Goal: Task Accomplishment & Management: Manage account settings

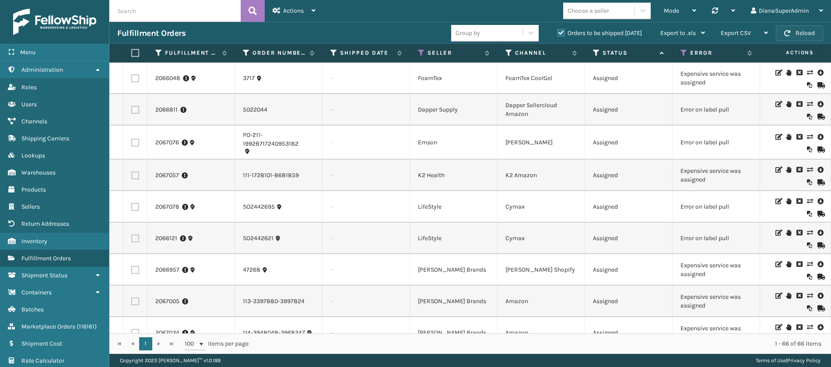
click at [804, 31] on button "Reload" at bounding box center [798, 33] width 47 height 16
click at [806, 70] on icon at bounding box center [808, 73] width 5 height 6
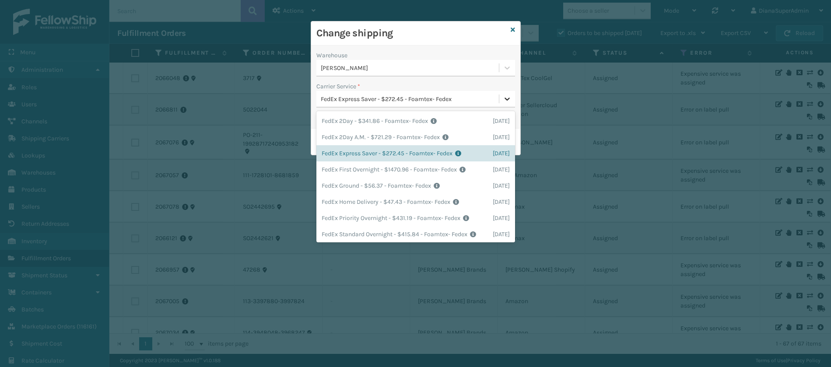
click at [509, 94] on icon at bounding box center [507, 98] width 9 height 9
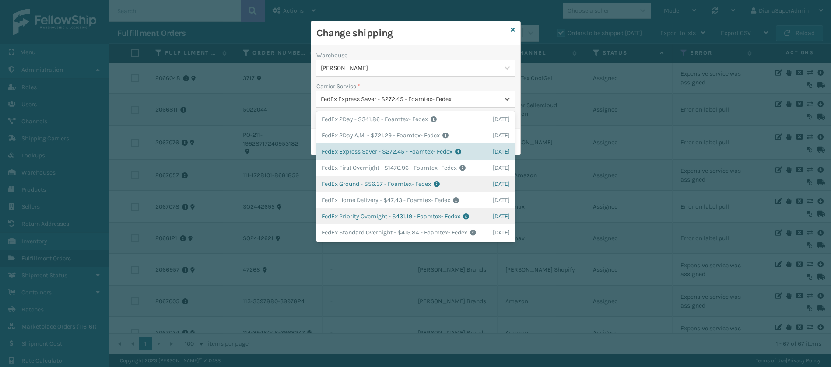
scroll to position [29, 0]
click at [393, 176] on div "FedEx Ground - $56.37 - Foamtex- Fedex Shipping Cost $56.37 Surplus Cost $0 Tot…" at bounding box center [415, 184] width 199 height 16
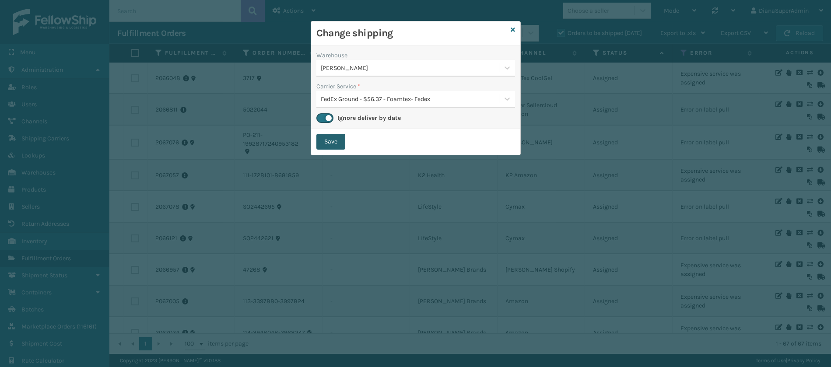
click at [337, 143] on button "Save" at bounding box center [330, 142] width 29 height 16
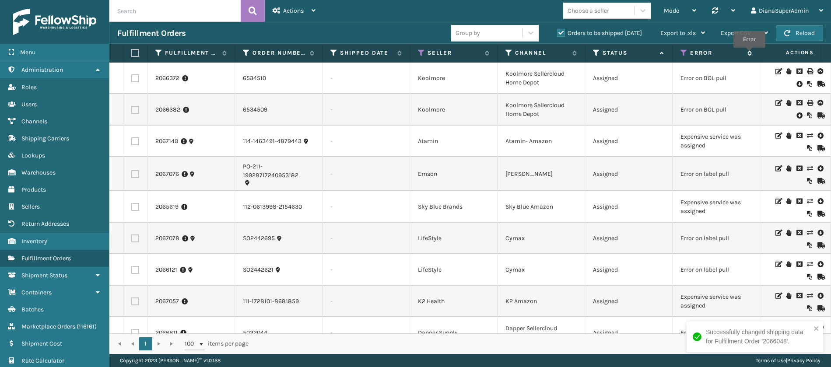
click at [749, 54] on icon at bounding box center [747, 52] width 7 height 5
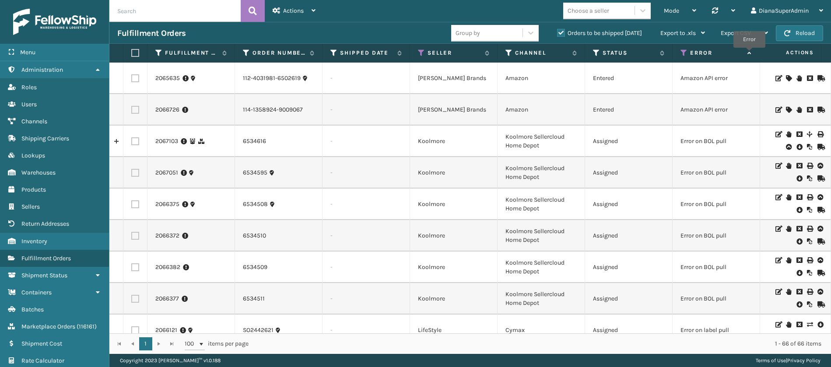
click at [749, 54] on icon at bounding box center [747, 53] width 7 height 6
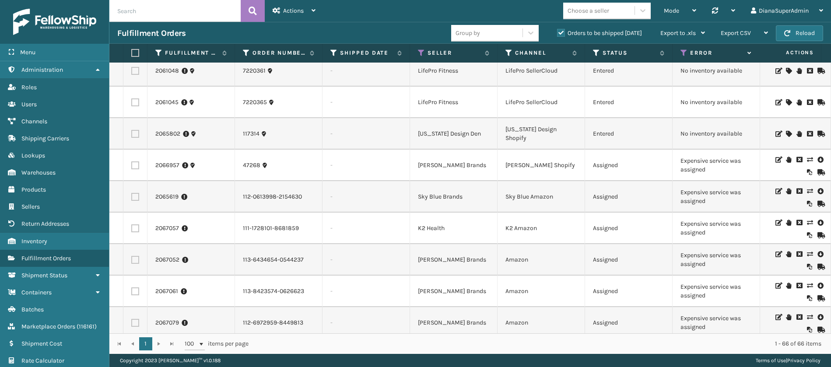
scroll to position [169, 0]
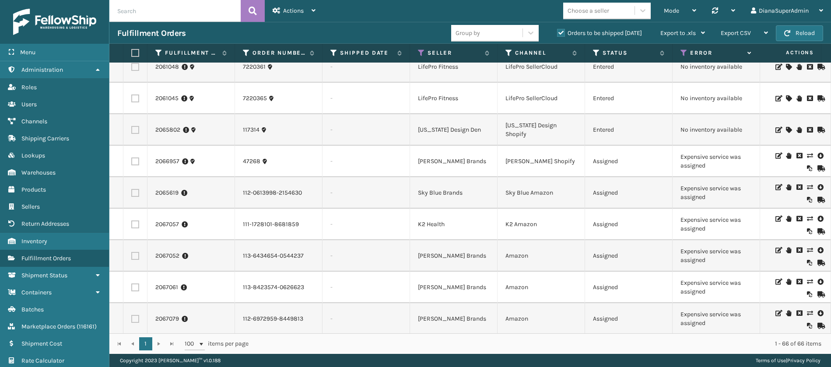
click at [806, 156] on icon at bounding box center [808, 156] width 5 height 6
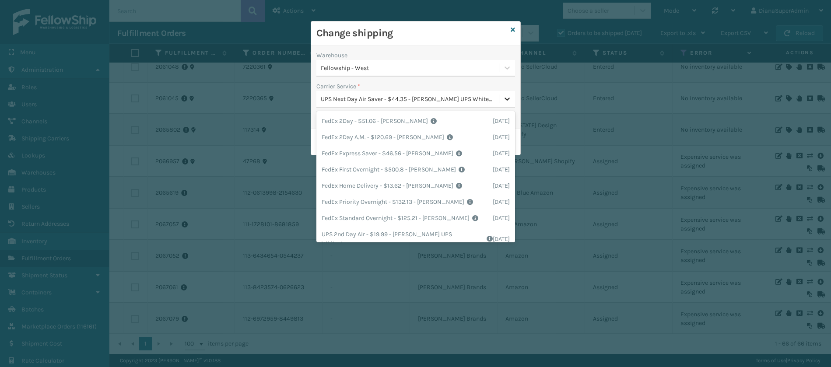
click at [505, 97] on icon at bounding box center [507, 98] width 9 height 9
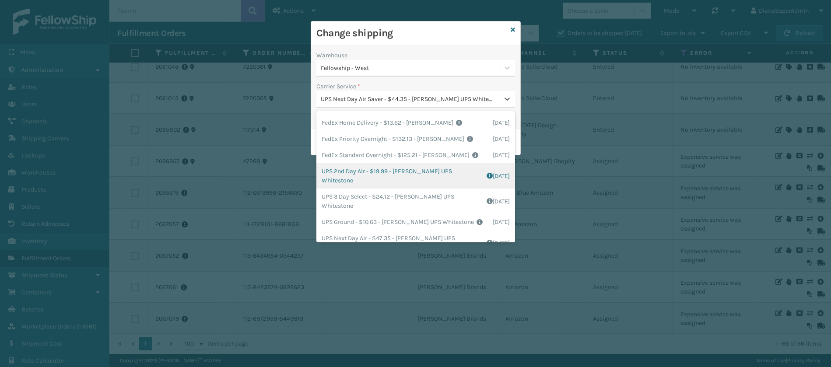
scroll to position [147, 0]
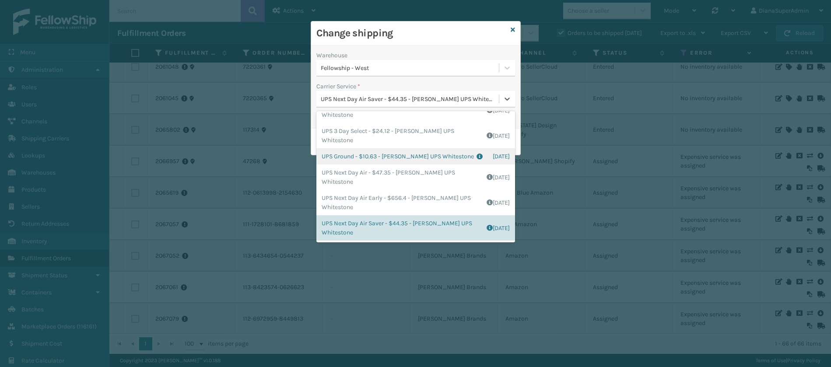
click at [353, 149] on div "UPS Ground - $10.63 - [PERSON_NAME] UPS Whitestone Shipping Cost $8.86 Surplus …" at bounding box center [415, 156] width 199 height 16
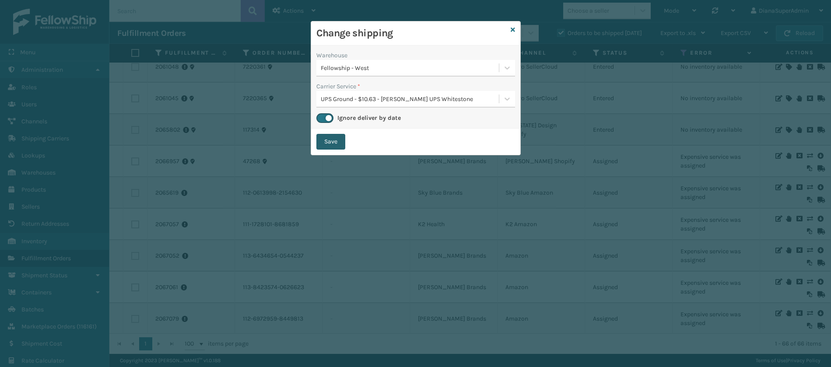
click at [335, 143] on button "Save" at bounding box center [330, 142] width 29 height 16
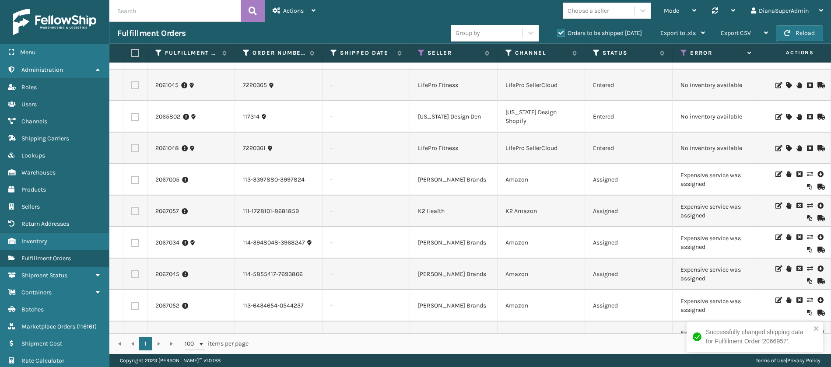
scroll to position [152, 0]
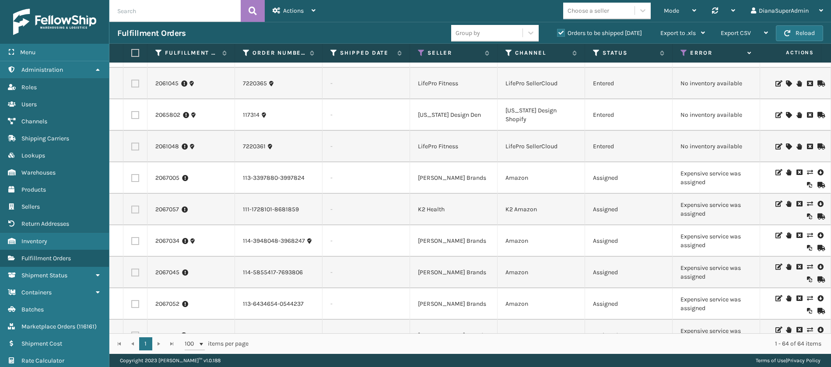
click at [806, 172] on icon at bounding box center [808, 172] width 5 height 6
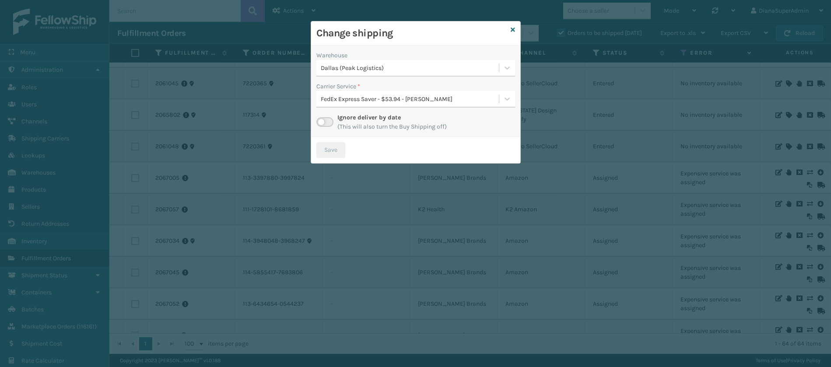
click at [321, 121] on label at bounding box center [324, 122] width 17 height 10
click at [321, 121] on input "checkbox" at bounding box center [319, 120] width 6 height 6
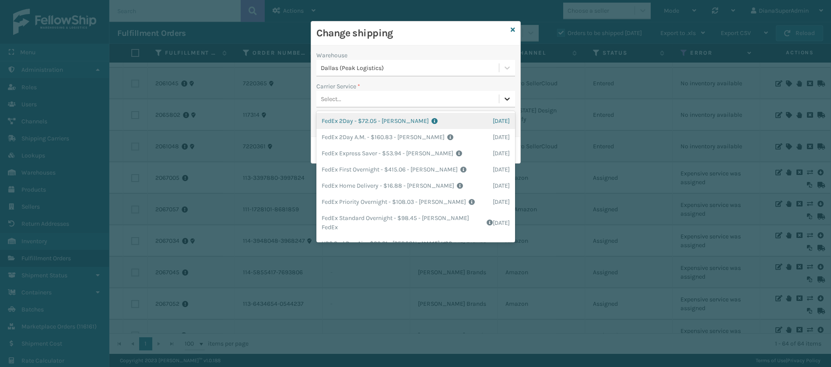
click at [510, 94] on icon at bounding box center [507, 98] width 9 height 9
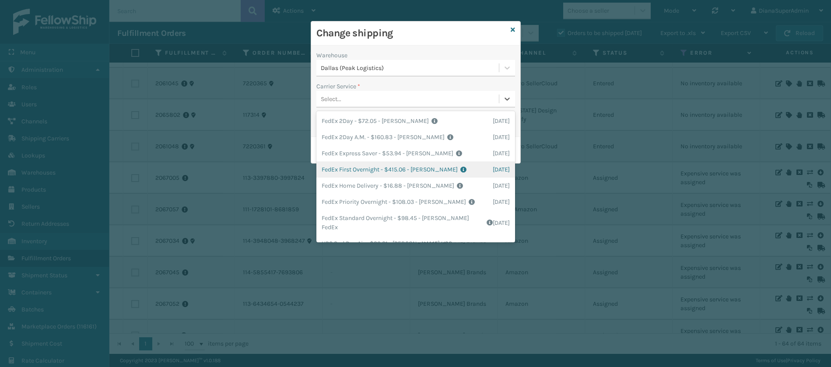
scroll to position [147, 0]
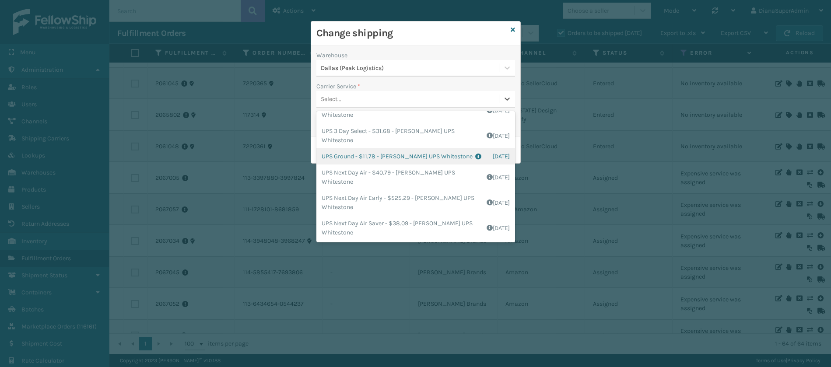
click at [385, 162] on div "UPS Ground - $11.78 - [PERSON_NAME] UPS Whitestone Shipping Cost $9.82 Surplus …" at bounding box center [415, 156] width 199 height 16
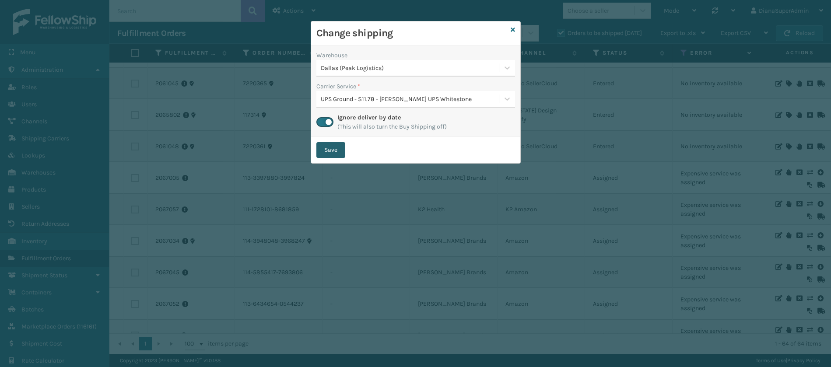
click at [331, 149] on button "Save" at bounding box center [330, 150] width 29 height 16
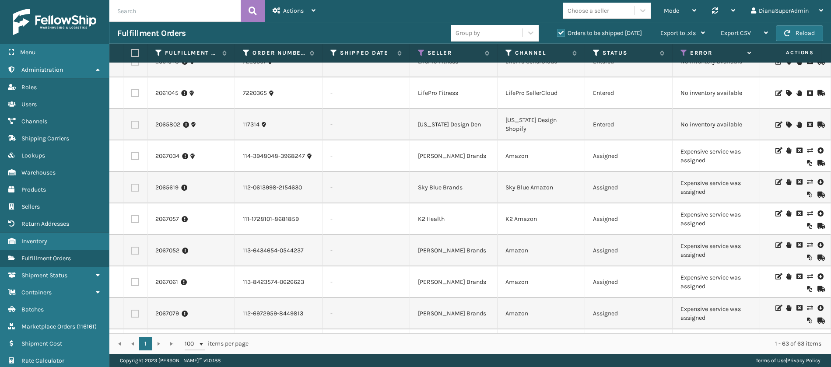
scroll to position [173, 0]
click at [806, 149] on icon at bounding box center [808, 151] width 5 height 6
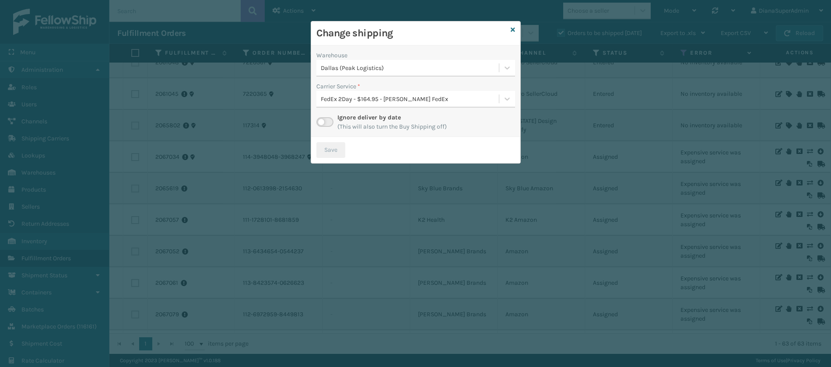
click at [325, 120] on label at bounding box center [324, 122] width 17 height 10
click at [322, 120] on input "checkbox" at bounding box center [319, 120] width 6 height 6
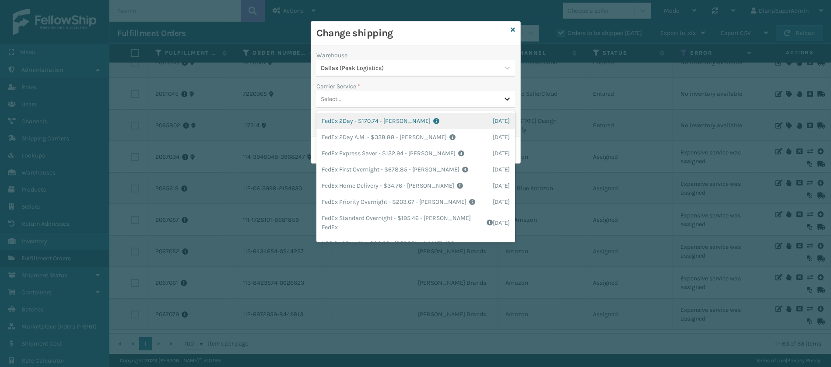
click at [506, 96] on icon at bounding box center [507, 98] width 9 height 9
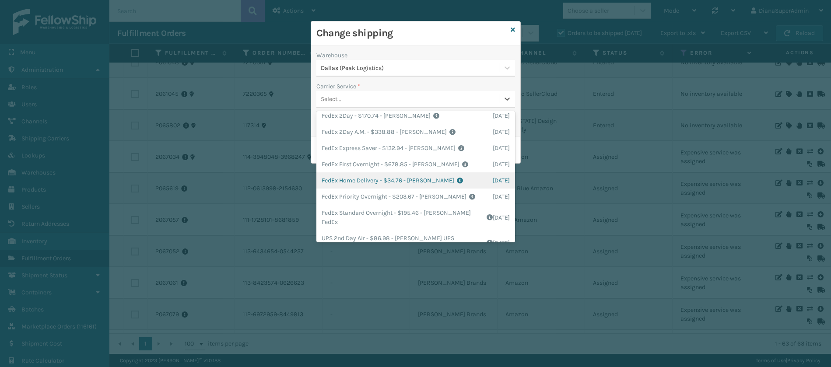
scroll to position [0, 0]
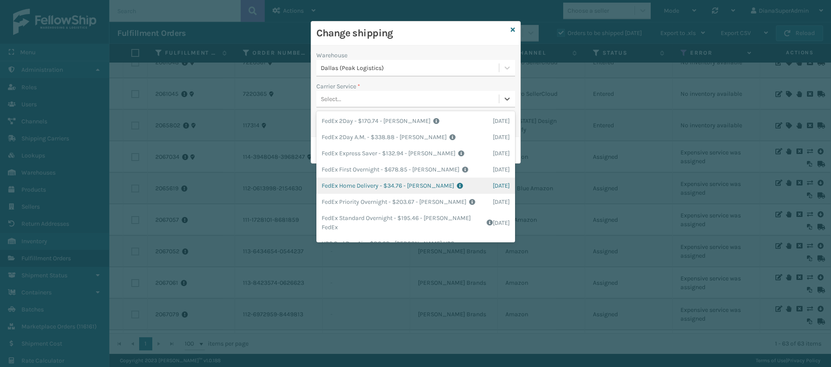
click at [346, 186] on div "FedEx Home Delivery - $34.76 - [PERSON_NAME] FedEx Shipping Cost $30.49 Surplus…" at bounding box center [415, 186] width 199 height 16
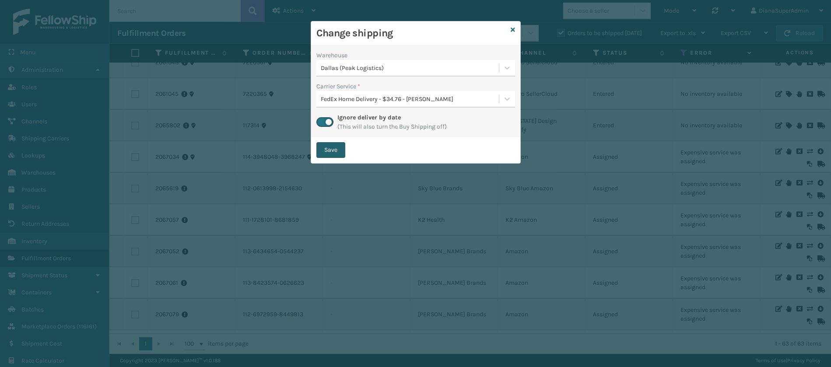
click at [334, 152] on button "Save" at bounding box center [330, 150] width 29 height 16
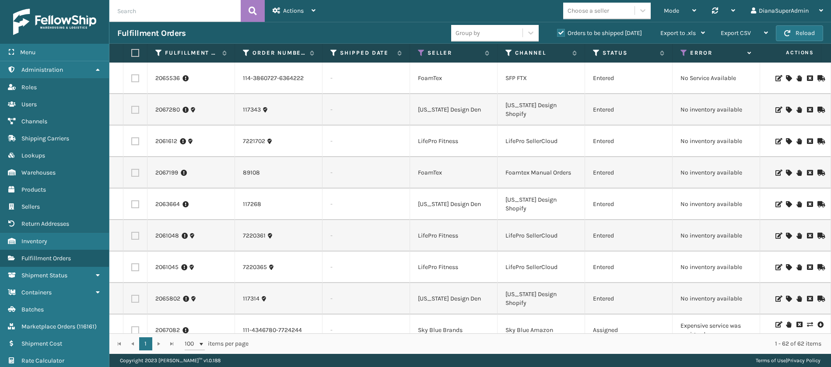
scroll to position [140, 0]
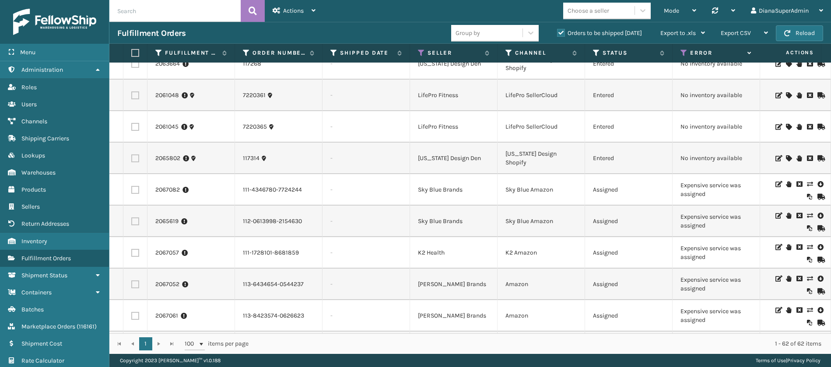
click at [806, 186] on icon at bounding box center [808, 184] width 5 height 6
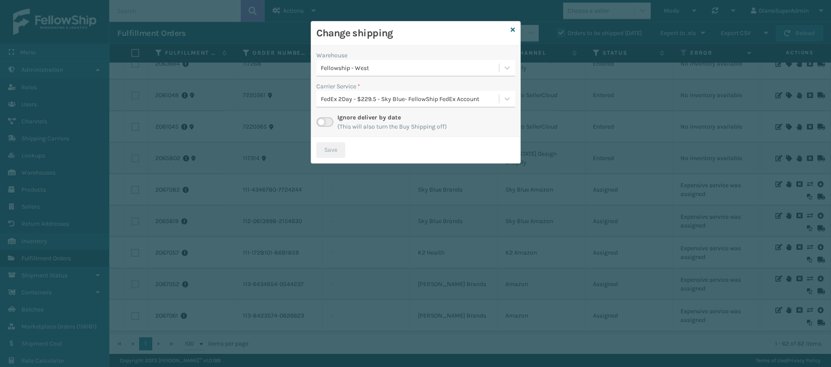
click at [327, 122] on label at bounding box center [324, 122] width 17 height 10
click at [322, 122] on input "checkbox" at bounding box center [319, 120] width 6 height 6
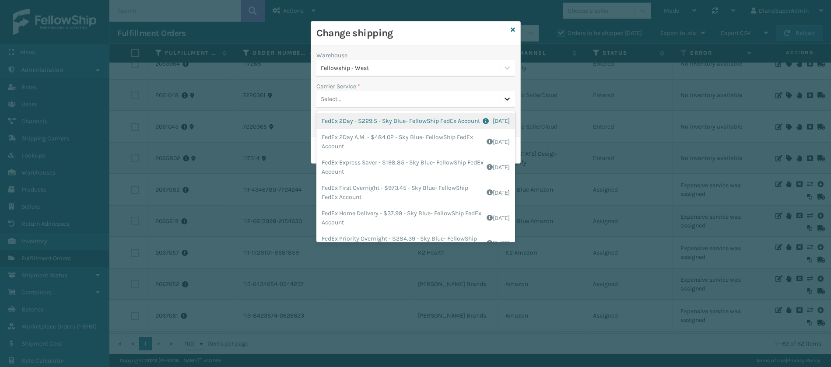
click at [507, 95] on icon at bounding box center [507, 98] width 9 height 9
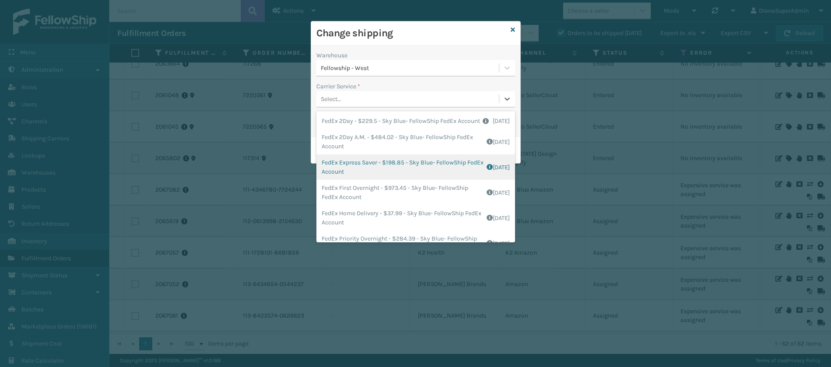
scroll to position [50, 0]
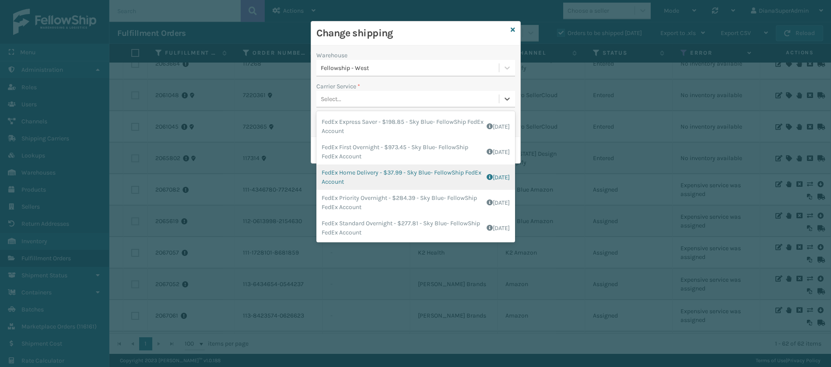
click at [379, 170] on div "FedEx Home Delivery - $37.99 - Sky Blue- FellowShip FedEx Account Shipping Cost…" at bounding box center [415, 176] width 199 height 25
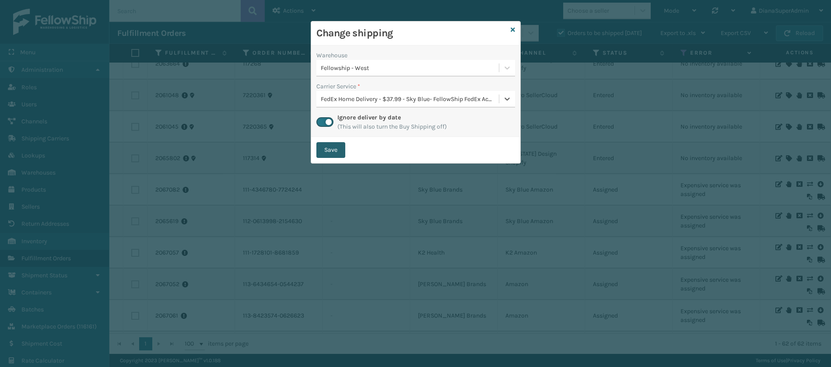
click at [340, 153] on button "Save" at bounding box center [330, 150] width 29 height 16
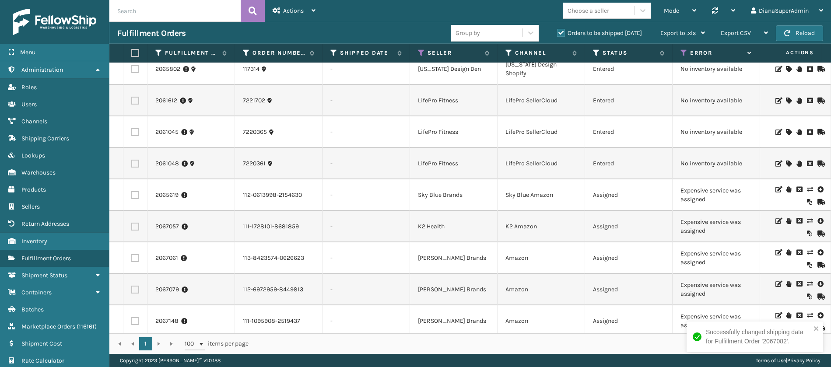
scroll to position [168, 0]
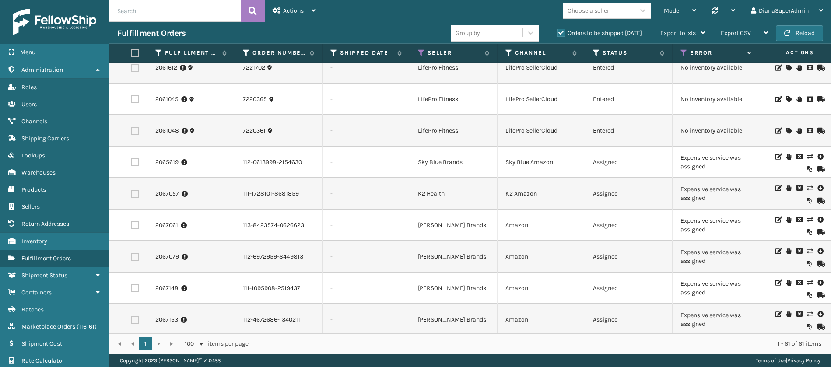
click at [806, 157] on icon at bounding box center [808, 157] width 5 height 6
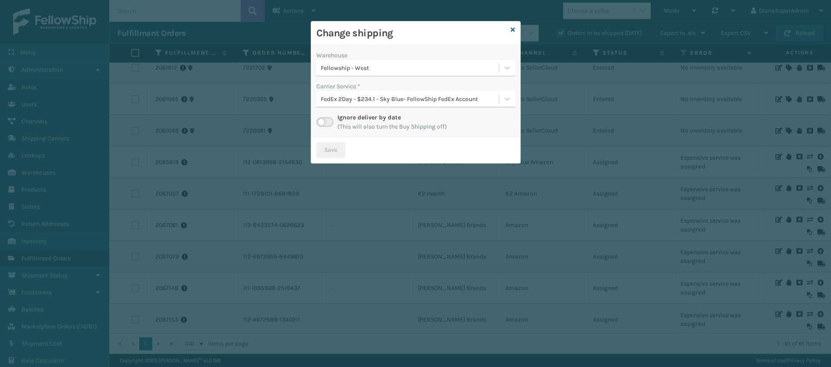
click at [322, 124] on label at bounding box center [324, 122] width 17 height 10
click at [322, 123] on input "checkbox" at bounding box center [319, 120] width 6 height 6
click at [508, 101] on icon at bounding box center [507, 98] width 9 height 9
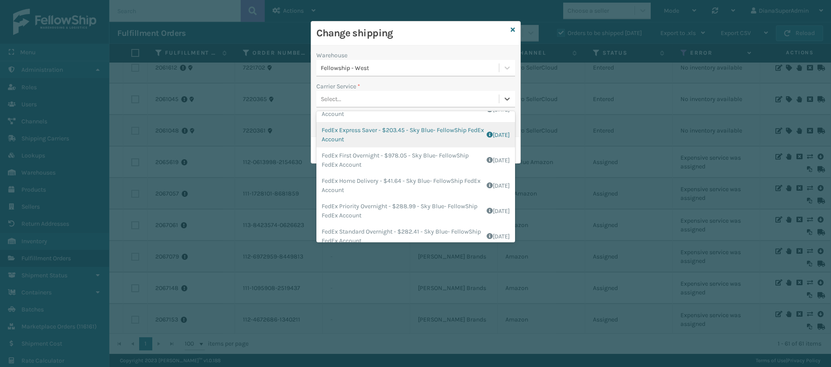
scroll to position [50, 0]
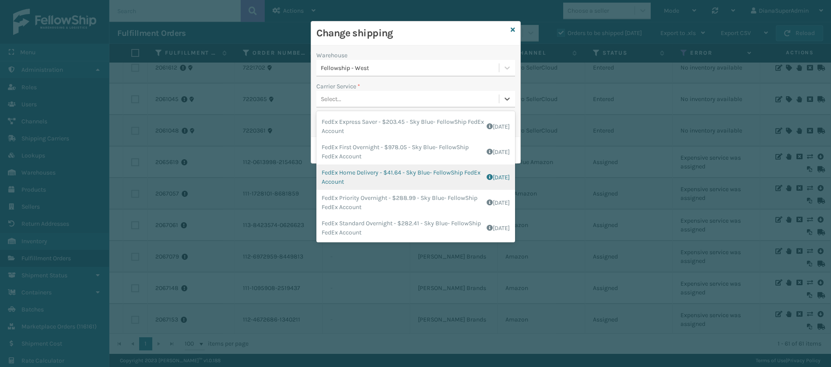
click at [362, 178] on div "FedEx Home Delivery - $41.64 - Sky Blue- FellowShip FedEx Account Shipping Cost…" at bounding box center [415, 176] width 199 height 25
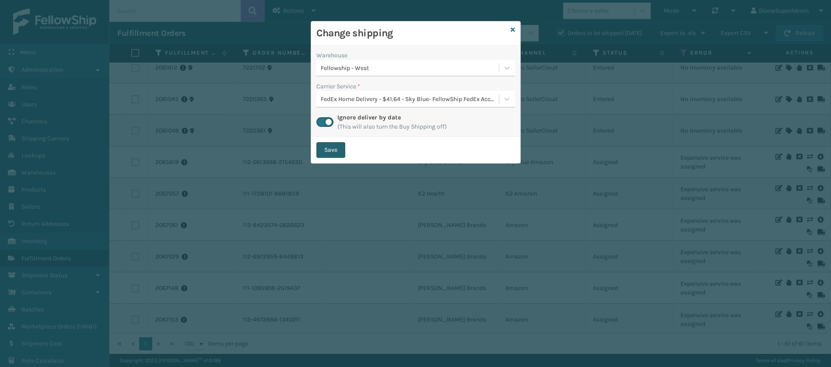
click at [332, 145] on button "Save" at bounding box center [330, 150] width 29 height 16
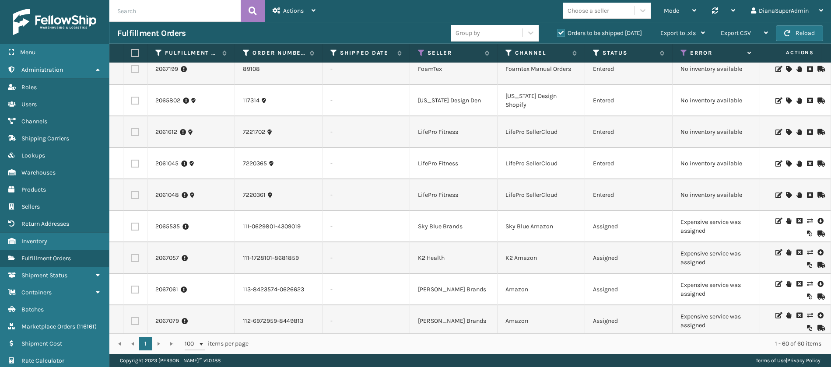
scroll to position [127, 0]
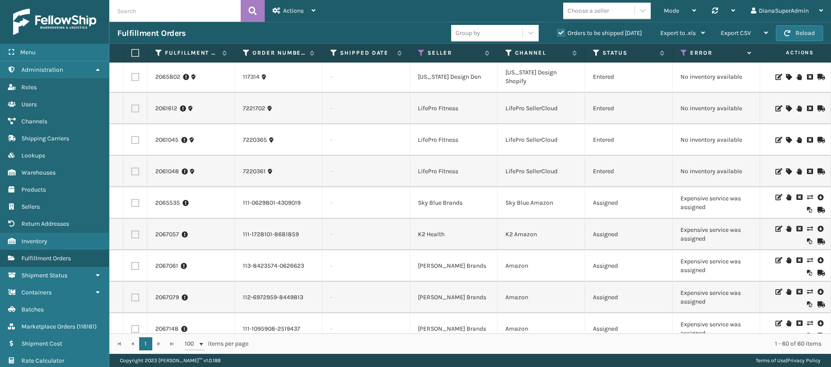
click at [806, 196] on icon at bounding box center [808, 197] width 5 height 6
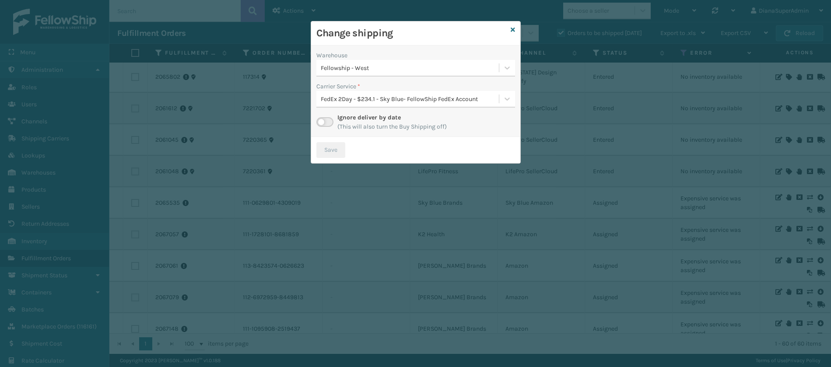
click at [321, 118] on label at bounding box center [324, 122] width 17 height 10
click at [321, 118] on input "checkbox" at bounding box center [319, 120] width 6 height 6
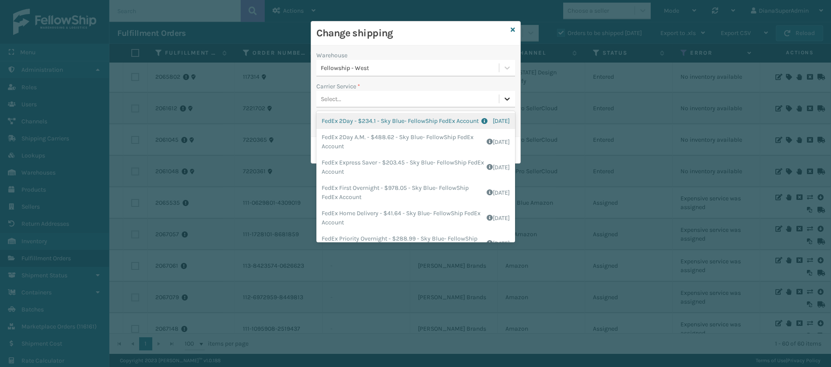
click at [509, 95] on icon at bounding box center [507, 98] width 9 height 9
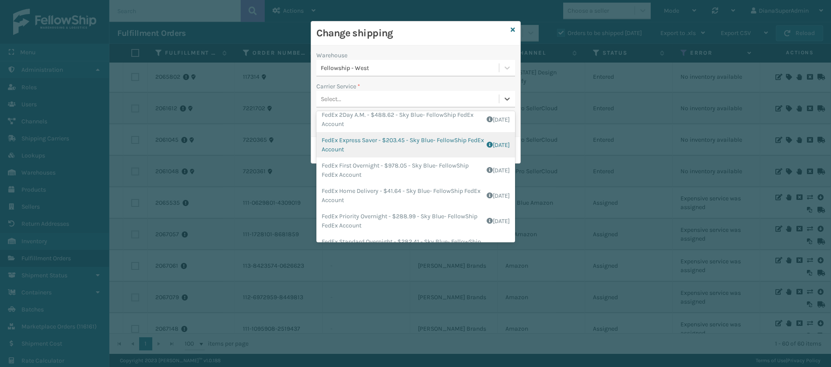
scroll to position [50, 0]
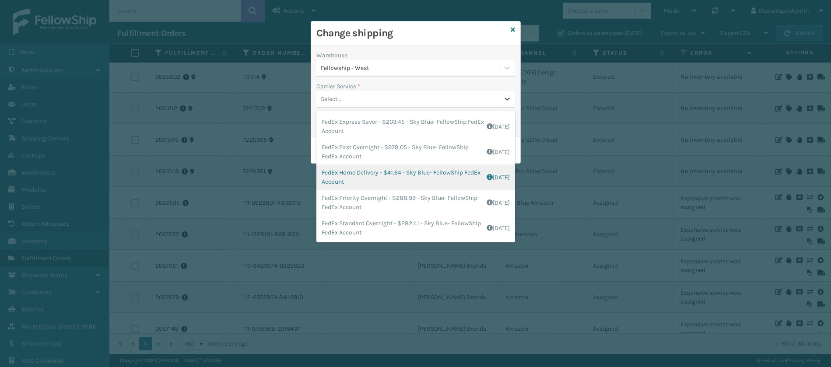
click at [378, 175] on div "FedEx Home Delivery - $41.64 - Sky Blue- FellowShip FedEx Account Shipping Cost…" at bounding box center [415, 176] width 199 height 25
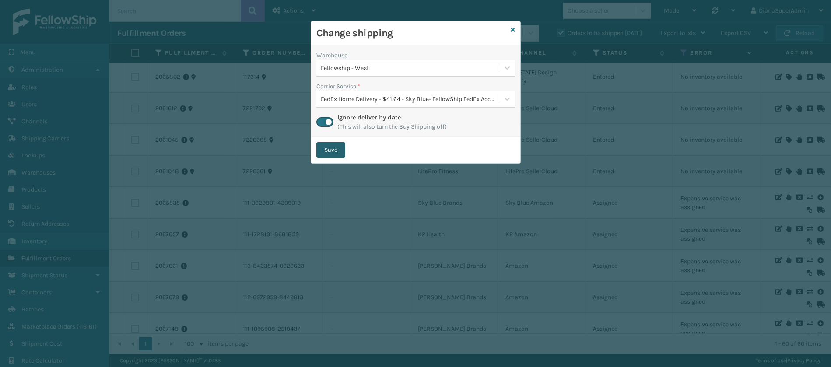
click at [325, 148] on button "Save" at bounding box center [330, 150] width 29 height 16
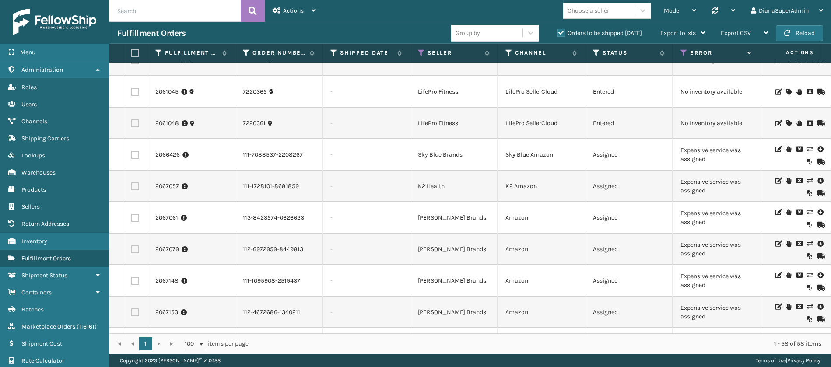
scroll to position [176, 0]
click at [806, 149] on icon at bounding box center [808, 149] width 5 height 6
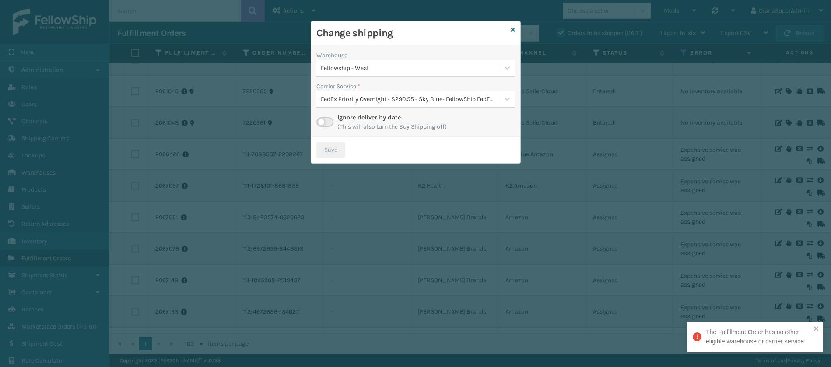
click at [330, 119] on label at bounding box center [324, 122] width 17 height 10
click at [322, 119] on input "checkbox" at bounding box center [319, 120] width 6 height 6
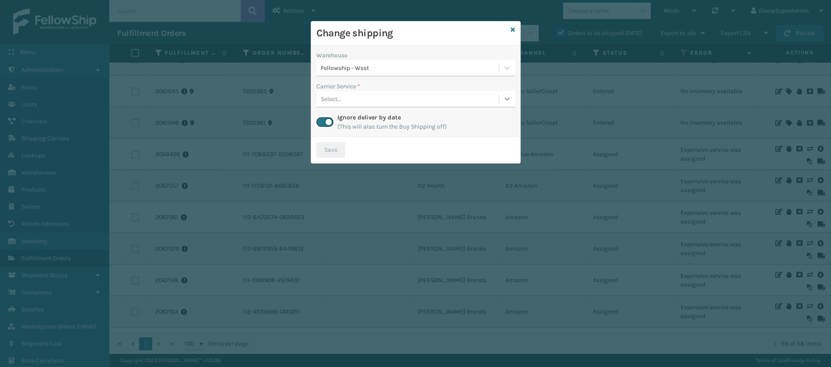
click at [506, 97] on icon at bounding box center [507, 98] width 9 height 9
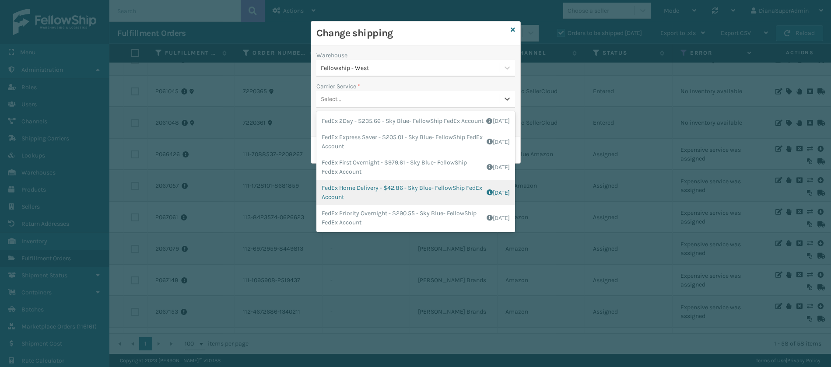
click at [367, 199] on div "FedEx Home Delivery - $42.86 - Sky Blue- FellowShip FedEx Account Shipping Cost…" at bounding box center [415, 192] width 199 height 25
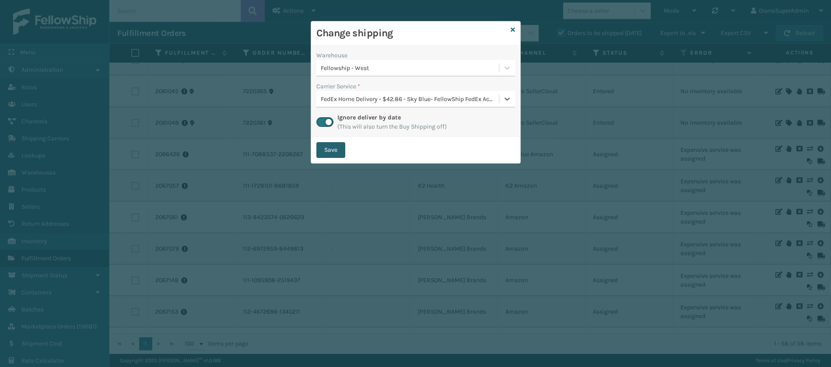
click at [336, 157] on button "Save" at bounding box center [330, 150] width 29 height 16
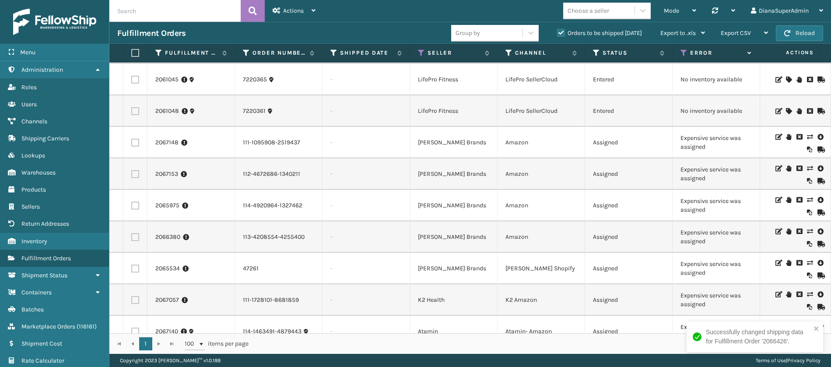
scroll to position [190, 0]
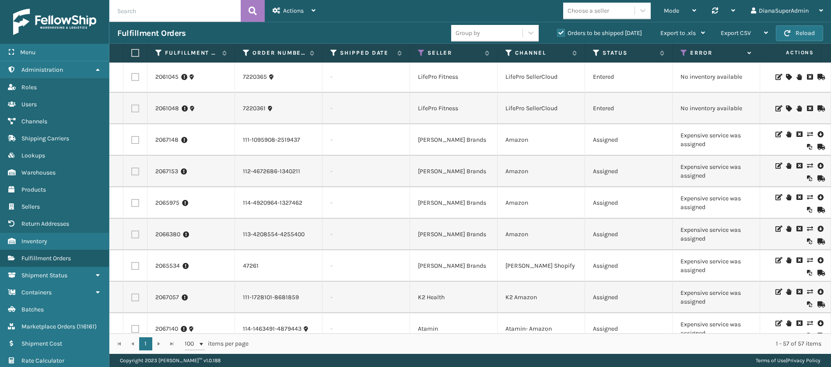
click at [806, 133] on icon at bounding box center [808, 134] width 5 height 6
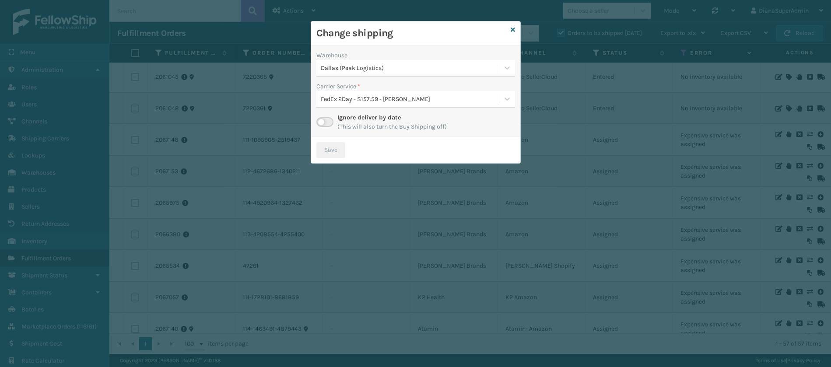
click at [322, 120] on label at bounding box center [324, 122] width 17 height 10
click at [322, 120] on input "checkbox" at bounding box center [319, 120] width 6 height 6
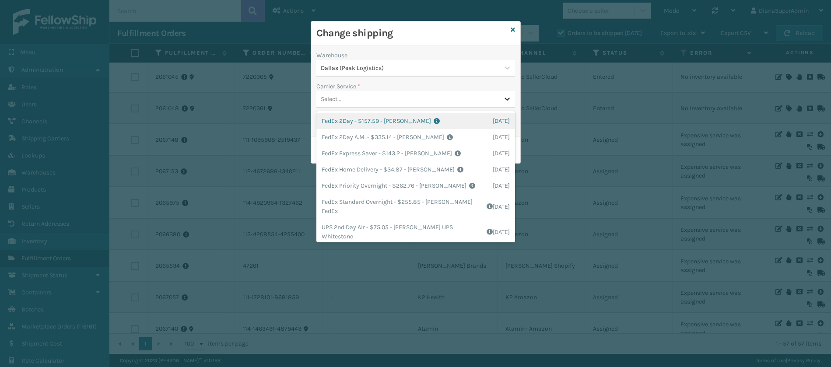
click at [507, 94] on icon at bounding box center [507, 98] width 9 height 9
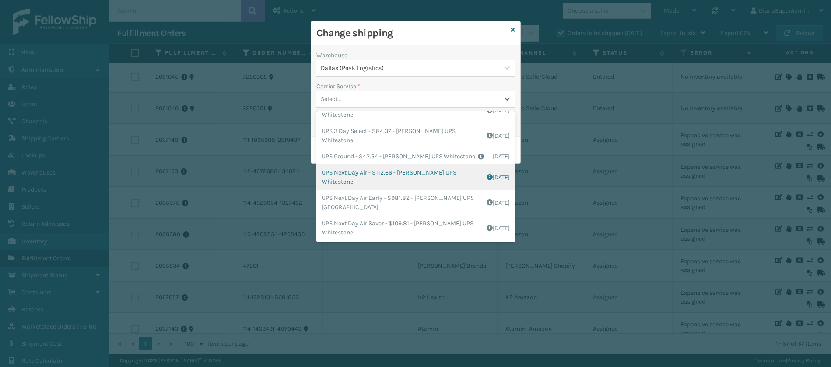
scroll to position [0, 0]
click at [355, 173] on div "FedEx Home Delivery - $34.87 - [PERSON_NAME] FedEx Shipping Cost $30.59 Surplus…" at bounding box center [415, 169] width 199 height 16
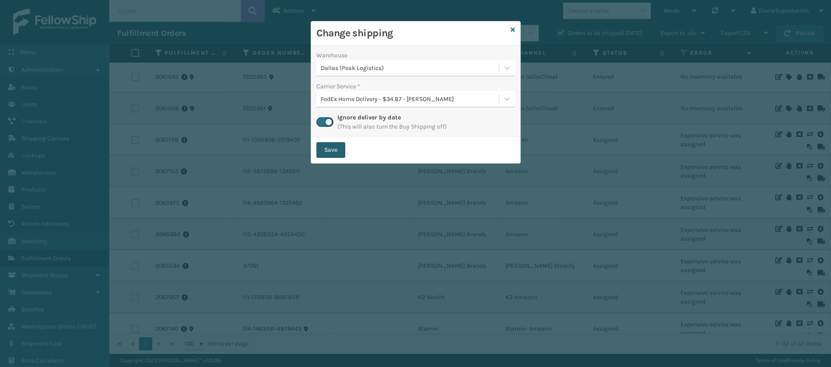
click at [340, 149] on button "Save" at bounding box center [330, 150] width 29 height 16
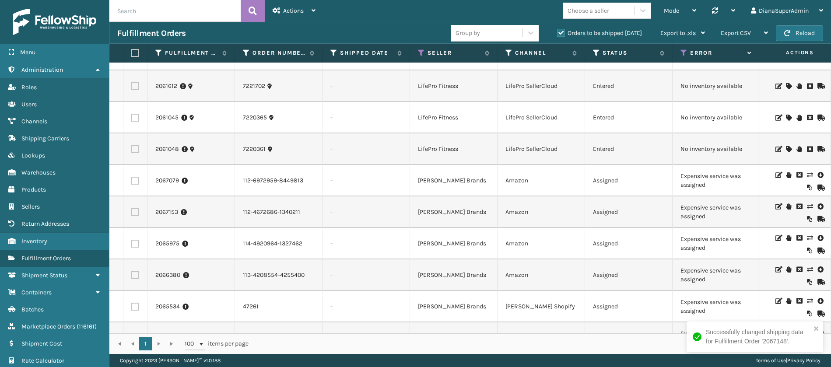
scroll to position [151, 0]
click at [806, 174] on icon at bounding box center [808, 174] width 5 height 6
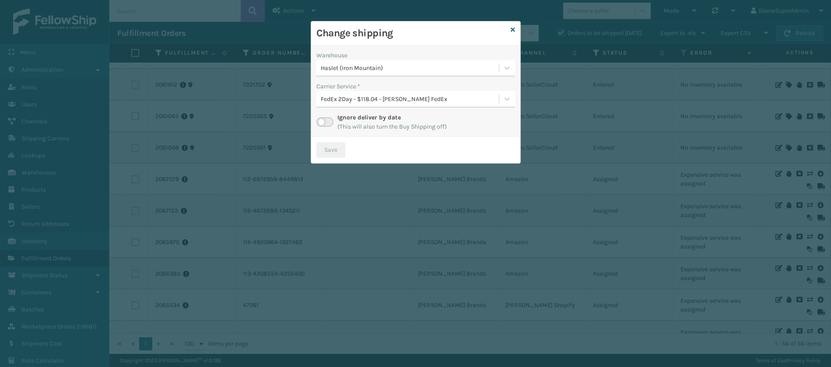
click at [321, 123] on label at bounding box center [324, 122] width 17 height 10
click at [321, 123] on input "checkbox" at bounding box center [319, 120] width 6 height 6
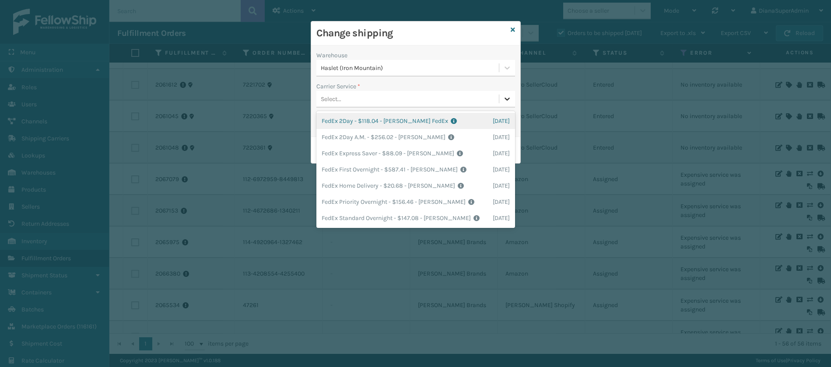
click at [510, 96] on icon at bounding box center [507, 98] width 9 height 9
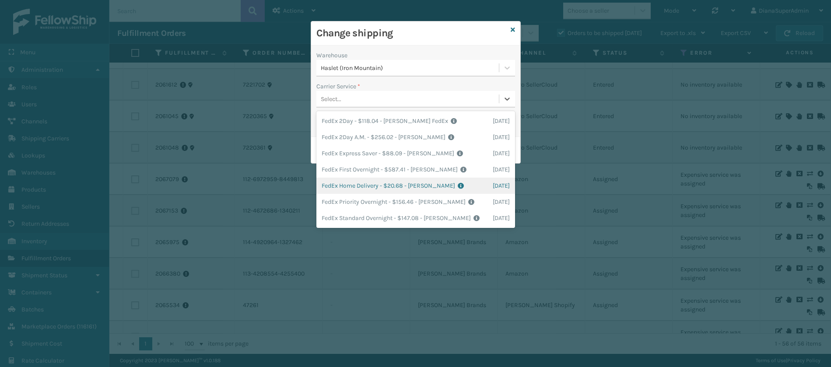
click at [367, 189] on div "FedEx Home Delivery - $20.68 - [PERSON_NAME] FedEx Shipping Cost $18.14 Surplus…" at bounding box center [415, 186] width 199 height 16
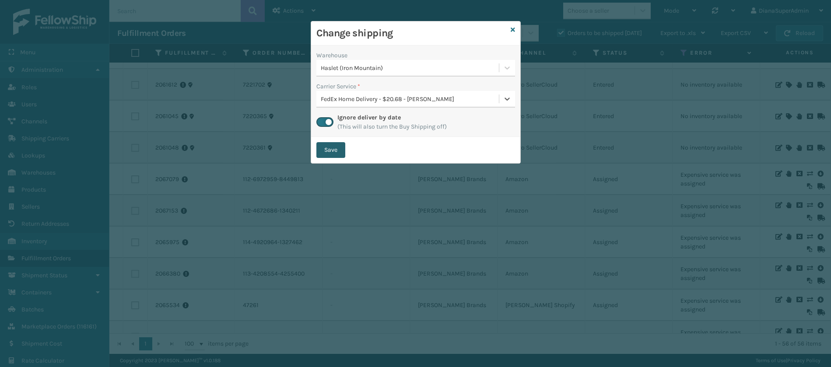
click at [328, 150] on button "Save" at bounding box center [330, 150] width 29 height 16
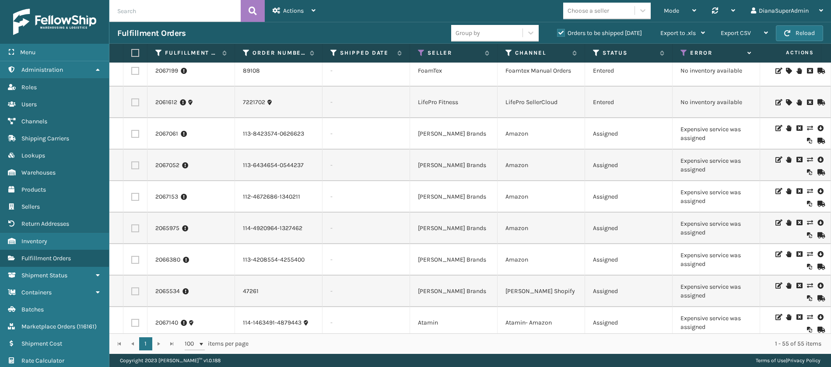
scroll to position [173, 0]
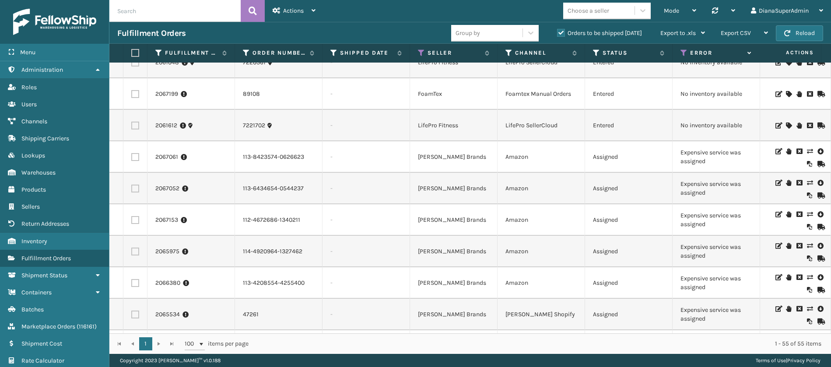
click at [806, 150] on icon at bounding box center [808, 151] width 5 height 6
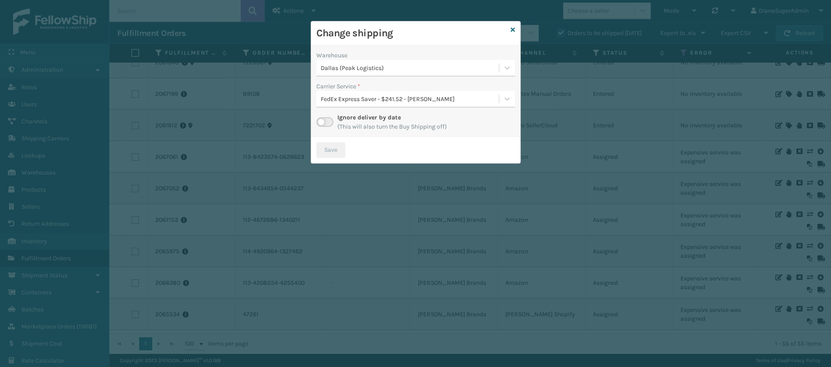
click at [327, 123] on label at bounding box center [324, 122] width 17 height 10
click at [322, 123] on input "checkbox" at bounding box center [319, 120] width 6 height 6
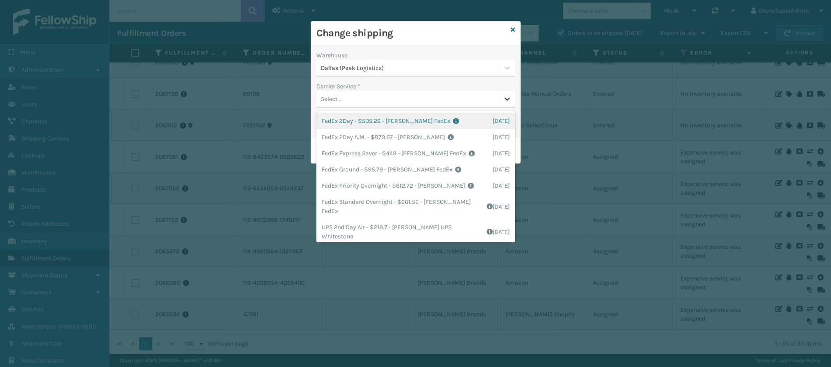
click at [511, 101] on div at bounding box center [507, 99] width 16 height 16
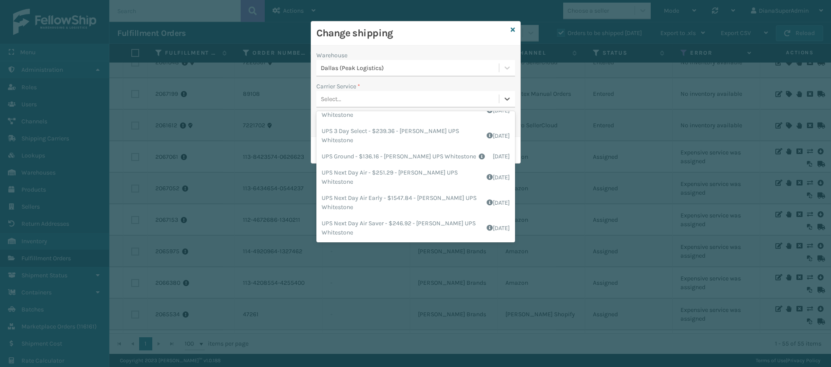
scroll to position [0, 0]
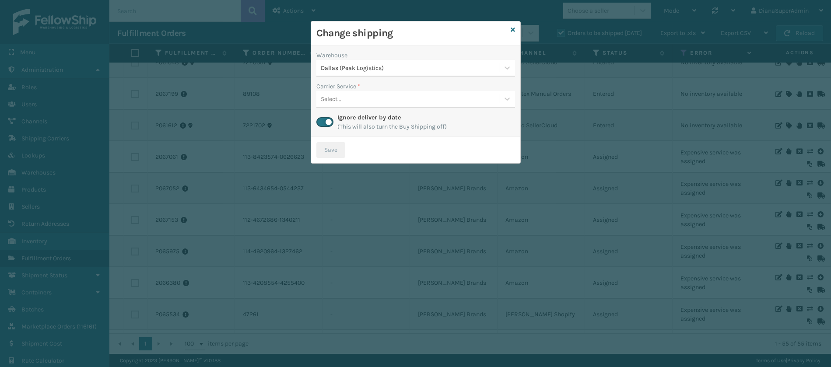
click at [445, 40] on div "Change shipping" at bounding box center [415, 33] width 209 height 24
click at [513, 31] on icon at bounding box center [512, 30] width 4 height 6
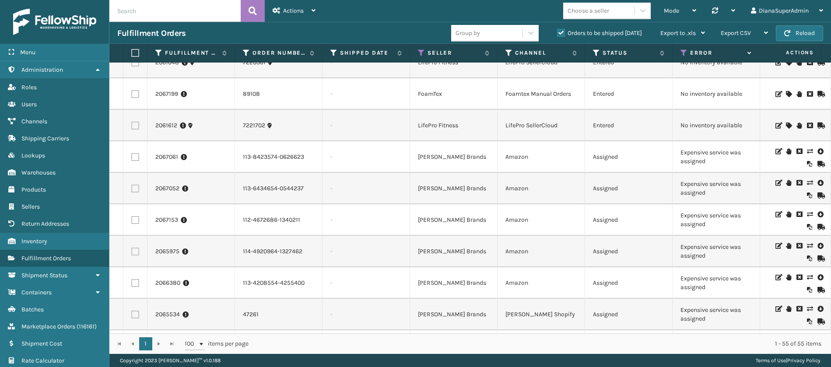
click at [806, 150] on icon at bounding box center [808, 151] width 5 height 6
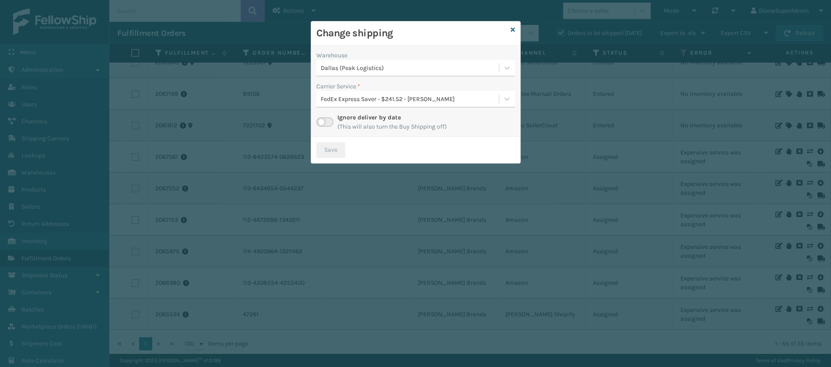
click at [330, 124] on label at bounding box center [324, 122] width 17 height 10
click at [322, 123] on input "checkbox" at bounding box center [319, 120] width 6 height 6
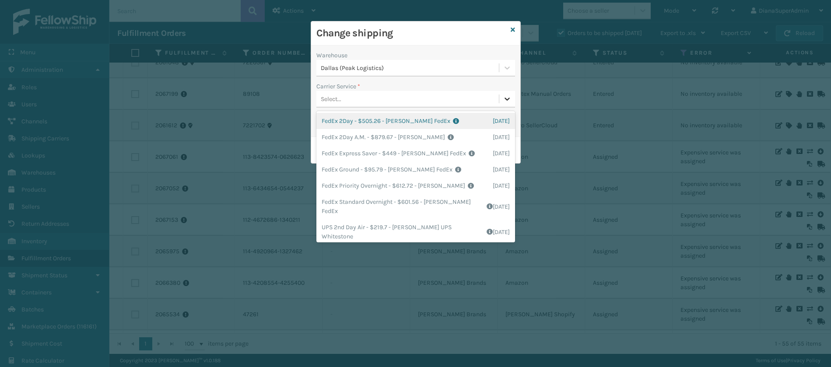
click at [504, 98] on icon at bounding box center [507, 98] width 9 height 9
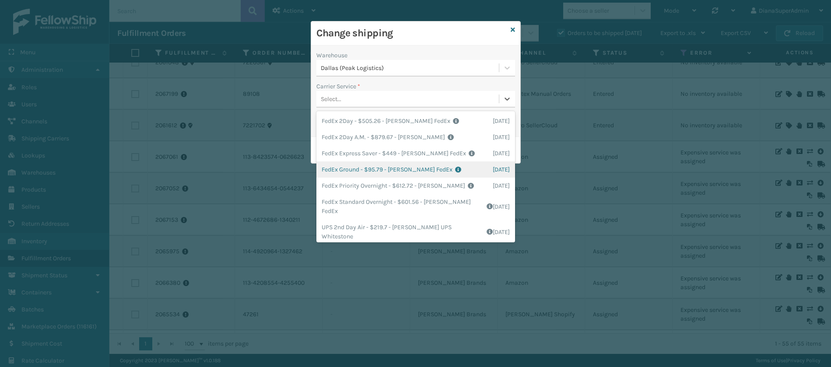
click at [353, 167] on div "FedEx Ground - $95.79 - [PERSON_NAME] FedEx Shipping Cost $84.03 Surplus Cost $…" at bounding box center [415, 169] width 199 height 16
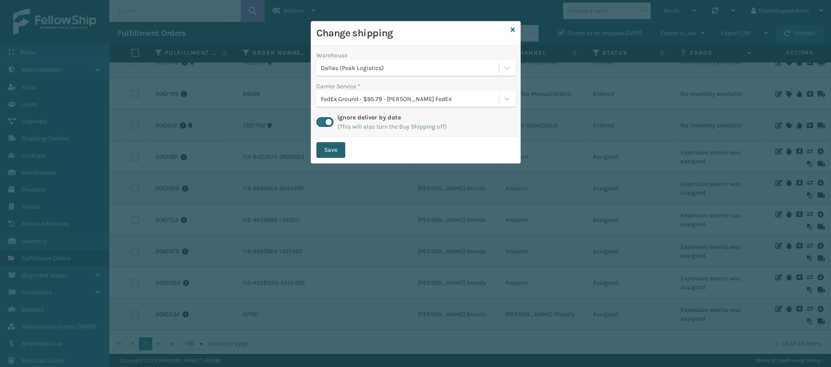
click at [334, 150] on button "Save" at bounding box center [330, 150] width 29 height 16
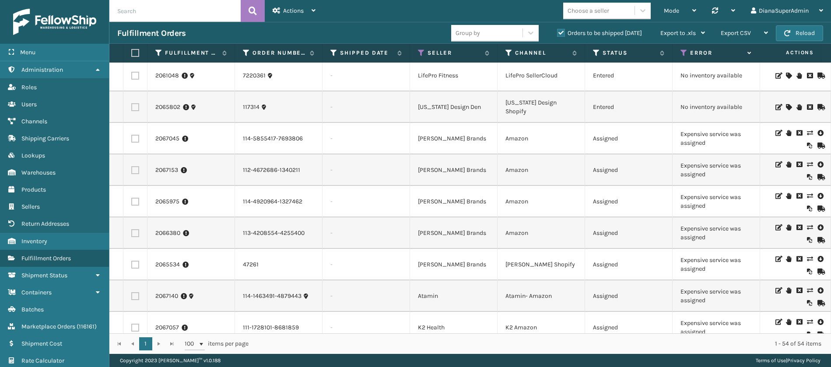
scroll to position [190, 0]
click at [806, 134] on icon at bounding box center [808, 135] width 5 height 6
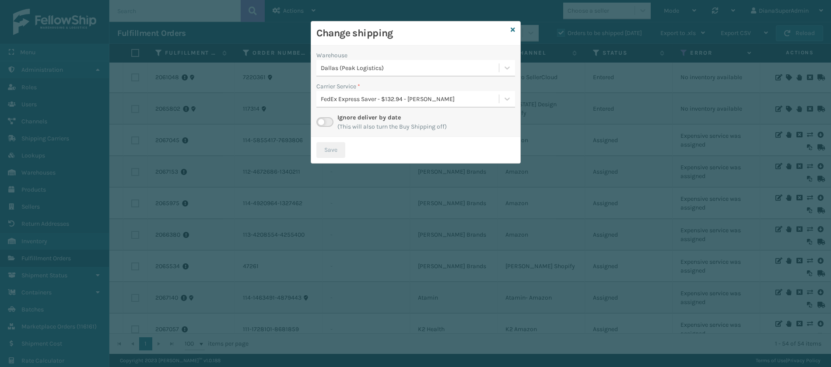
click at [322, 125] on label at bounding box center [324, 122] width 17 height 10
click at [322, 123] on input "checkbox" at bounding box center [319, 120] width 6 height 6
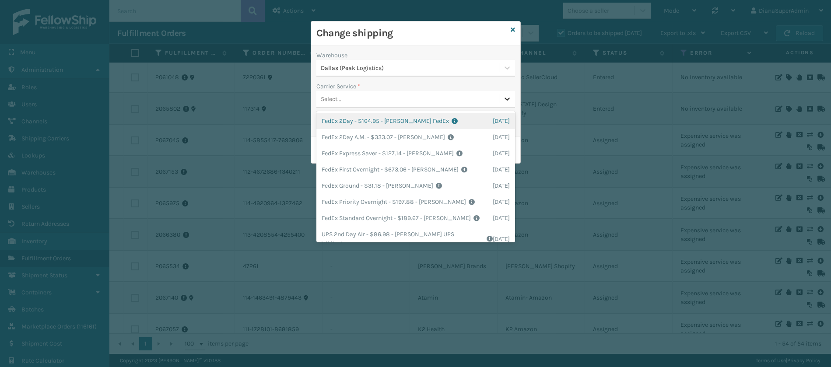
click at [506, 100] on icon at bounding box center [507, 98] width 9 height 9
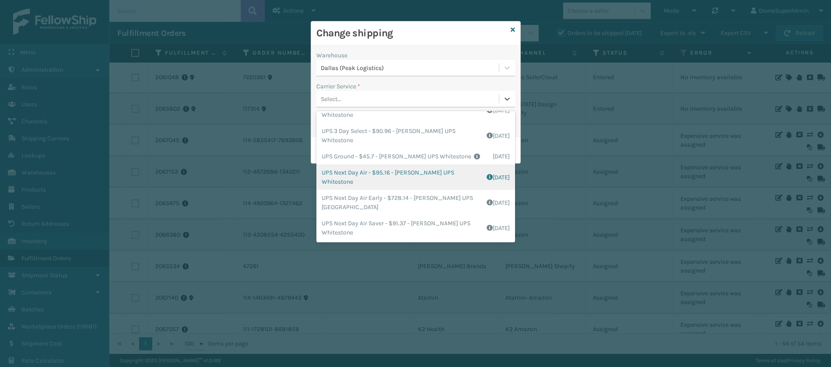
scroll to position [0, 0]
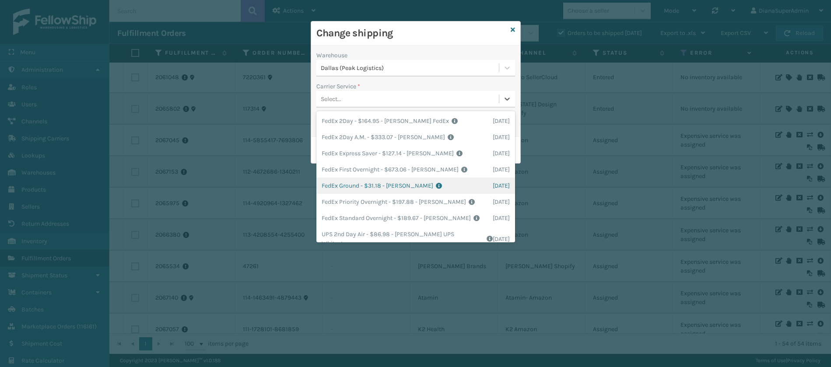
click at [340, 188] on div "FedEx Ground - $31.18 - [PERSON_NAME] FedEx Shipping Cost $27.35 Surplus Cost $…" at bounding box center [415, 186] width 199 height 16
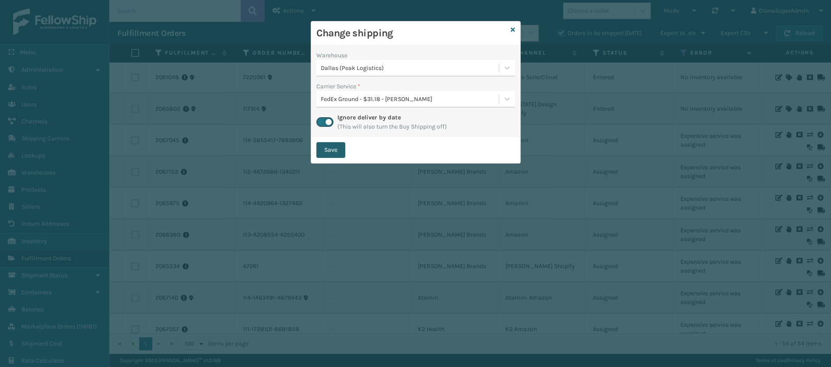
click at [338, 152] on button "Save" at bounding box center [330, 150] width 29 height 16
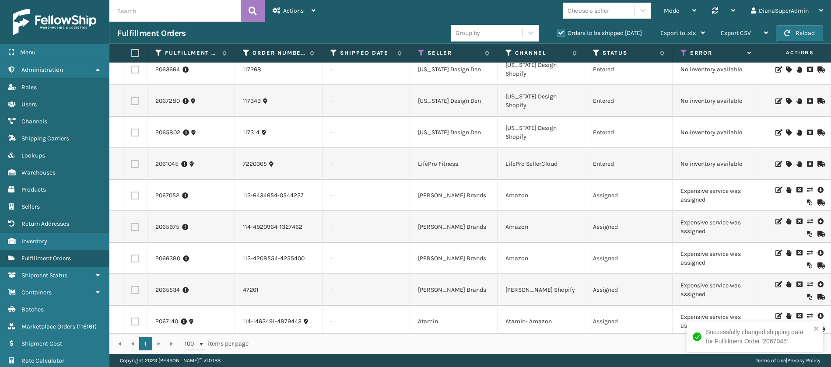
scroll to position [145, 0]
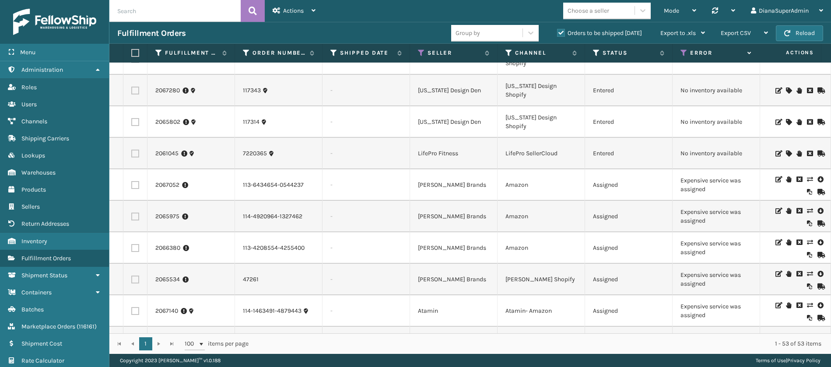
click at [806, 178] on icon at bounding box center [808, 179] width 5 height 6
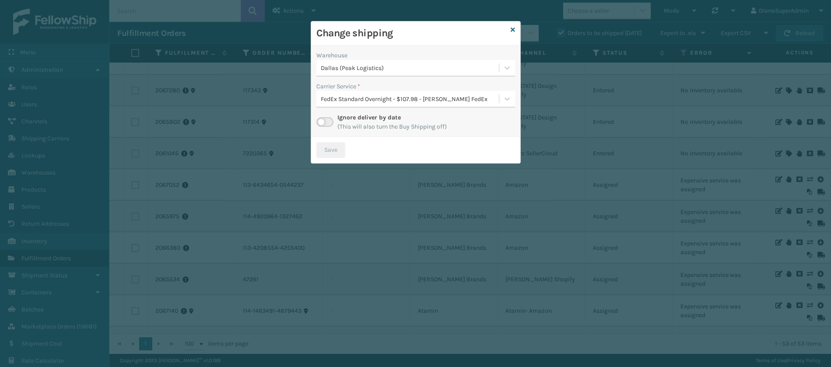
click at [329, 118] on label at bounding box center [324, 122] width 17 height 10
click at [322, 118] on input "checkbox" at bounding box center [319, 120] width 6 height 6
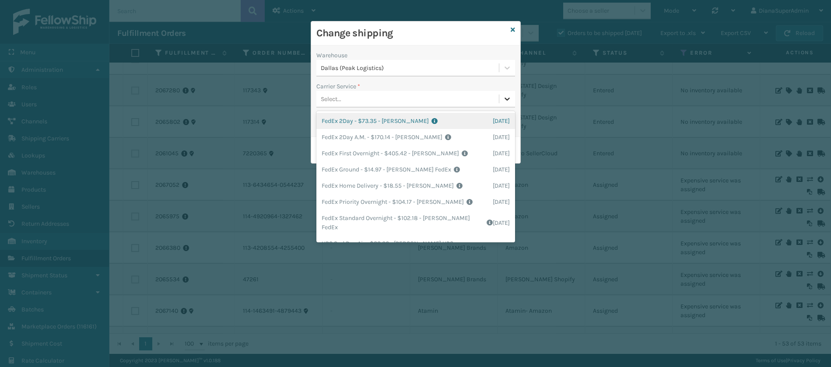
click at [510, 100] on icon at bounding box center [507, 98] width 9 height 9
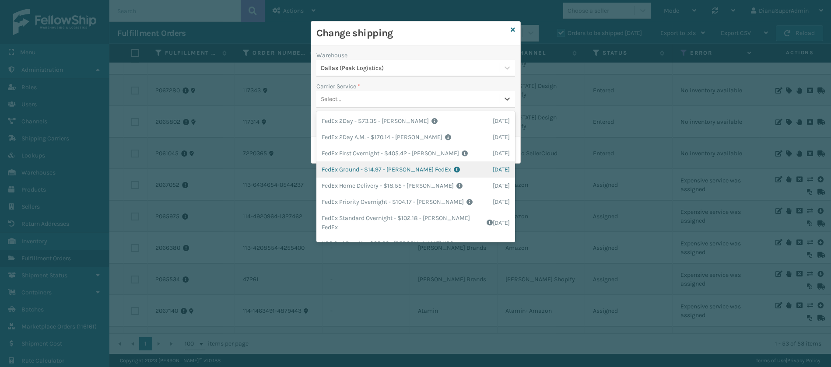
scroll to position [138, 0]
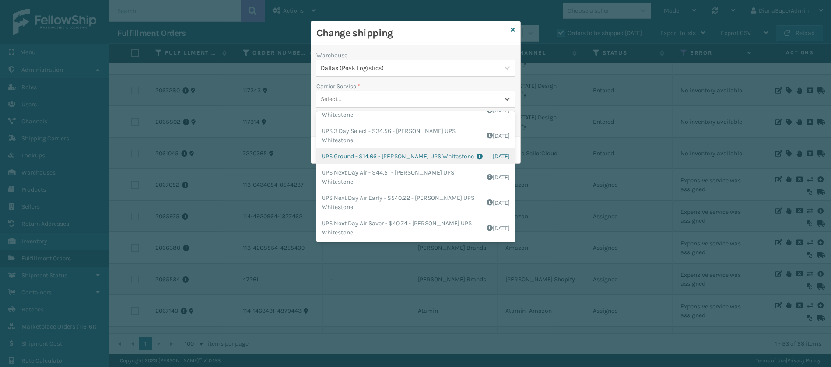
click at [340, 154] on div "UPS Ground - $14.66 - [PERSON_NAME] UPS Whitestone Shipping Cost $12.22 Surplus…" at bounding box center [415, 156] width 199 height 16
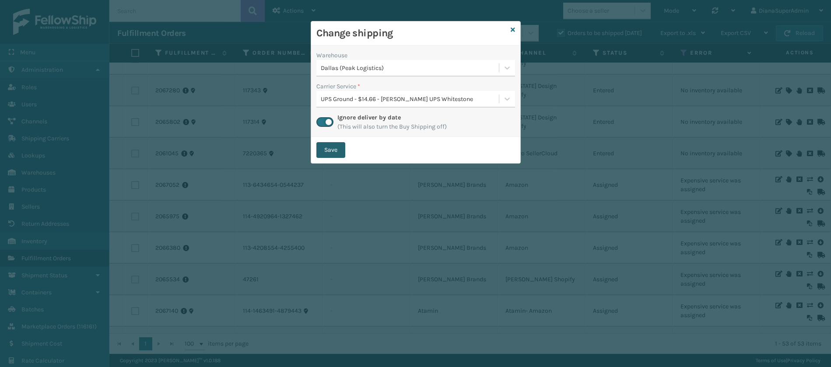
click at [339, 149] on button "Save" at bounding box center [330, 150] width 29 height 16
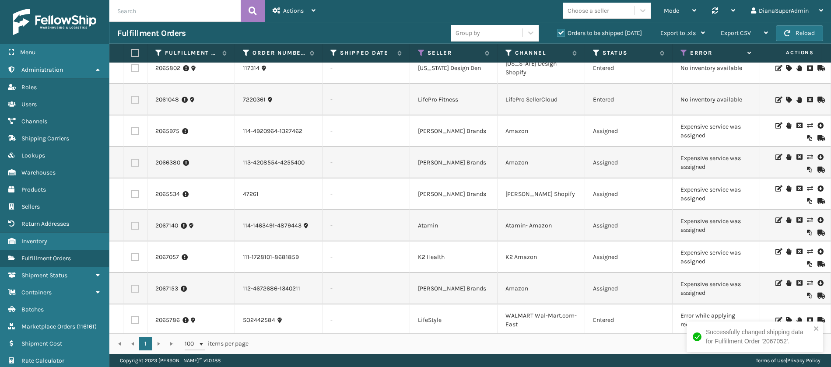
scroll to position [199, 0]
click at [806, 126] on icon at bounding box center [808, 125] width 5 height 6
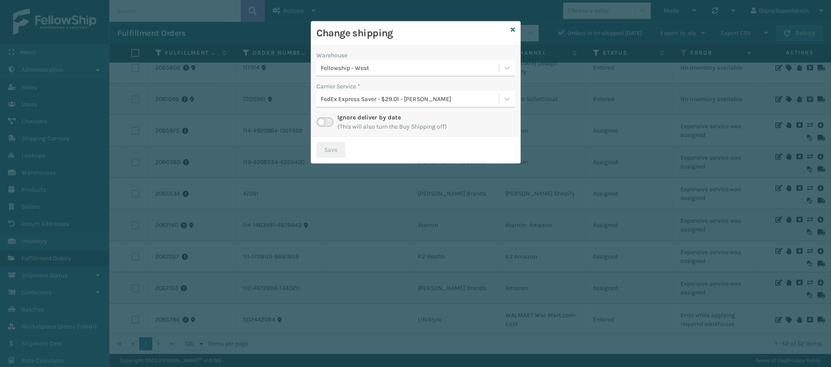
click at [327, 123] on label at bounding box center [324, 122] width 17 height 10
click at [322, 123] on input "checkbox" at bounding box center [319, 120] width 6 height 6
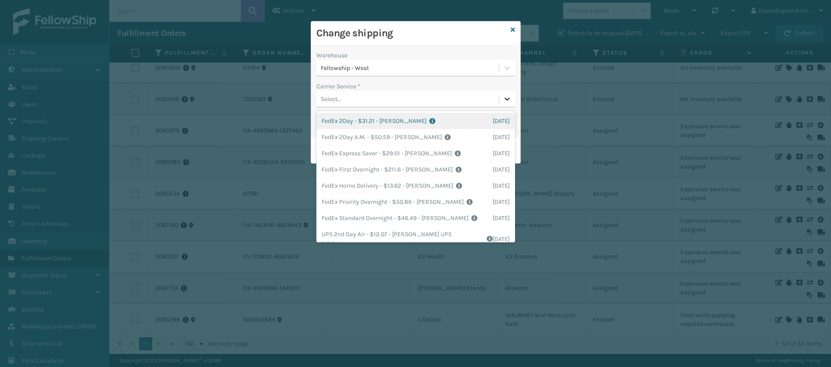
click at [503, 102] on icon at bounding box center [507, 98] width 9 height 9
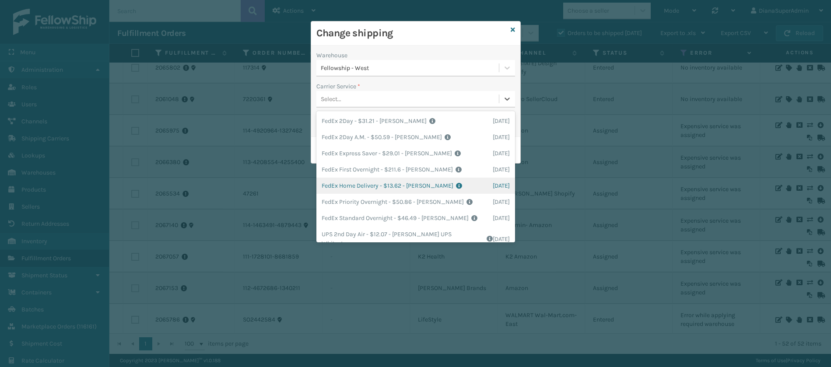
scroll to position [138, 0]
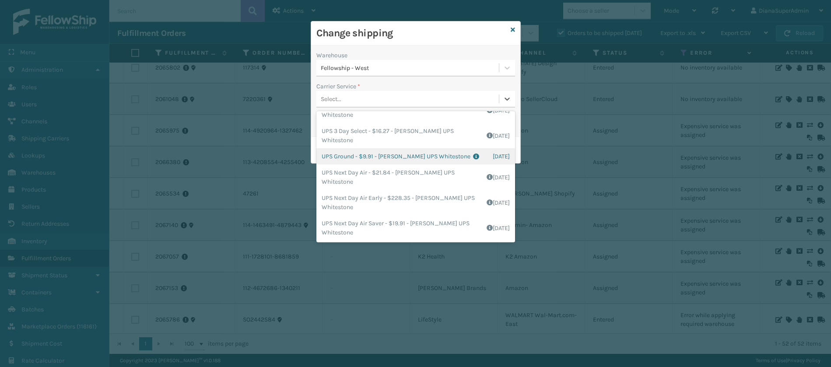
click at [370, 157] on div "UPS Ground - $9.91 - [PERSON_NAME] UPS Whitestone Shipping Cost $8.26 Surplus C…" at bounding box center [415, 156] width 199 height 16
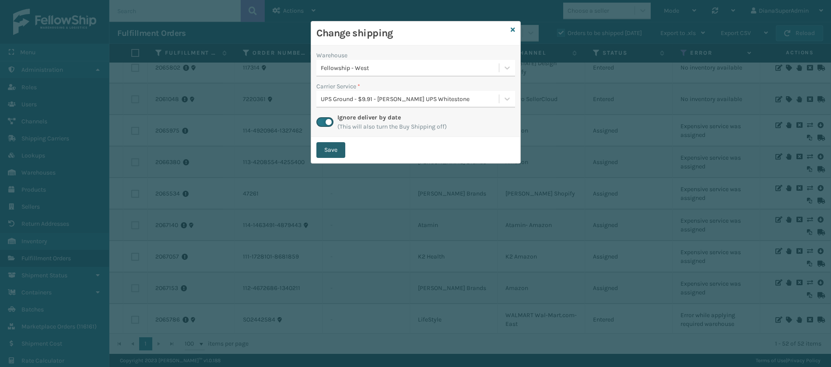
click at [328, 149] on button "Save" at bounding box center [330, 150] width 29 height 16
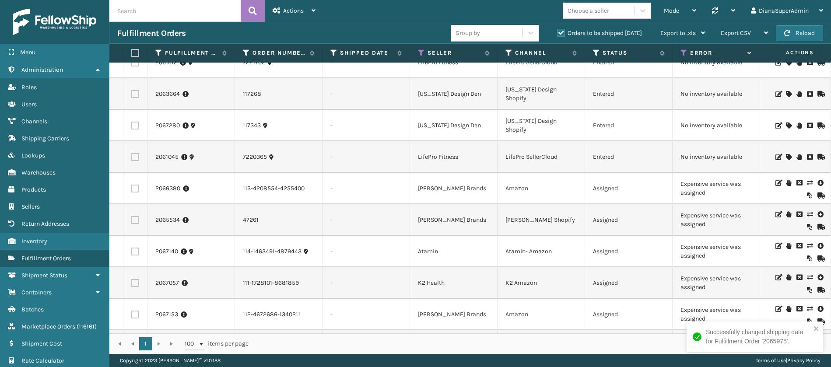
scroll to position [143, 0]
click at [806, 184] on icon at bounding box center [808, 182] width 5 height 6
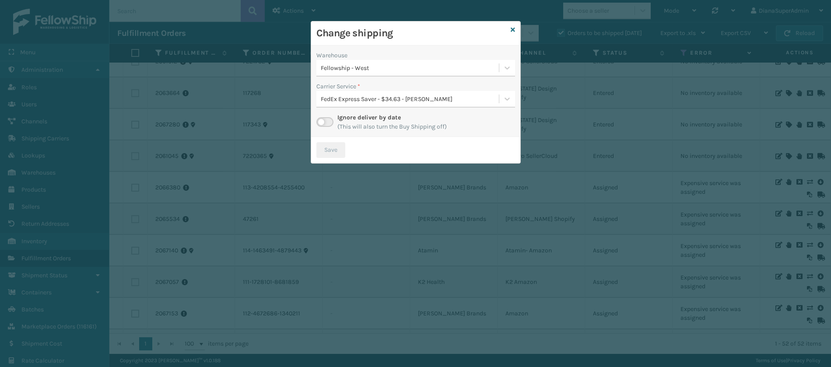
click at [319, 121] on label at bounding box center [324, 122] width 17 height 10
click at [319, 121] on input "checkbox" at bounding box center [319, 120] width 6 height 6
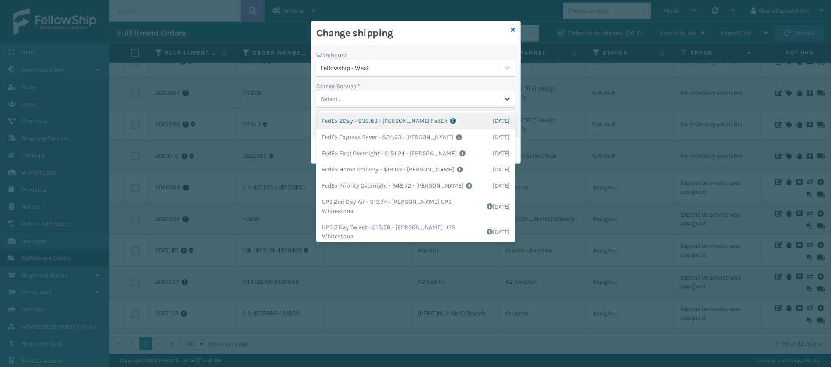
click at [511, 99] on div at bounding box center [507, 99] width 16 height 16
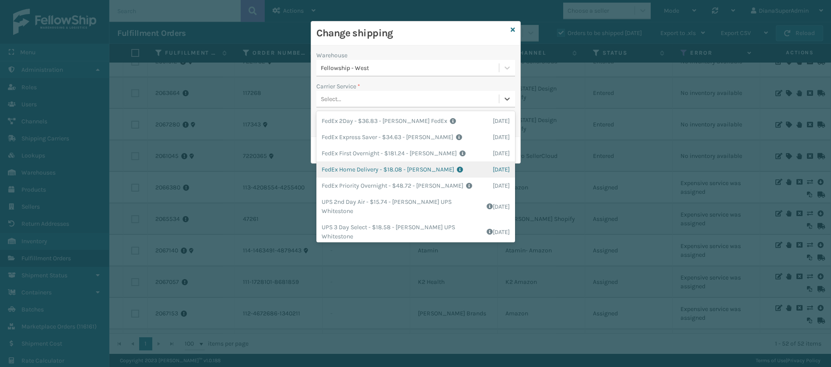
scroll to position [71, 0]
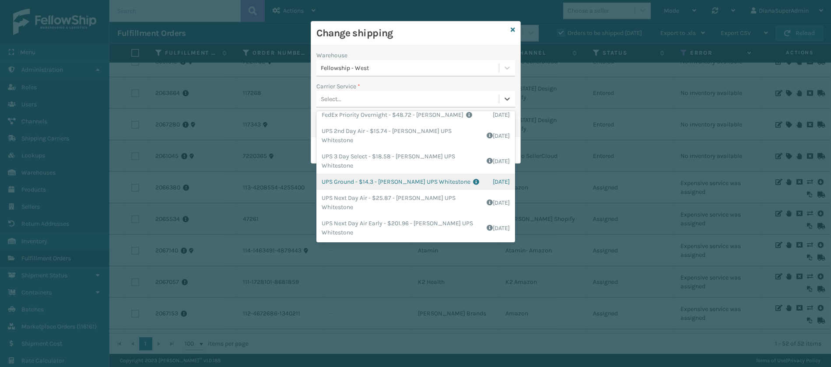
click at [346, 181] on div "UPS Ground - $14.3 - [PERSON_NAME] UPS Whitestone Shipping Cost $11.92 Surplus …" at bounding box center [415, 182] width 199 height 16
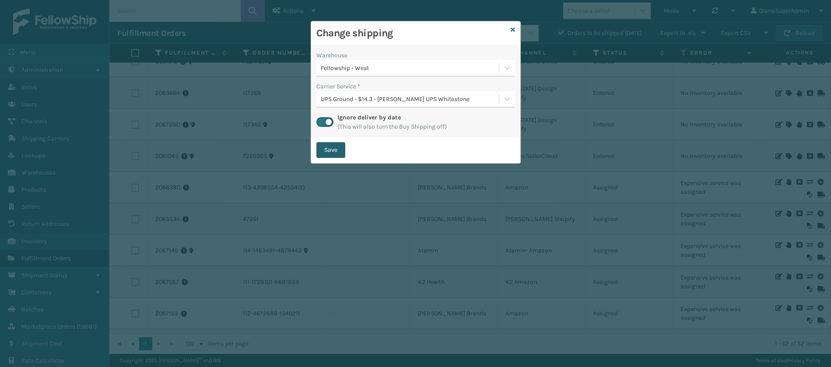
click at [340, 149] on button "Save" at bounding box center [330, 150] width 29 height 16
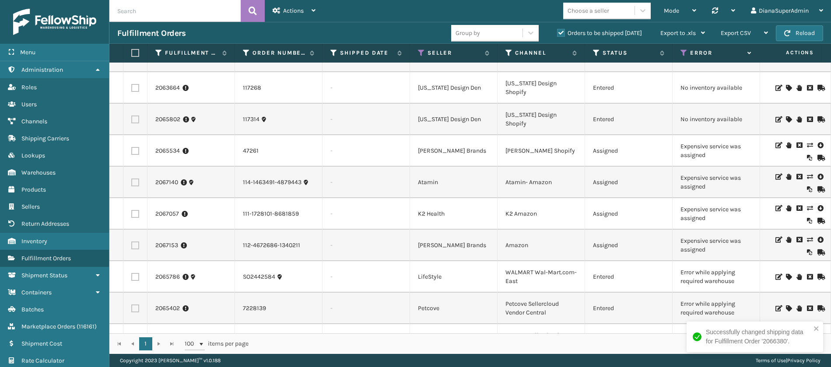
scroll to position [180, 0]
click at [806, 143] on icon at bounding box center [808, 145] width 5 height 6
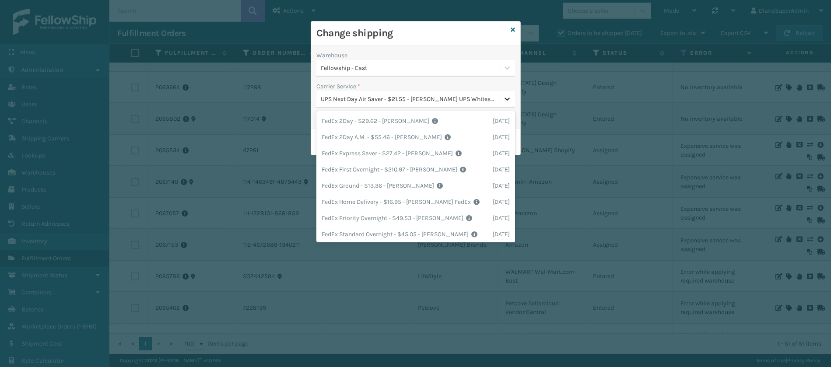
click at [509, 101] on icon at bounding box center [507, 98] width 9 height 9
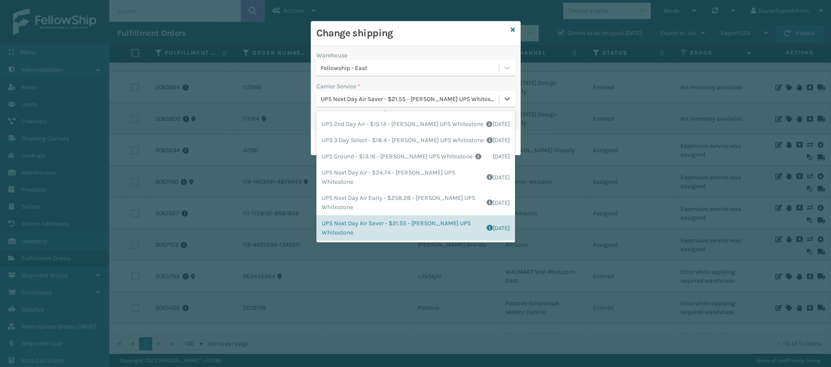
scroll to position [136, 0]
click at [348, 164] on div "UPS Ground - $13.16 - [PERSON_NAME] UPS Whitestone Shipping Cost $10.97 Surplus…" at bounding box center [415, 156] width 199 height 16
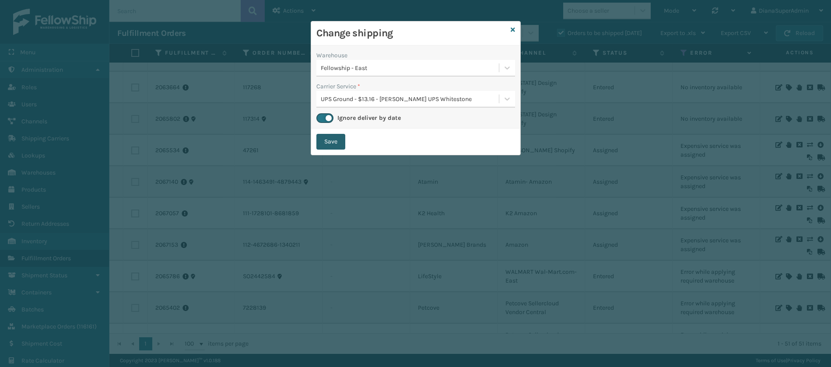
click at [344, 145] on button "Save" at bounding box center [330, 142] width 29 height 16
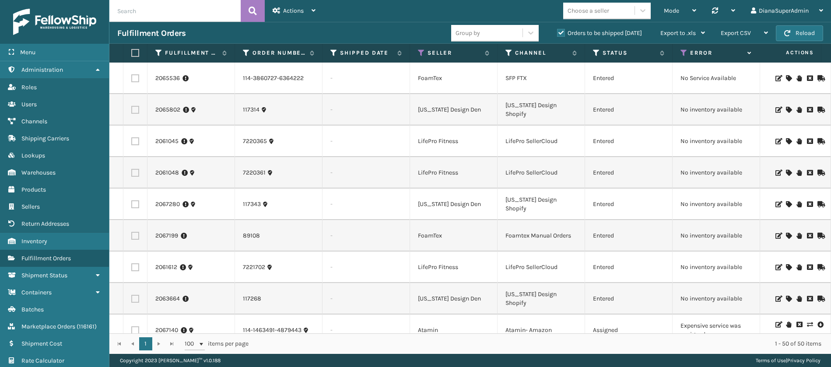
scroll to position [164, 0]
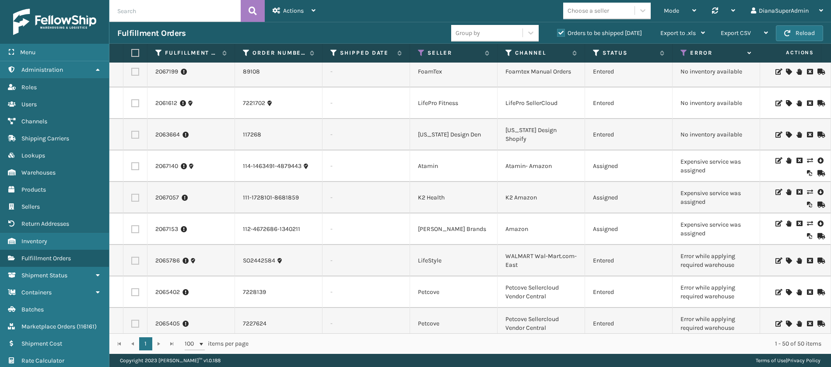
click at [806, 158] on icon at bounding box center [808, 160] width 5 height 6
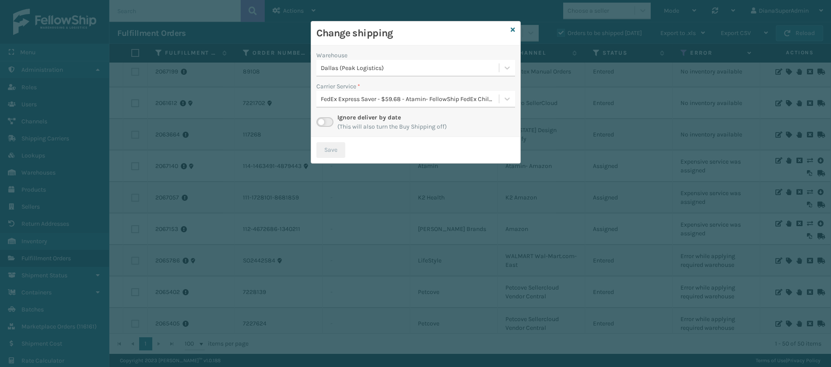
click at [322, 118] on label at bounding box center [324, 122] width 17 height 10
click at [322, 118] on input "checkbox" at bounding box center [319, 120] width 6 height 6
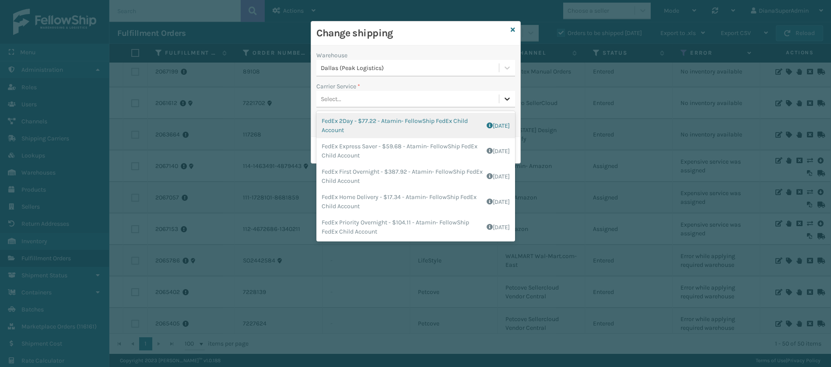
click at [501, 95] on div at bounding box center [507, 99] width 16 height 16
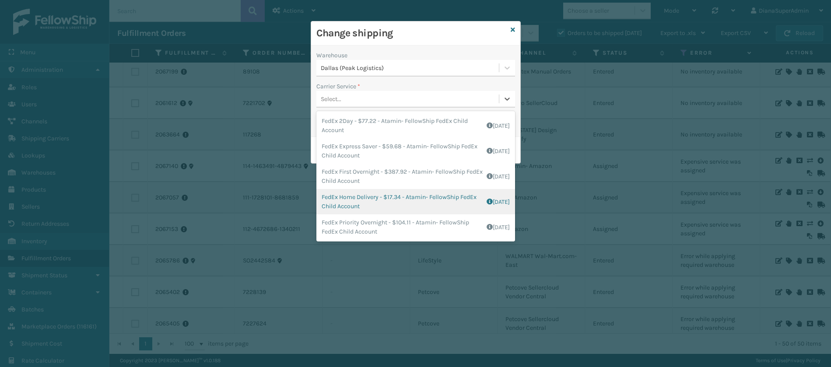
click at [391, 204] on div "FedEx Home Delivery - $17.34 - Atamin- FellowShip FedEx Child Account Shipping …" at bounding box center [415, 201] width 199 height 25
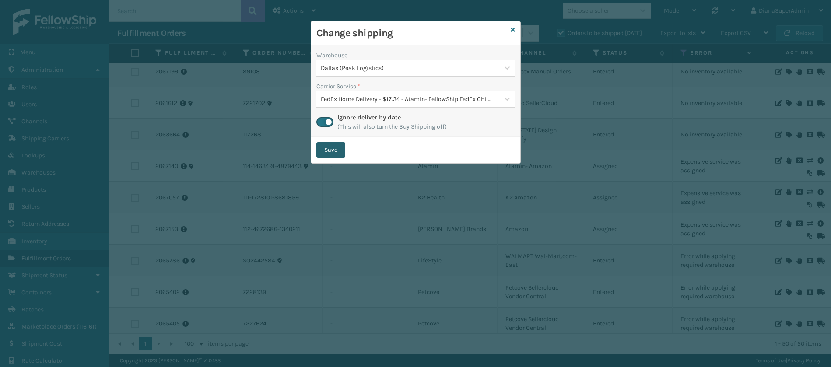
click at [340, 150] on button "Save" at bounding box center [330, 150] width 29 height 16
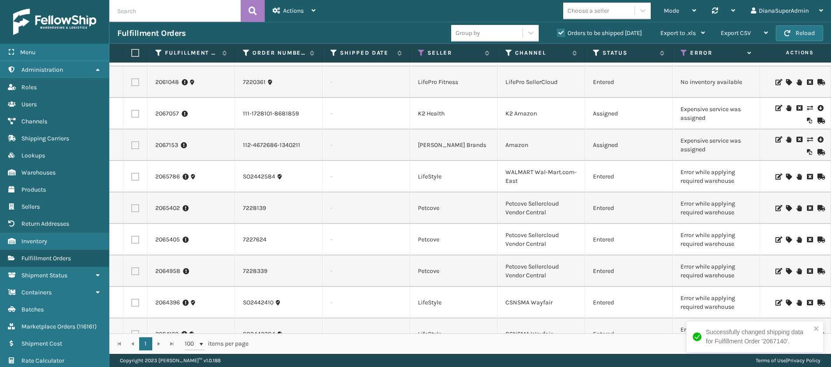
scroll to position [189, 0]
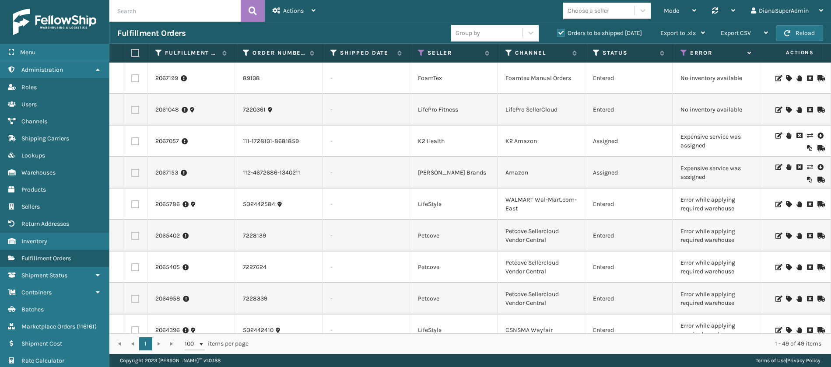
click at [806, 135] on icon at bounding box center [808, 136] width 5 height 6
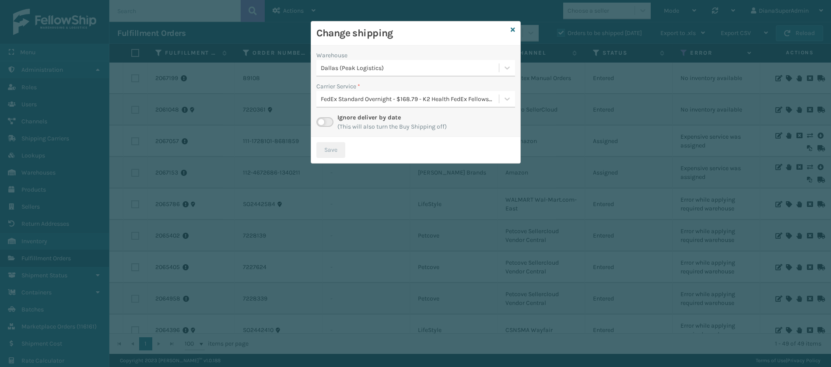
click at [323, 119] on label at bounding box center [324, 122] width 17 height 10
click at [322, 119] on input "checkbox" at bounding box center [319, 120] width 6 height 6
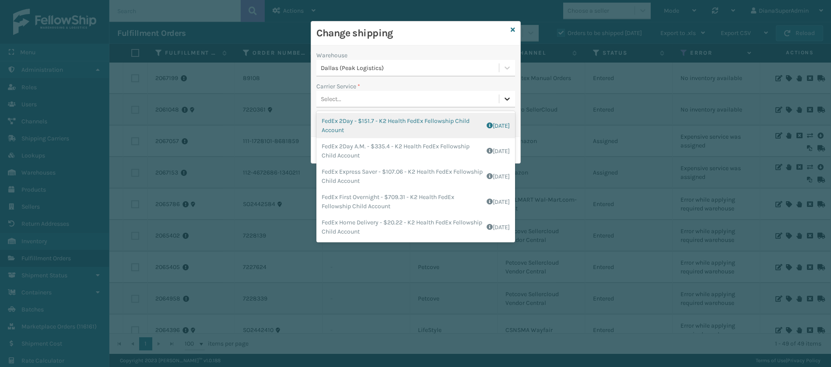
click at [510, 101] on icon at bounding box center [507, 98] width 9 height 9
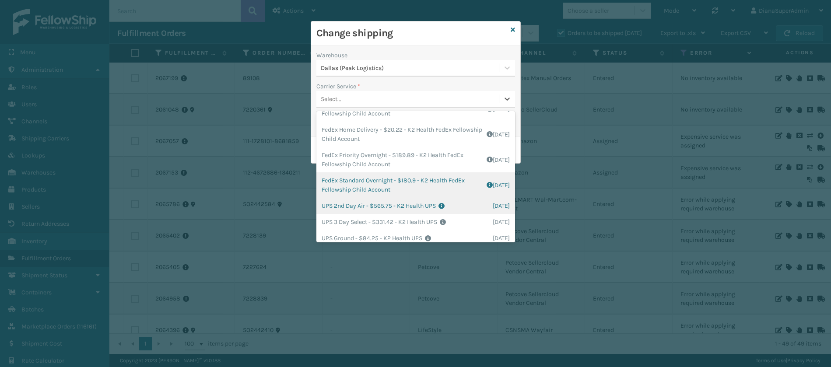
scroll to position [90, 0]
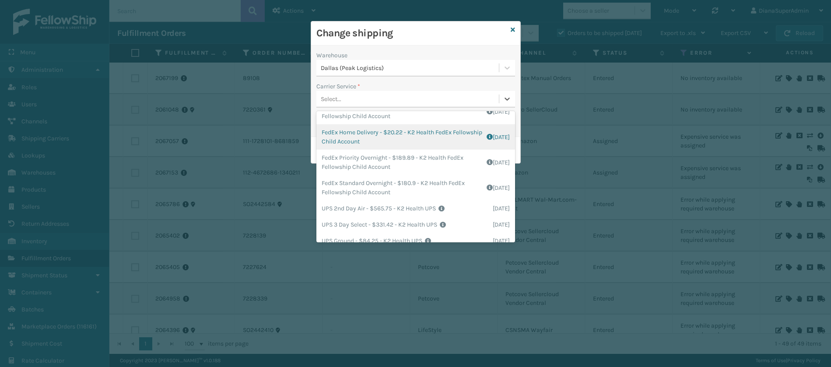
click at [378, 138] on div "FedEx Home Delivery - $20.22 - K2 Health FedEx Fellowship Child Account Shippin…" at bounding box center [415, 136] width 199 height 25
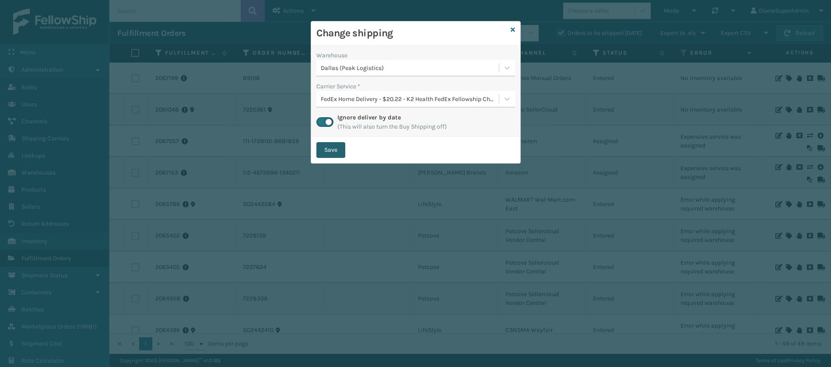
click at [327, 154] on button "Save" at bounding box center [330, 150] width 29 height 16
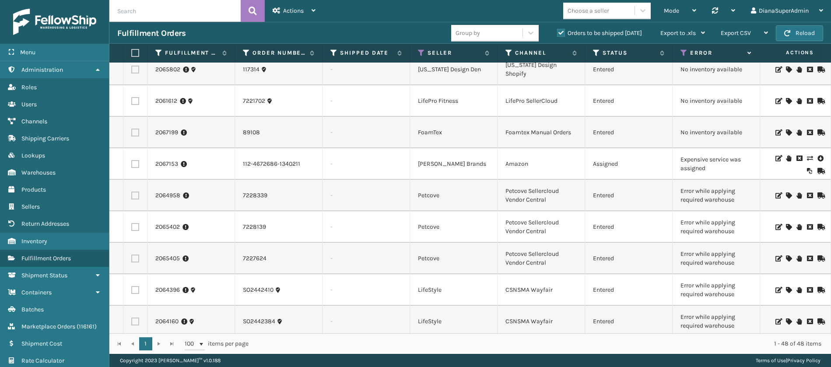
scroll to position [165, 0]
click at [806, 161] on icon at bounding box center [808, 159] width 5 height 6
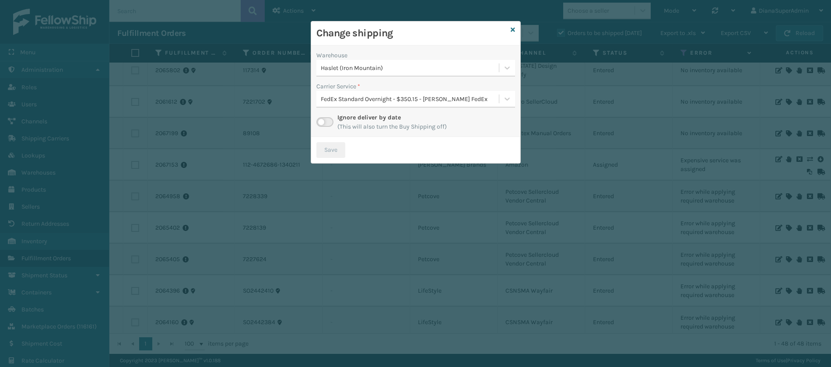
click at [322, 122] on label at bounding box center [324, 122] width 17 height 10
click at [322, 122] on input "checkbox" at bounding box center [319, 120] width 6 height 6
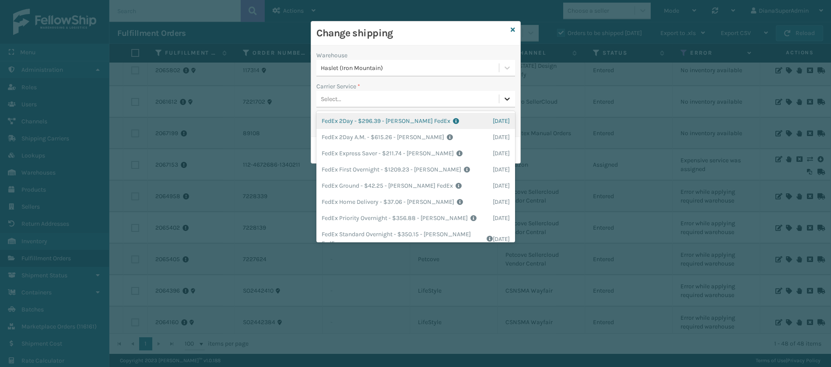
click at [501, 97] on div at bounding box center [507, 99] width 16 height 16
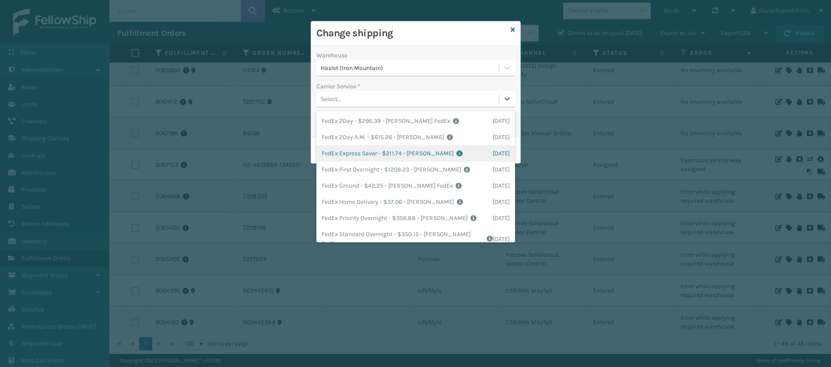
scroll to position [20, 0]
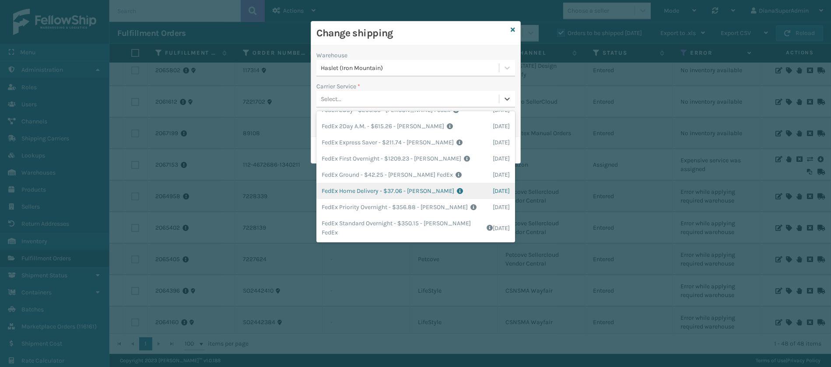
click at [353, 186] on div "FedEx Home Delivery - $37.06 - [PERSON_NAME] Shipping Cost $32.51 Surplus Cost …" at bounding box center [415, 191] width 199 height 16
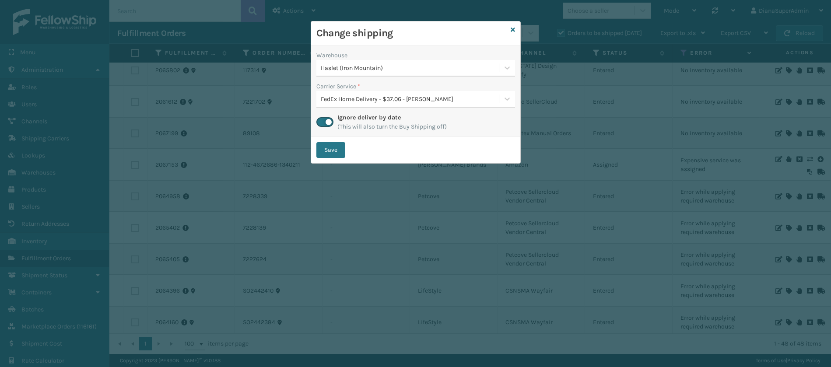
click at [329, 141] on div "Save" at bounding box center [415, 150] width 209 height 26
click at [329, 154] on button "Save" at bounding box center [330, 150] width 29 height 16
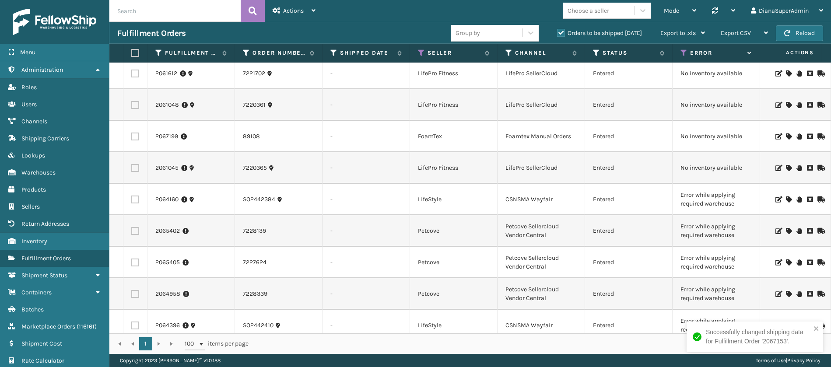
scroll to position [163, 0]
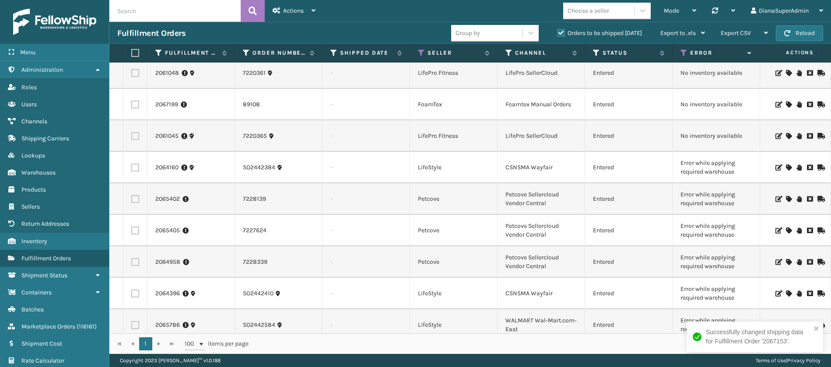
click at [785, 168] on icon at bounding box center [787, 167] width 5 height 6
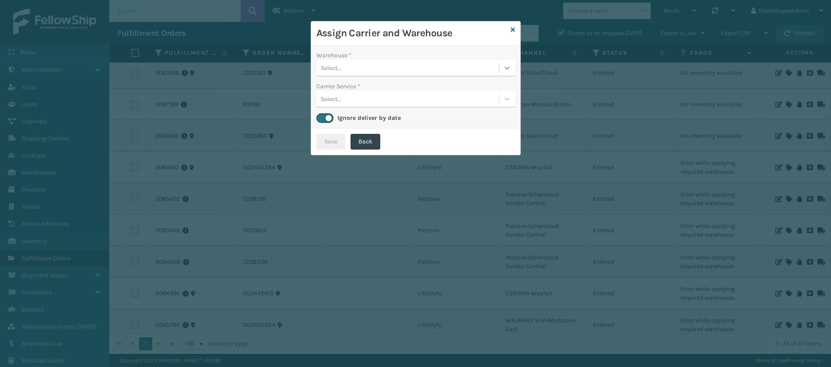
click at [507, 67] on icon at bounding box center [507, 67] width 9 height 9
click at [503, 70] on icon at bounding box center [507, 67] width 9 height 9
click at [514, 28] on icon at bounding box center [512, 30] width 4 height 6
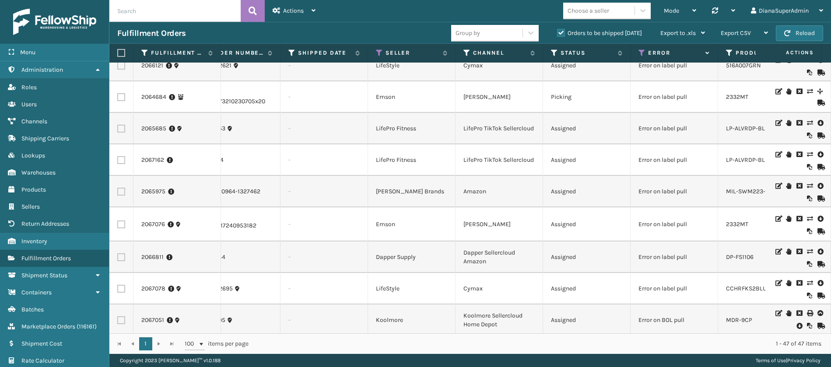
scroll to position [0, 0]
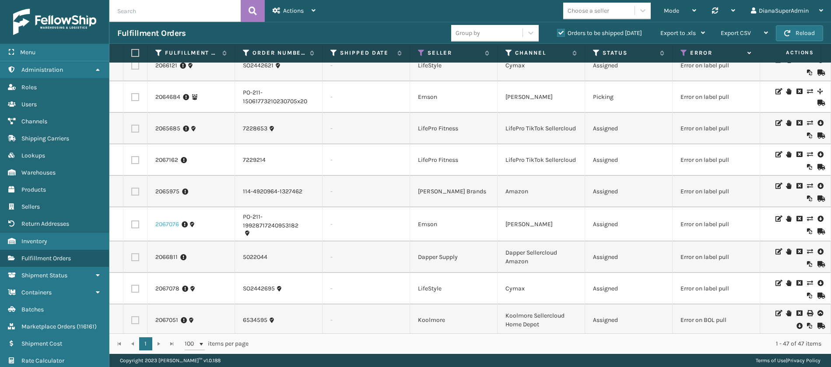
click at [171, 220] on link "2067076" at bounding box center [167, 224] width 24 height 9
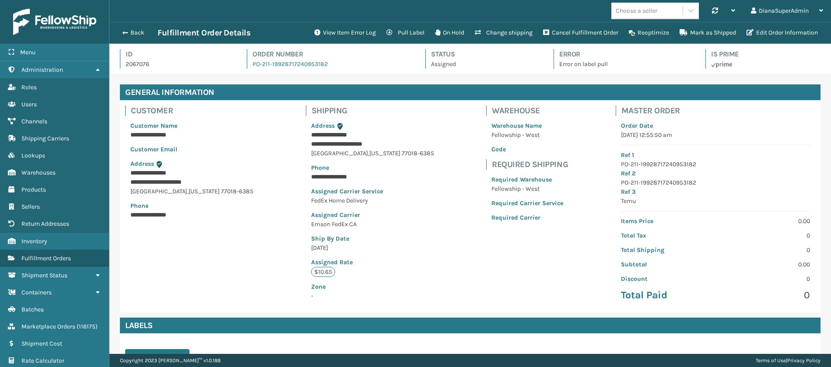
scroll to position [21, 721]
click at [337, 31] on button "View Item Error Log" at bounding box center [345, 32] width 72 height 17
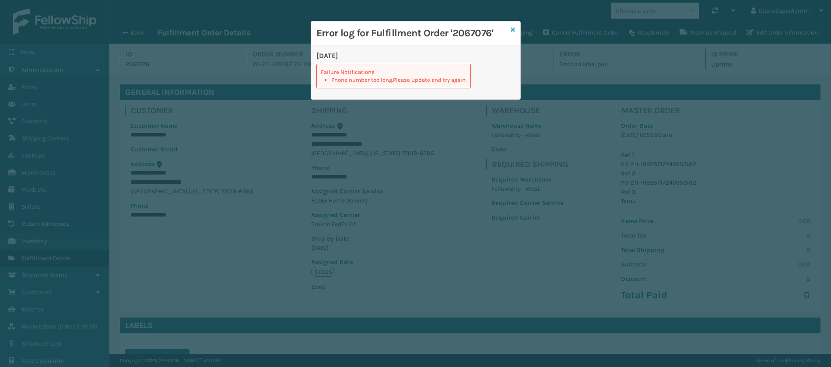
click at [513, 31] on icon at bounding box center [512, 30] width 4 height 6
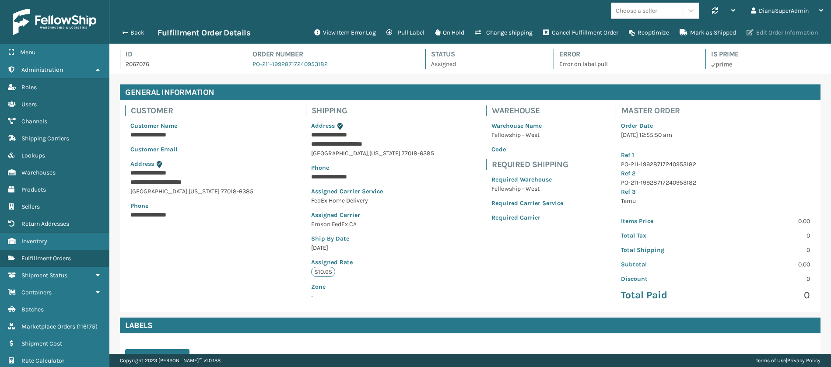
click at [796, 32] on button "Edit Order Information" at bounding box center [782, 32] width 82 height 17
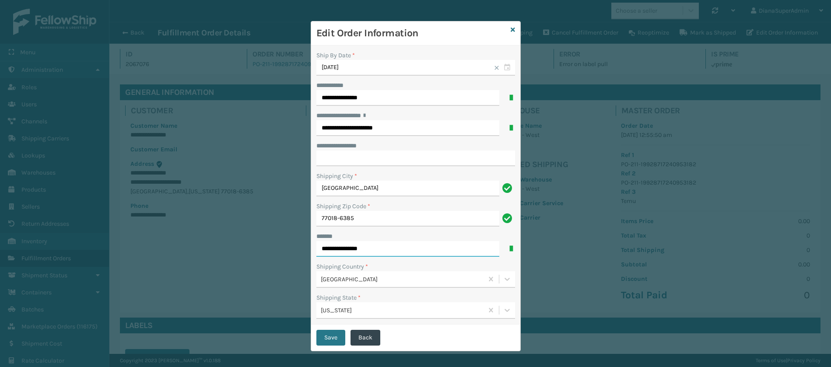
click at [397, 252] on input "**********" at bounding box center [407, 249] width 183 height 16
type input "**********"
click at [368, 160] on input "**********" at bounding box center [415, 158] width 199 height 16
paste input "*****"
type input "*****"
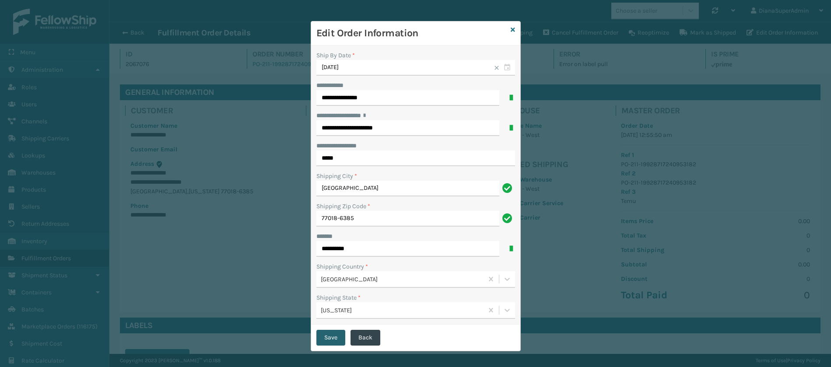
click at [330, 339] on button "Save" at bounding box center [330, 338] width 29 height 16
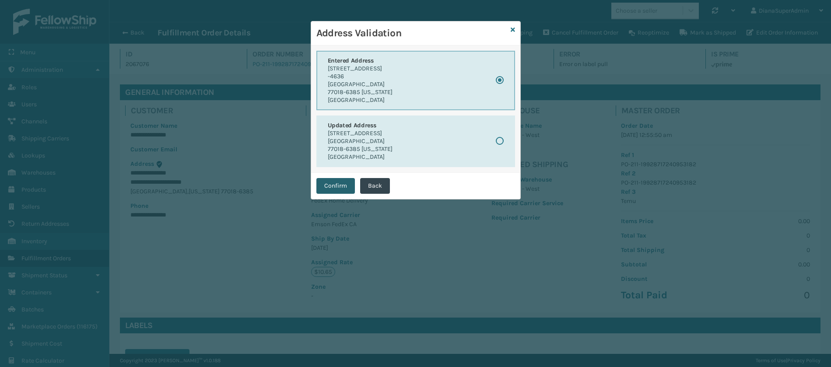
click at [334, 180] on button "Confirm" at bounding box center [335, 186] width 38 height 16
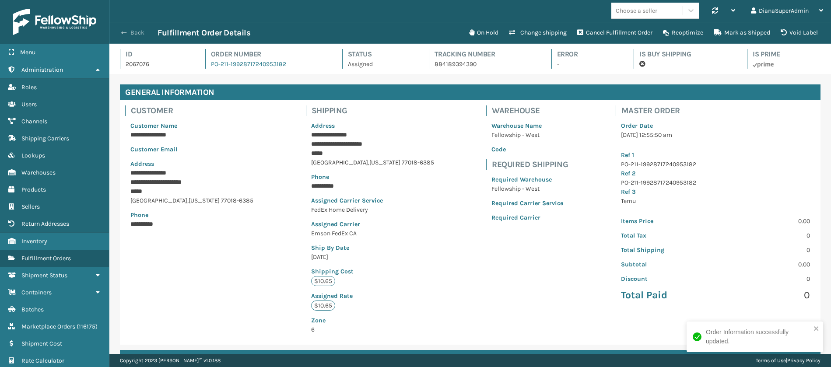
click at [125, 35] on span "button" at bounding box center [123, 33] width 5 height 6
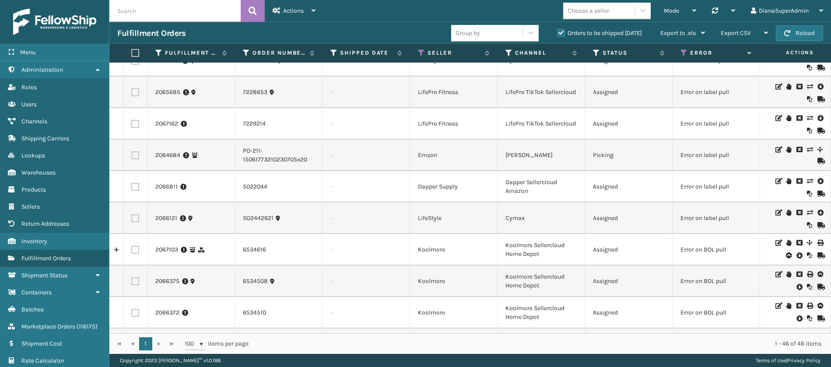
scroll to position [1074, 0]
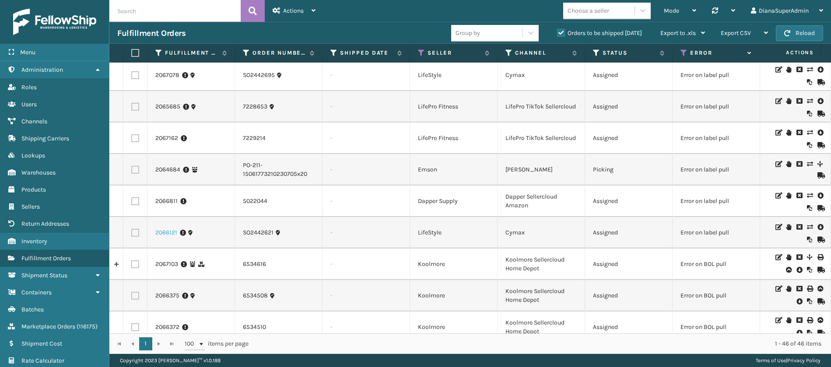
click at [162, 234] on link "2066121" at bounding box center [166, 232] width 22 height 9
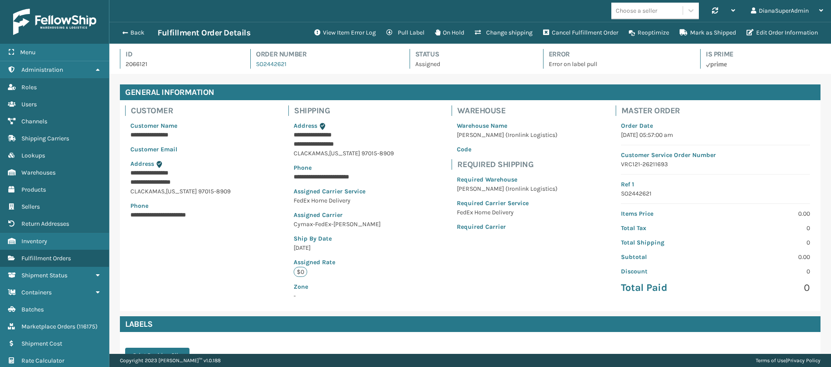
scroll to position [21, 721]
click at [137, 32] on button "Back" at bounding box center [137, 33] width 40 height 8
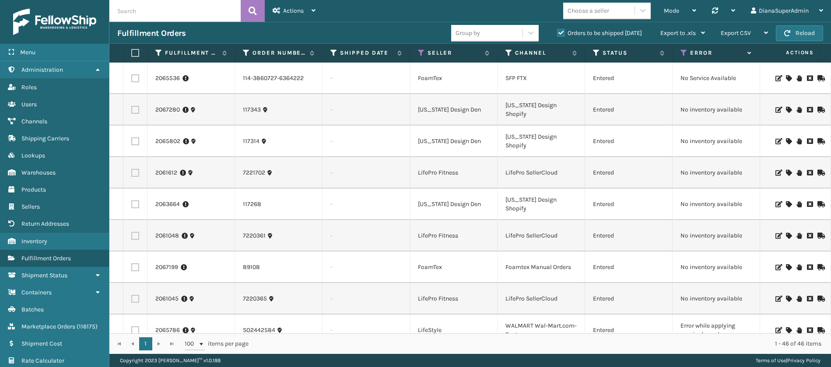
click at [171, 13] on input "text" at bounding box center [174, 11] width 131 height 22
paste input "5022071"
type input "5022071"
click at [255, 15] on icon at bounding box center [252, 10] width 8 height 13
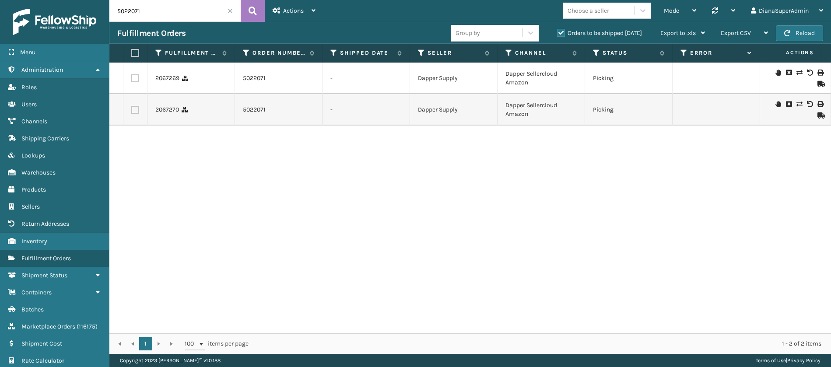
click at [560, 31] on label "Orders to be shipped [DATE]" at bounding box center [599, 32] width 85 height 7
click at [557, 31] on input "Orders to be shipped [DATE]" at bounding box center [557, 31] width 0 height 6
click at [560, 31] on label "Orders to be shipped [DATE]" at bounding box center [599, 32] width 85 height 7
click at [557, 31] on input "Orders to be shipped [DATE]" at bounding box center [557, 31] width 0 height 6
click at [785, 102] on icon at bounding box center [787, 104] width 5 height 6
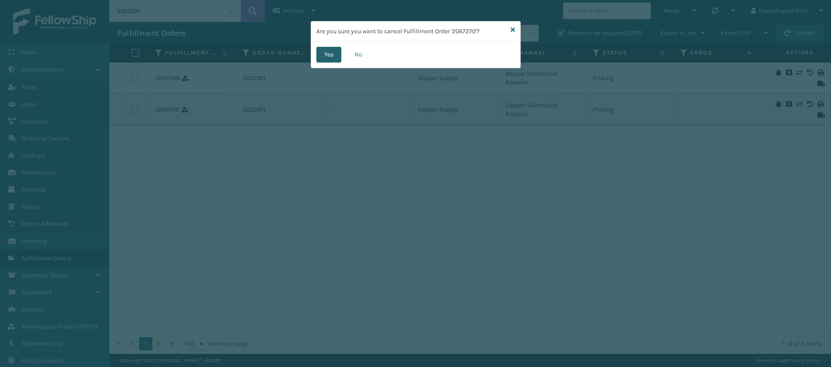
click at [330, 52] on button "Yes" at bounding box center [328, 55] width 25 height 16
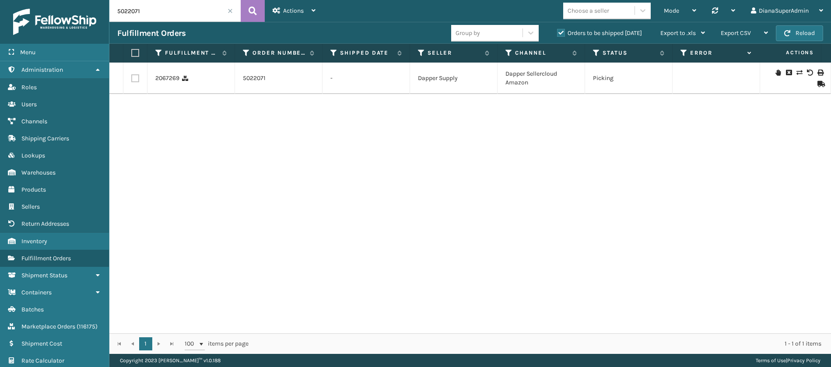
click at [785, 73] on icon at bounding box center [787, 73] width 5 height 6
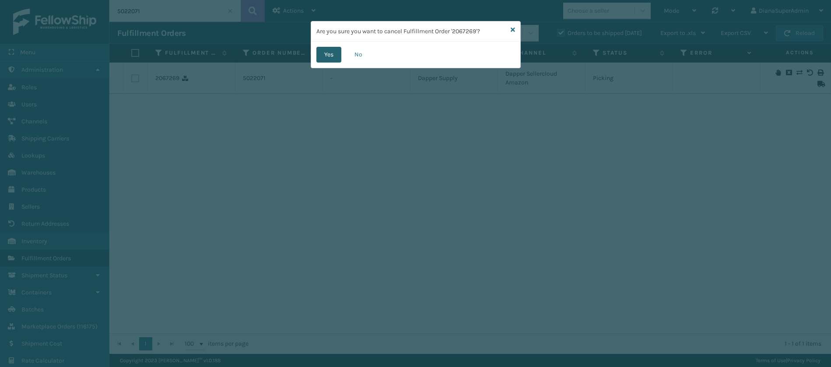
click at [330, 54] on button "Yes" at bounding box center [328, 55] width 25 height 16
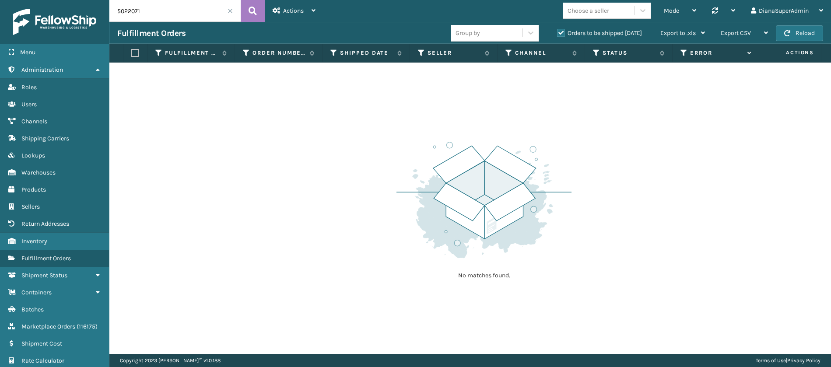
click at [230, 13] on span at bounding box center [229, 10] width 5 height 5
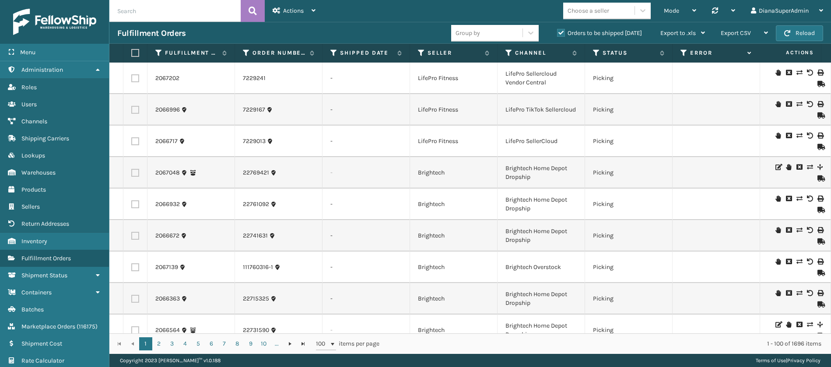
click at [681, 50] on icon at bounding box center [683, 53] width 7 height 8
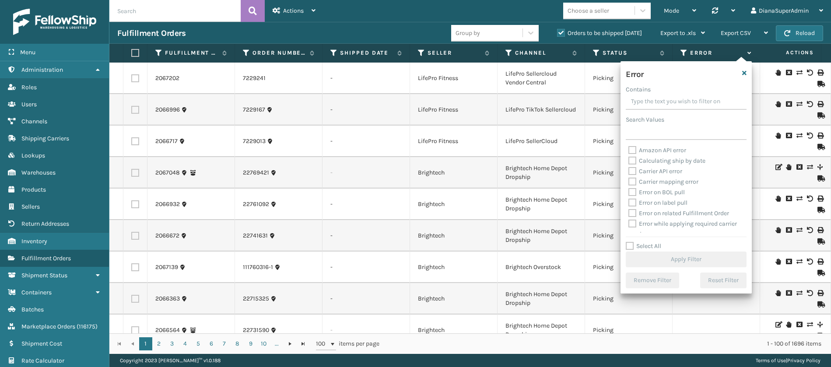
click at [631, 242] on label "Select All" at bounding box center [642, 245] width 35 height 7
click at [631, 242] on input "Select All" at bounding box center [690, 241] width 131 height 1
checkbox input "true"
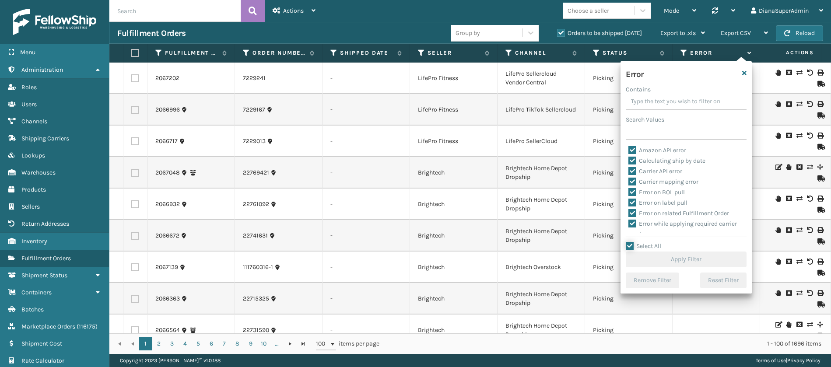
checkbox input "true"
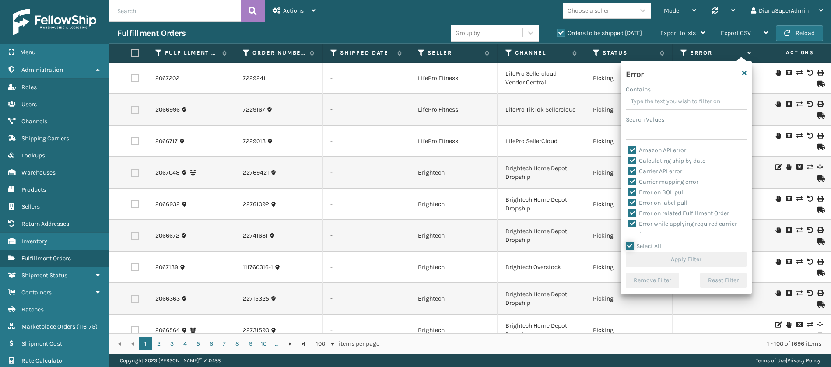
checkbox input "true"
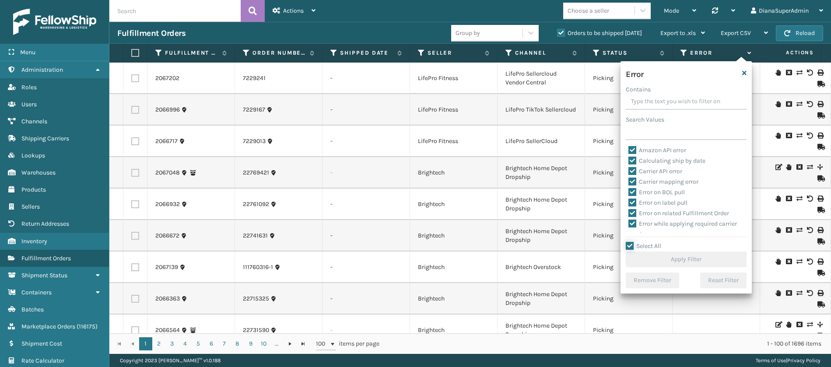
checkbox input "true"
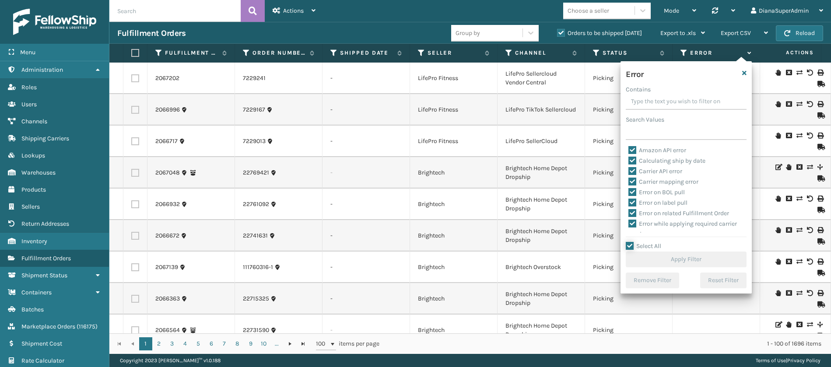
checkbox input "true"
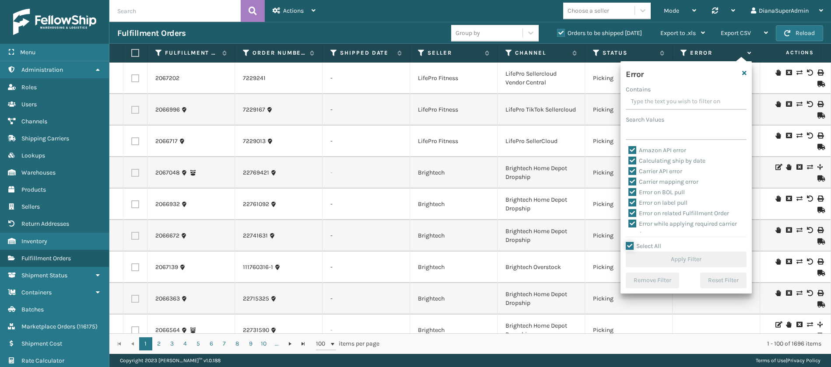
checkbox input "true"
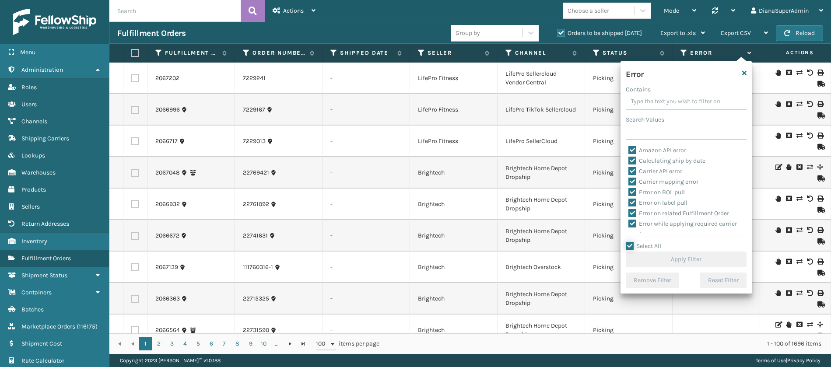
checkbox input "true"
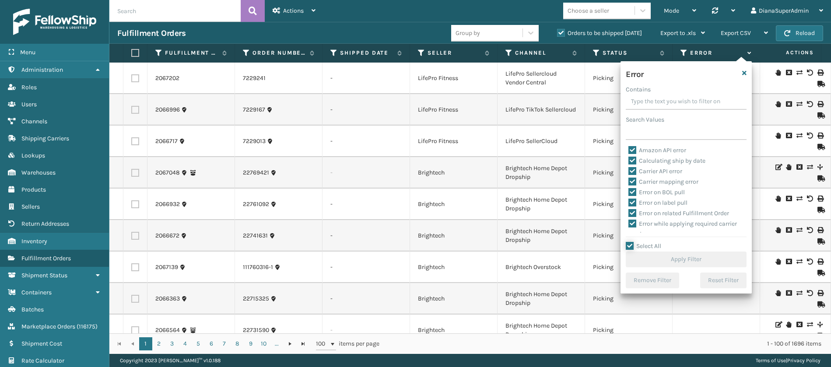
checkbox input "true"
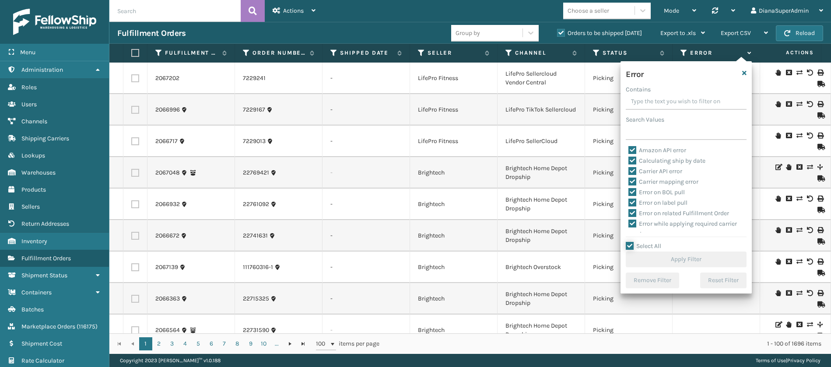
checkbox input "true"
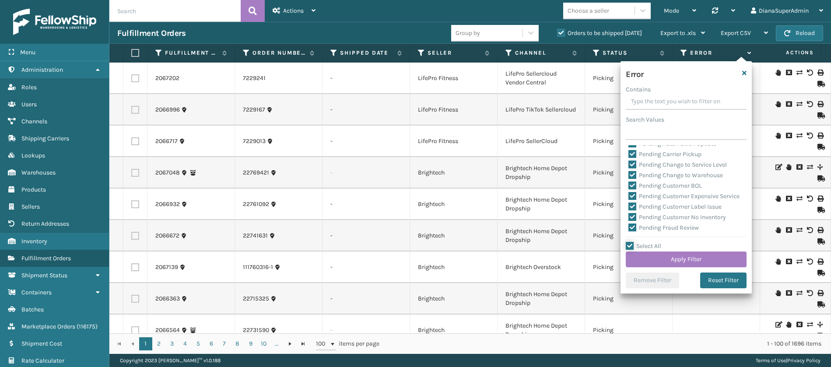
scroll to position [218, 0]
click at [630, 162] on label "Pending Automation Update" at bounding box center [672, 163] width 88 height 7
click at [628, 162] on input "Pending Automation Update" at bounding box center [628, 161] width 0 height 6
checkbox input "false"
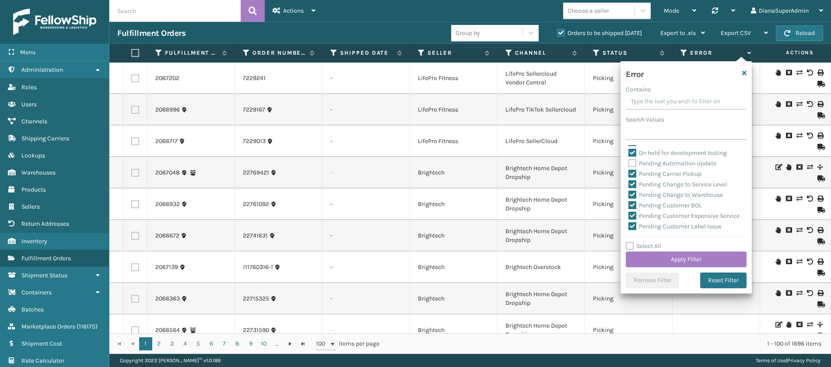
click at [632, 171] on label "Pending Carrier Pickup" at bounding box center [664, 173] width 73 height 7
click at [628, 171] on input "Pending Carrier Pickup" at bounding box center [628, 172] width 0 height 6
checkbox input "false"
click at [632, 183] on label "Pending Change to Service Level" at bounding box center [677, 184] width 98 height 7
click at [628, 183] on input "Pending Change to Service Level" at bounding box center [628, 182] width 0 height 6
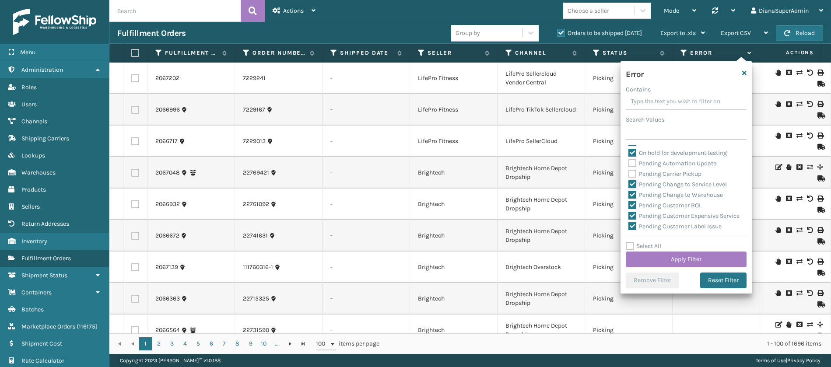
checkbox input "false"
click at [632, 196] on label "Pending Change to Warehouse" at bounding box center [675, 194] width 94 height 7
click at [628, 195] on input "Pending Change to Warehouse" at bounding box center [628, 193] width 0 height 6
checkbox input "false"
click at [632, 202] on label "Pending Customer BOL" at bounding box center [664, 205] width 73 height 7
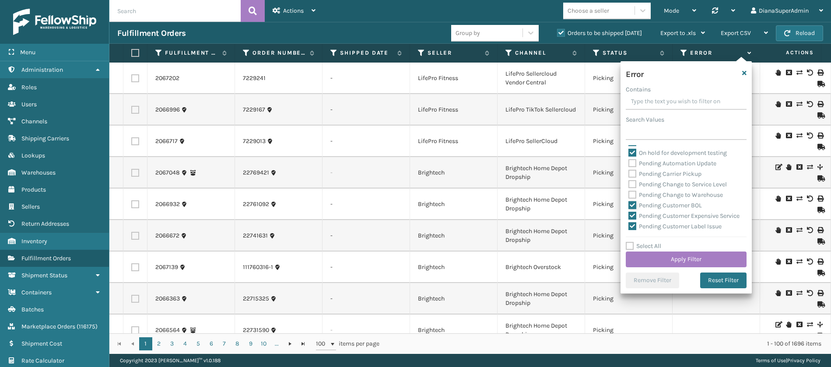
click at [628, 202] on input "Pending Customer BOL" at bounding box center [628, 203] width 0 height 6
checkbox input "false"
click at [632, 213] on label "Pending Customer Expensive Service" at bounding box center [683, 215] width 111 height 7
click at [628, 213] on input "Pending Customer Expensive Service" at bounding box center [628, 214] width 0 height 6
checkbox input "false"
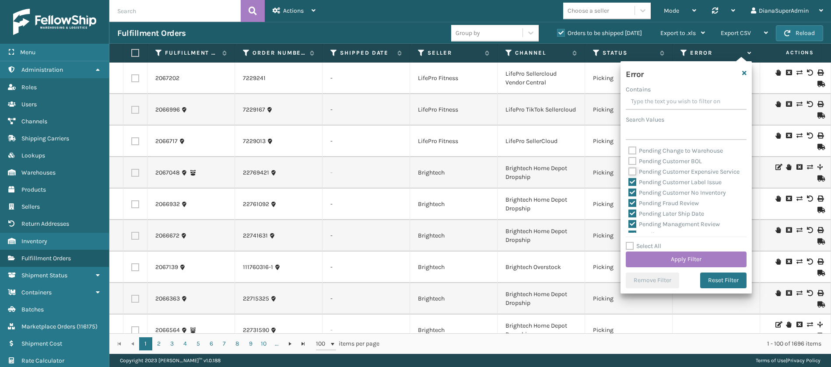
scroll to position [282, 0]
click at [635, 166] on label "Pending Customer Label Issue" at bounding box center [674, 162] width 93 height 7
click at [628, 163] on input "Pending Customer Label Issue" at bounding box center [628, 160] width 0 height 6
checkbox input "false"
click at [634, 177] on label "Pending Customer No Inventory" at bounding box center [677, 172] width 98 height 7
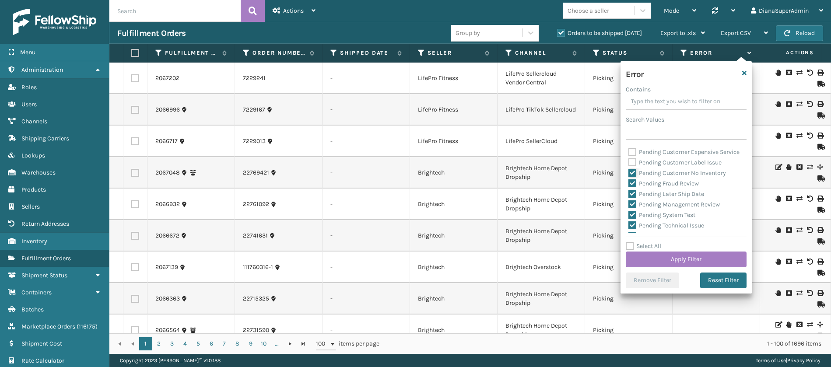
click at [628, 174] on input "Pending Customer No Inventory" at bounding box center [628, 171] width 0 height 6
checkbox input "false"
click at [633, 187] on label "Pending Fraud Review" at bounding box center [663, 183] width 70 height 7
click at [628, 184] on input "Pending Fraud Review" at bounding box center [628, 181] width 0 height 6
checkbox input "false"
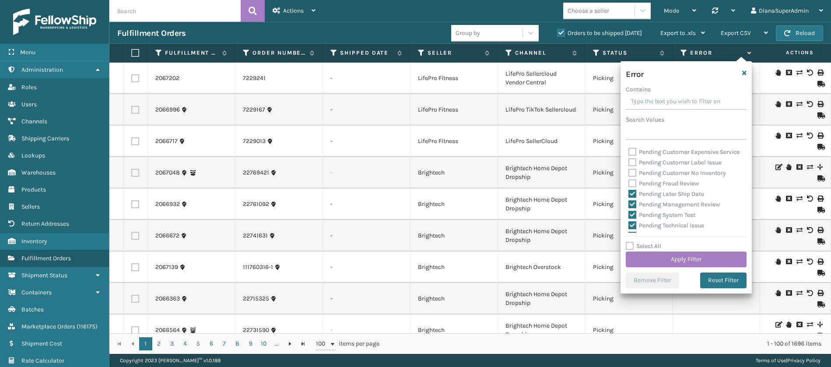
click at [633, 198] on label "Pending Later Ship Date" at bounding box center [666, 193] width 76 height 7
click at [628, 195] on input "Pending Later Ship Date" at bounding box center [628, 192] width 0 height 6
checkbox input "false"
click at [633, 208] on label "Pending Management Review" at bounding box center [673, 204] width 91 height 7
click at [628, 205] on input "Pending Management Review" at bounding box center [628, 202] width 0 height 6
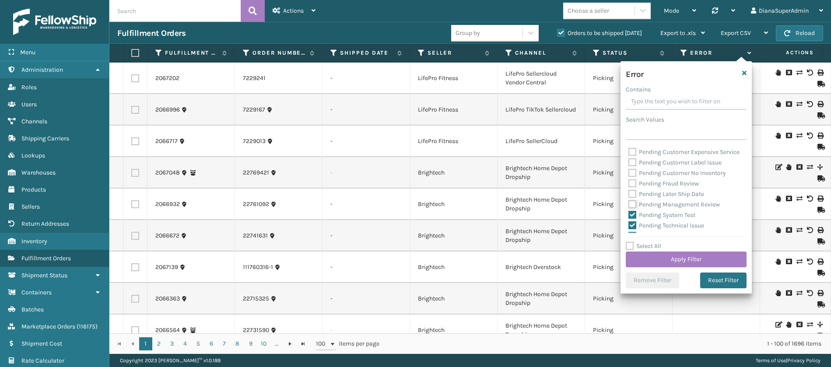
checkbox input "false"
click at [633, 219] on label "Pending System Test" at bounding box center [661, 214] width 67 height 7
click at [628, 216] on input "Pending System Test" at bounding box center [628, 213] width 0 height 6
checkbox input "false"
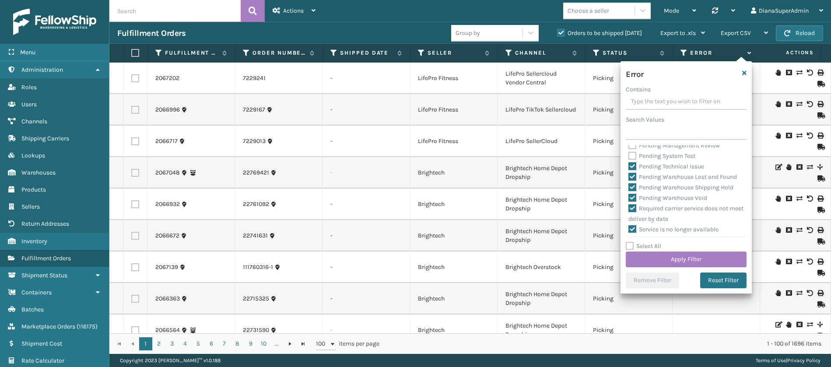
click at [631, 170] on label "Pending Technical Issue" at bounding box center [666, 166] width 76 height 7
click at [628, 167] on input "Pending Technical Issue" at bounding box center [628, 164] width 0 height 6
checkbox input "false"
click at [632, 181] on label "Pending Warehouse Lost and Found" at bounding box center [682, 176] width 108 height 7
click at [628, 178] on input "Pending Warehouse Lost and Found" at bounding box center [628, 175] width 0 height 6
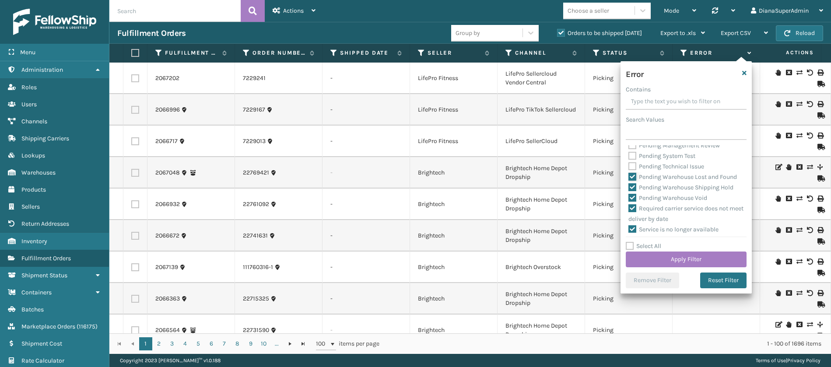
checkbox input "false"
click at [632, 191] on label "Pending Warehouse Shipping Hold" at bounding box center [680, 187] width 105 height 7
click at [628, 188] on input "Pending Warehouse Shipping Hold" at bounding box center [628, 185] width 0 height 6
checkbox input "false"
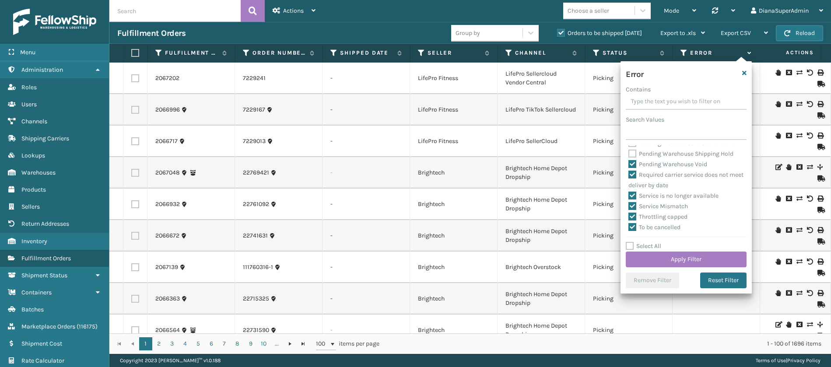
click at [632, 168] on label "Pending Warehouse Void" at bounding box center [667, 164] width 79 height 7
click at [628, 165] on input "Pending Warehouse Void" at bounding box center [628, 162] width 0 height 6
checkbox input "false"
click at [691, 262] on button "Apply Filter" at bounding box center [685, 259] width 121 height 16
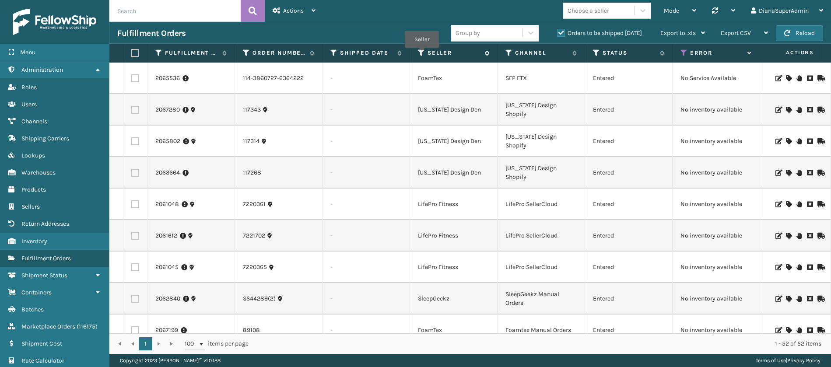
click at [422, 54] on icon at bounding box center [421, 53] width 7 height 8
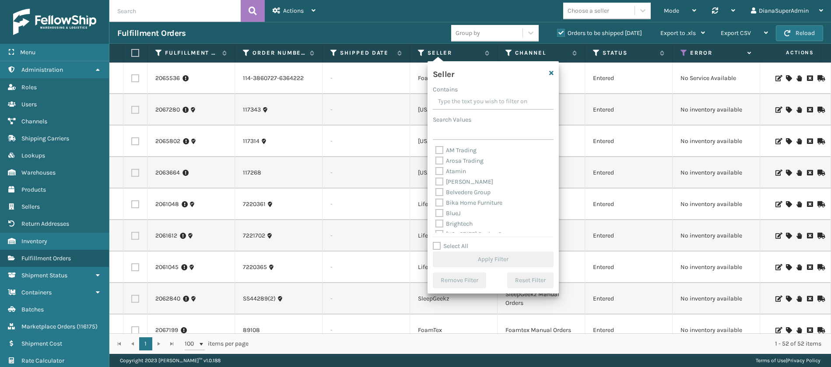
scroll to position [269, 0]
click at [441, 245] on label "Select All" at bounding box center [450, 245] width 35 height 7
click at [441, 242] on input "Select All" at bounding box center [498, 241] width 131 height 1
checkbox input "true"
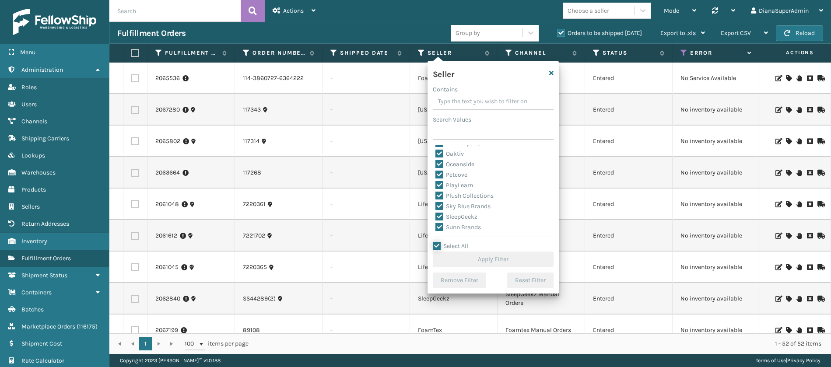
checkbox input "true"
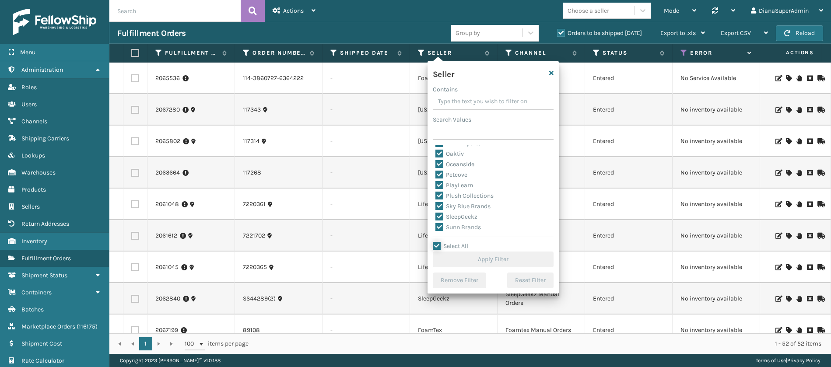
checkbox input "true"
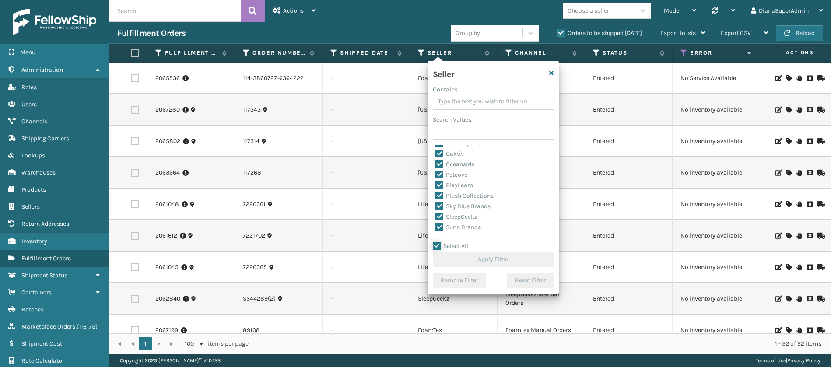
checkbox input "true"
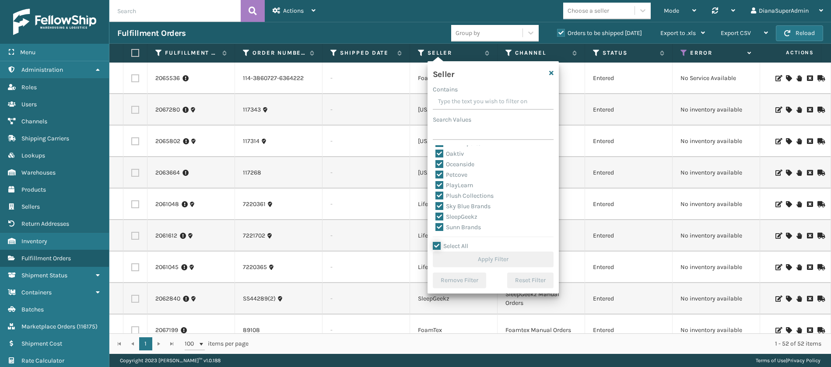
checkbox input "true"
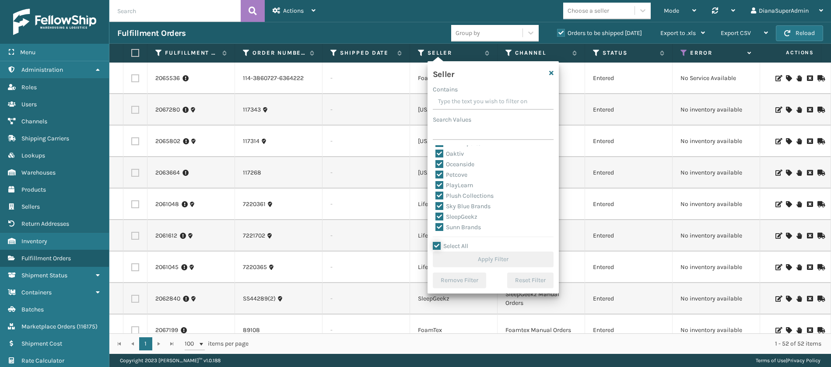
checkbox input "true"
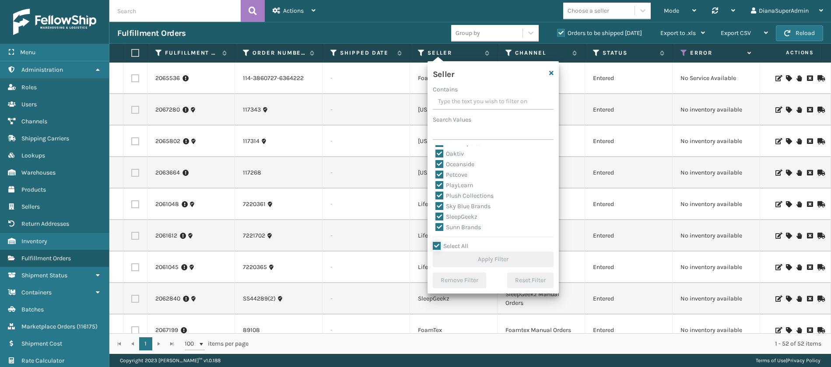
checkbox input "true"
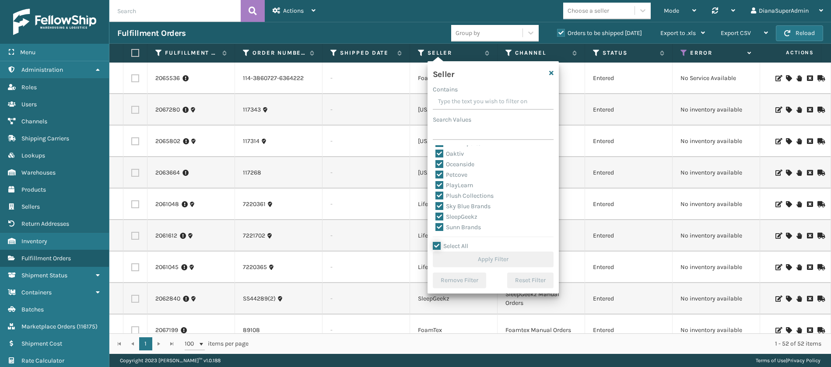
checkbox input "true"
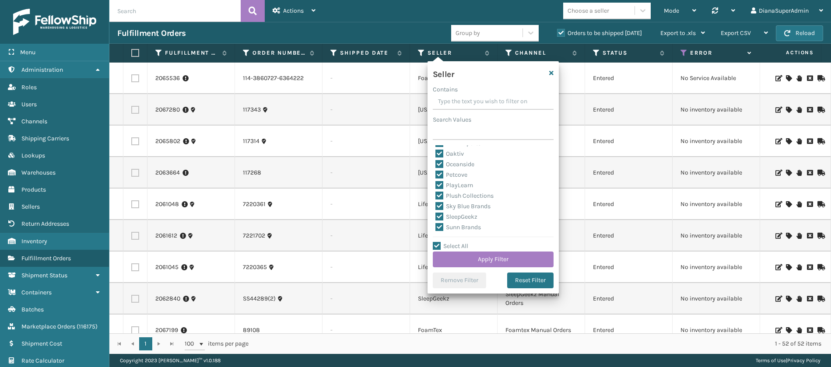
click at [440, 213] on label "SleepGeekz" at bounding box center [456, 216] width 42 height 7
click at [436, 213] on input "SleepGeekz" at bounding box center [435, 215] width 0 height 6
checkbox input "false"
click at [473, 255] on button "Apply Filter" at bounding box center [493, 259] width 121 height 16
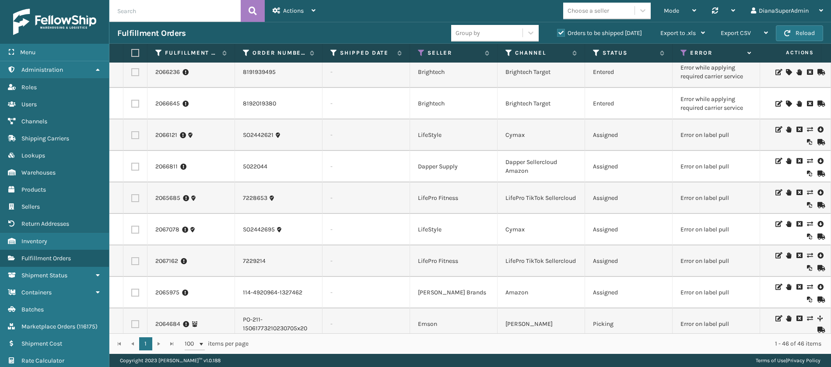
scroll to position [983, 0]
click at [163, 138] on link "2066121" at bounding box center [166, 134] width 22 height 9
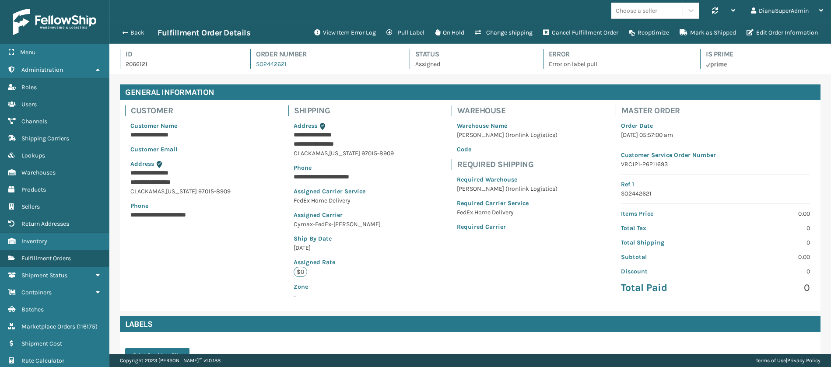
scroll to position [21, 721]
click at [353, 28] on button "View Item Error Log" at bounding box center [345, 32] width 72 height 17
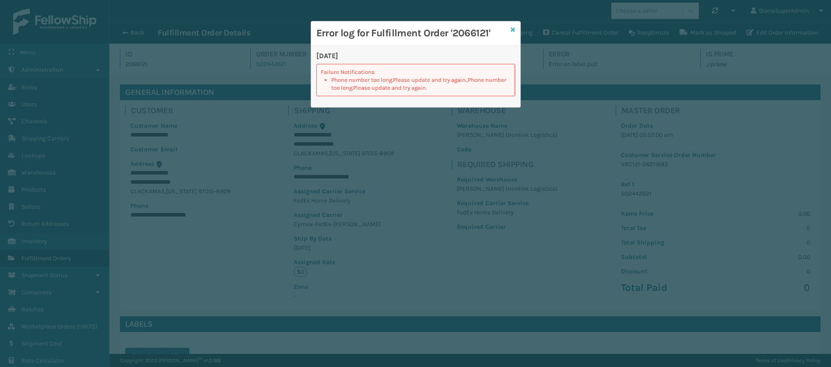
click at [511, 28] on icon at bounding box center [512, 30] width 4 height 6
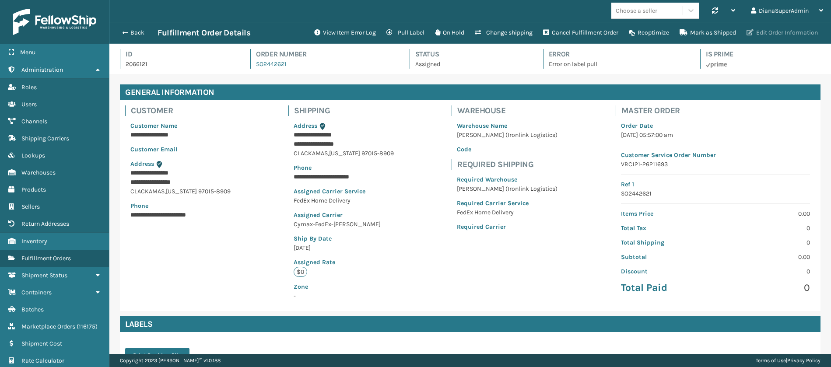
click at [803, 31] on button "Edit Order Information" at bounding box center [782, 32] width 82 height 17
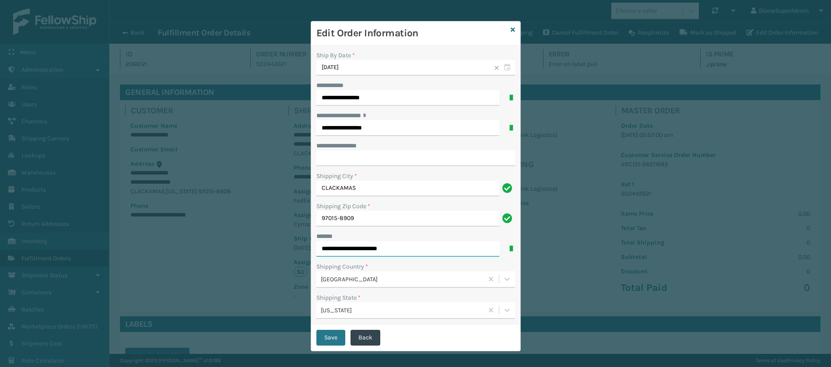
drag, startPoint x: 396, startPoint y: 248, endPoint x: 362, endPoint y: 249, distance: 34.1
click at [362, 249] on input "**********" at bounding box center [407, 249] width 183 height 16
type input "**********"
click at [339, 157] on input "**********" at bounding box center [415, 158] width 199 height 16
paste input "********"
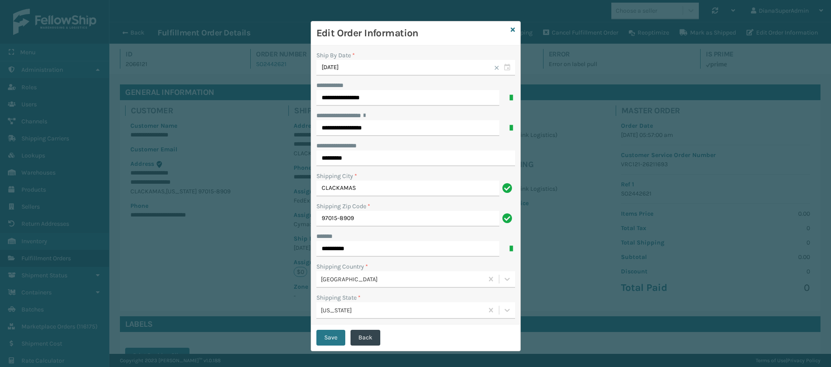
type input "********"
click at [325, 335] on button "Save" at bounding box center [330, 338] width 29 height 16
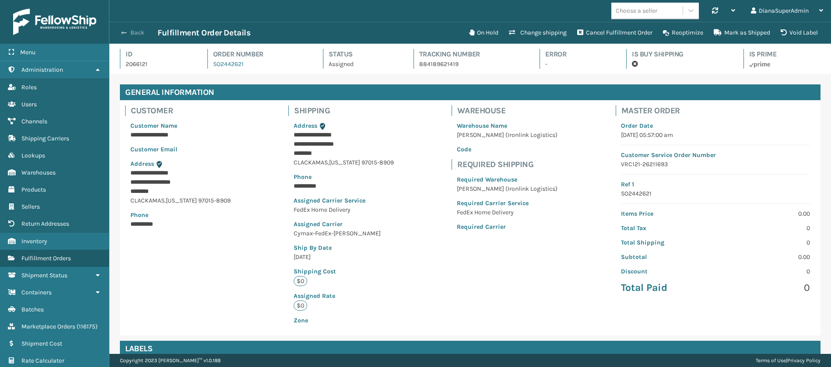
click at [129, 34] on button "Back" at bounding box center [137, 33] width 40 height 8
click at [128, 33] on button "Back" at bounding box center [137, 33] width 40 height 8
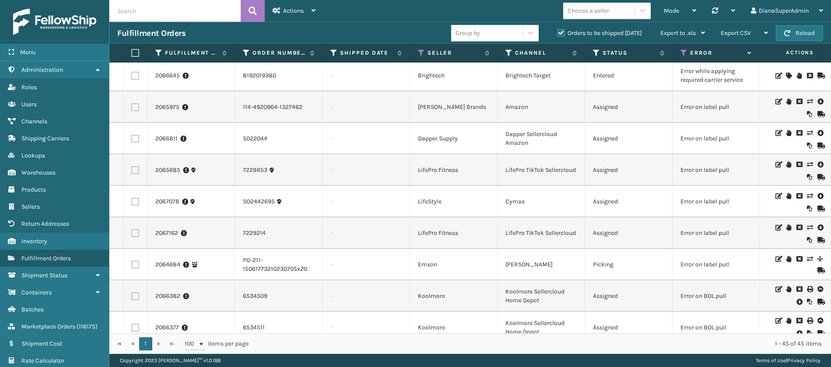
scroll to position [1018, 0]
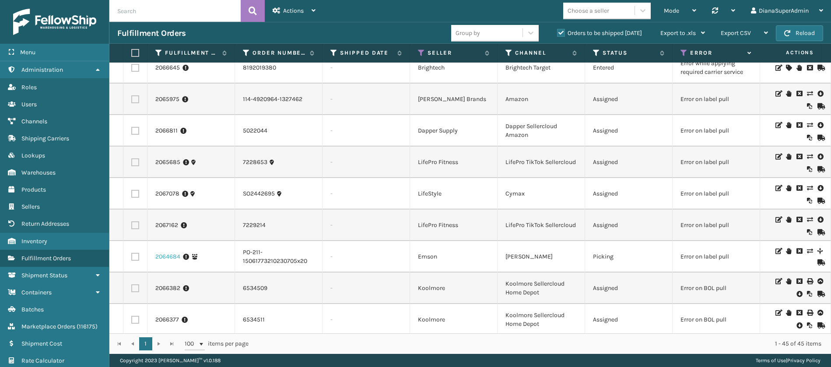
click at [163, 258] on link "2064684" at bounding box center [167, 256] width 25 height 9
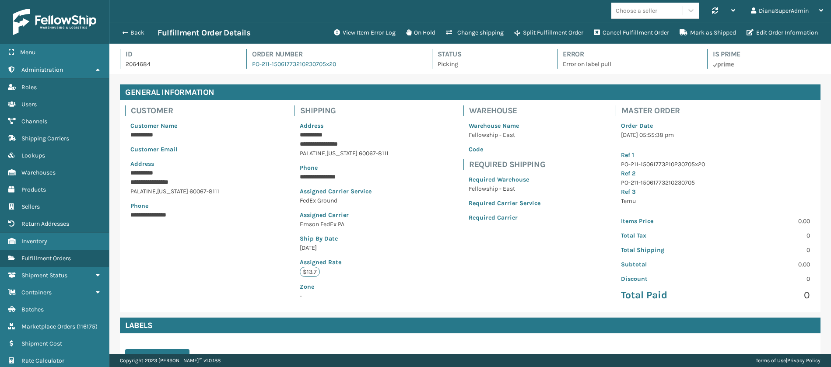
scroll to position [21, 721]
click at [361, 30] on button "View Item Error Log" at bounding box center [364, 32] width 72 height 17
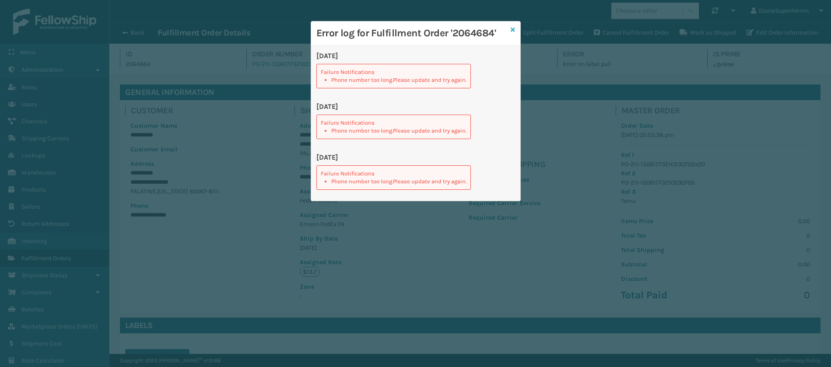
click at [511, 27] on icon at bounding box center [512, 30] width 4 height 6
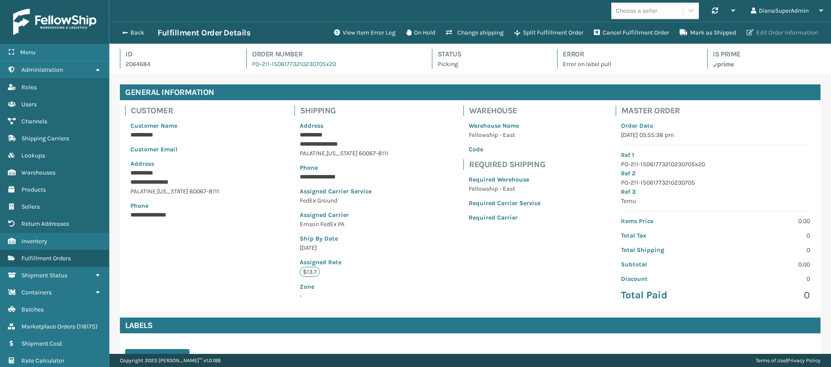
click at [779, 33] on button "Edit Order Information" at bounding box center [782, 32] width 82 height 17
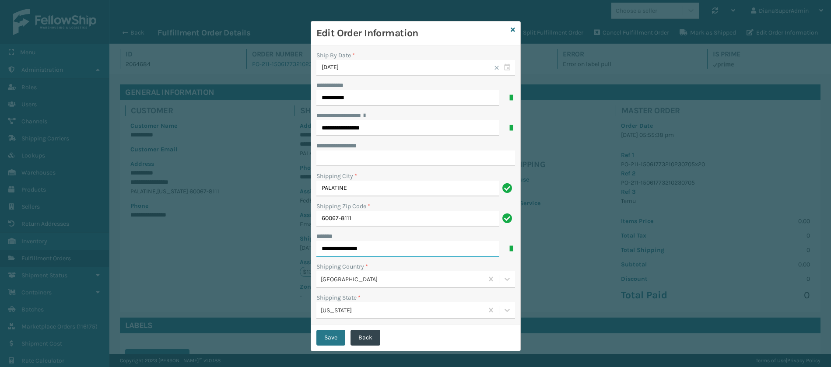
drag, startPoint x: 388, startPoint y: 247, endPoint x: 351, endPoint y: 250, distance: 36.9
click at [351, 250] on input "**********" at bounding box center [407, 249] width 183 height 16
type input "**********"
click at [355, 162] on input "**********" at bounding box center [415, 158] width 199 height 16
paste input "*****"
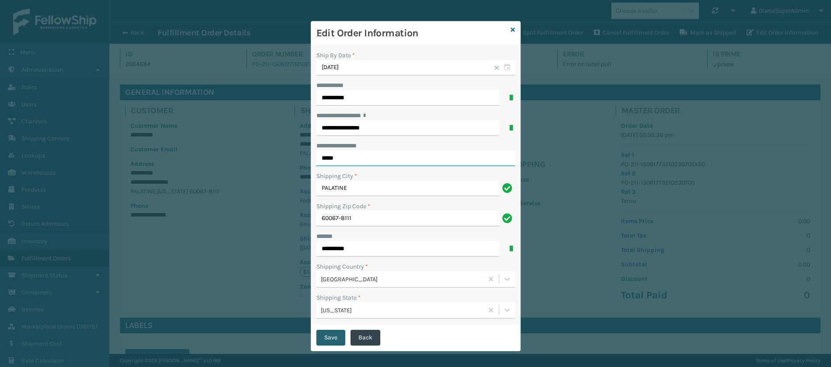
type input "*****"
click at [328, 337] on button "Save" at bounding box center [330, 338] width 29 height 16
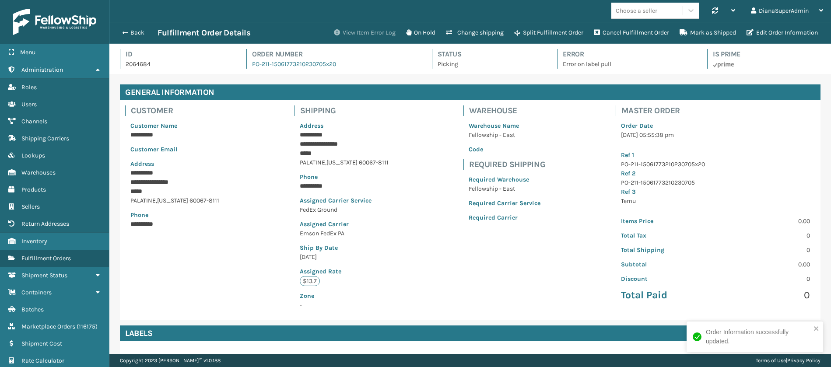
click at [365, 31] on button "View Item Error Log" at bounding box center [364, 32] width 72 height 17
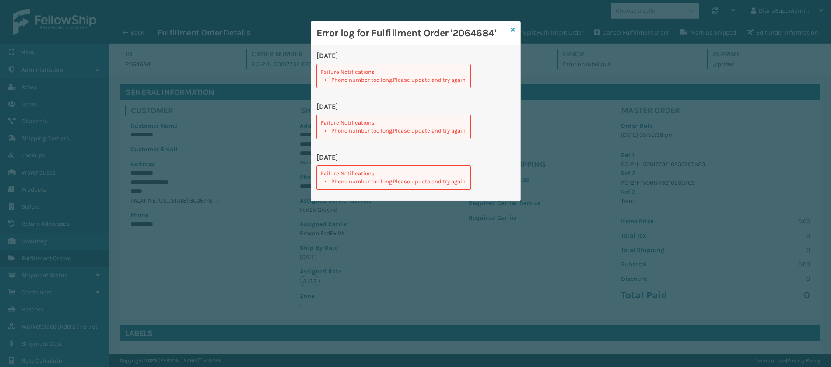
click at [512, 28] on icon at bounding box center [512, 30] width 4 height 6
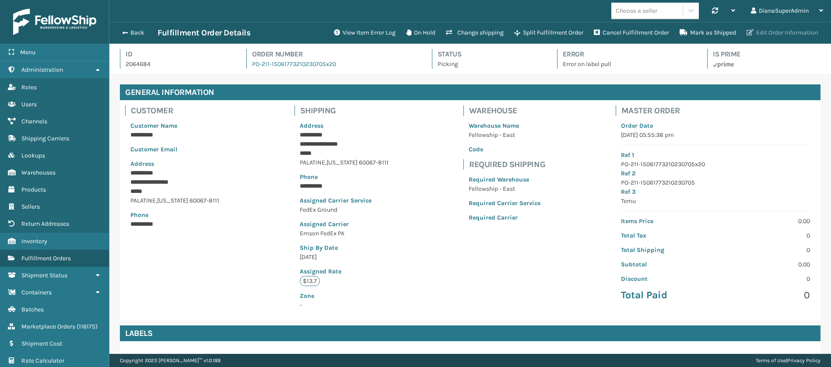
click at [771, 30] on button "Edit Order Information" at bounding box center [782, 32] width 82 height 17
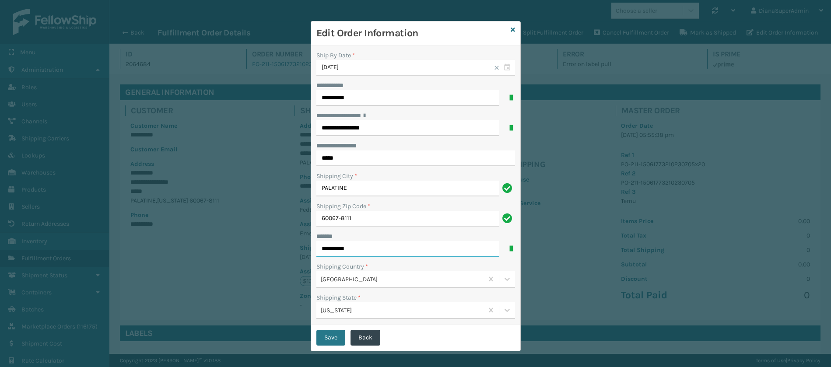
click at [379, 249] on input "**********" at bounding box center [407, 249] width 183 height 16
click at [329, 332] on button "Save" at bounding box center [330, 338] width 29 height 16
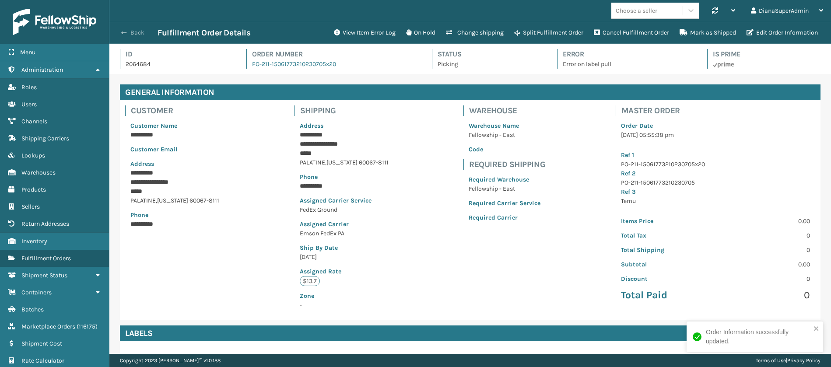
click at [139, 34] on button "Back" at bounding box center [137, 33] width 40 height 8
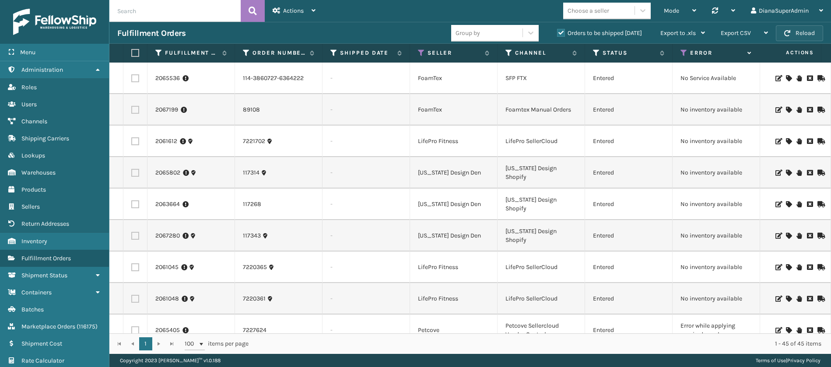
click at [798, 37] on button "Reload" at bounding box center [798, 33] width 47 height 16
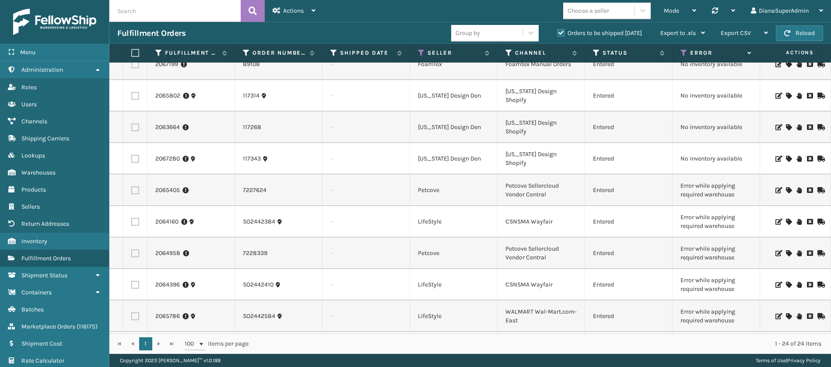
scroll to position [168, 0]
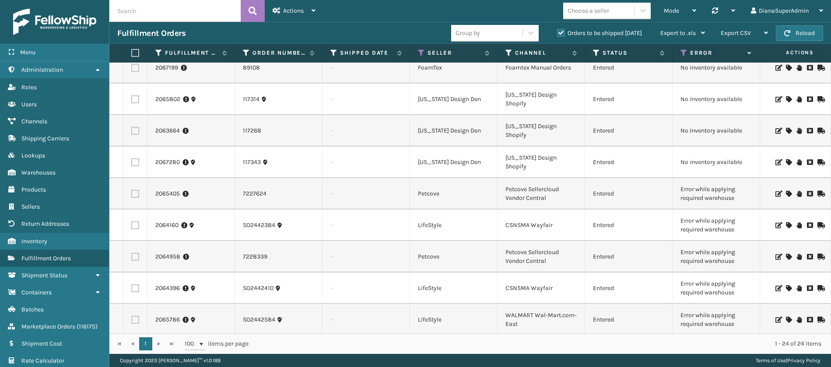
click at [785, 132] on icon at bounding box center [787, 131] width 5 height 6
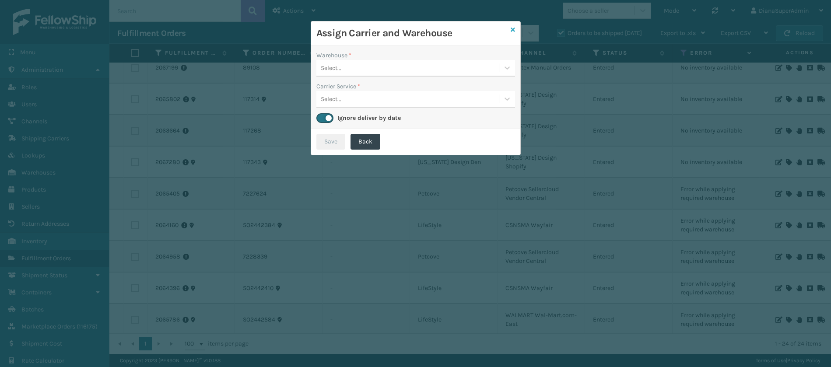
click at [512, 31] on icon at bounding box center [512, 30] width 4 height 6
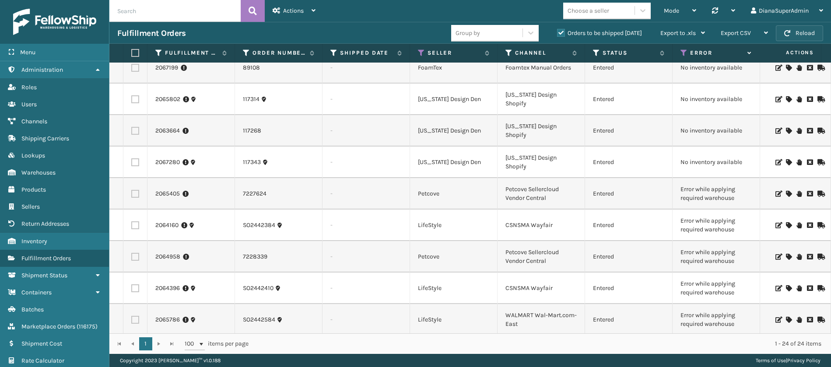
click at [793, 29] on button "Reload" at bounding box center [798, 33] width 47 height 16
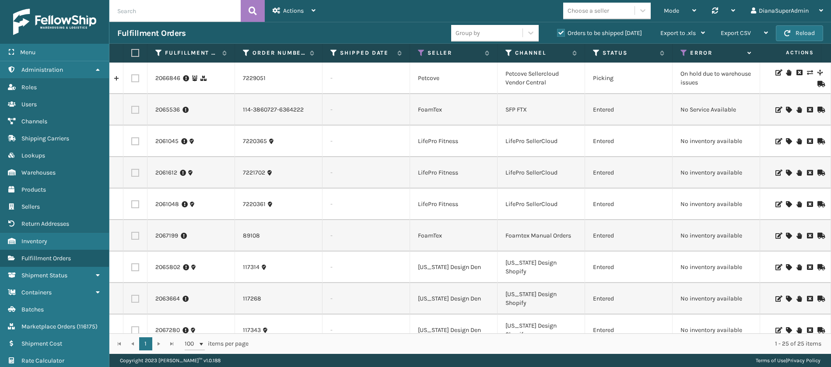
click at [192, 14] on input "text" at bounding box center [174, 11] width 131 height 22
paste input "6534468"
click at [255, 16] on icon at bounding box center [252, 10] width 8 height 13
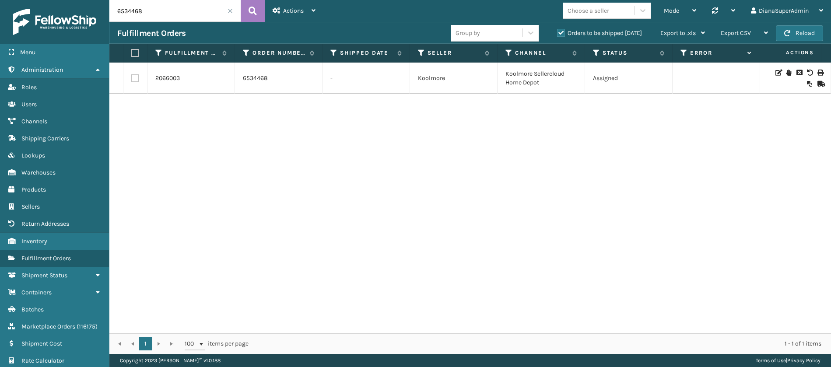
click at [796, 70] on icon at bounding box center [798, 73] width 5 height 6
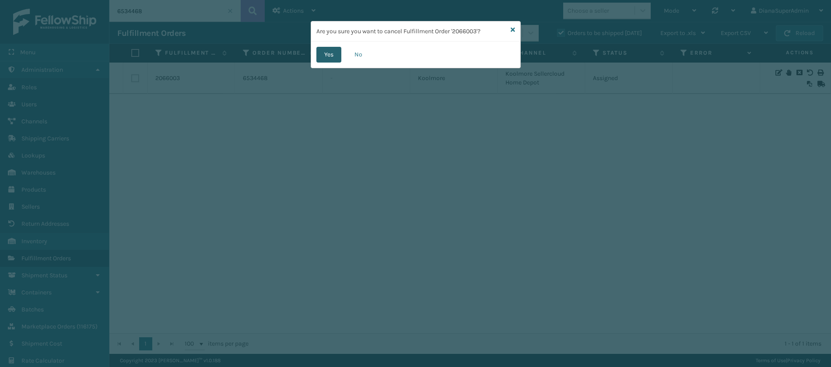
click at [326, 53] on button "Yes" at bounding box center [328, 55] width 25 height 16
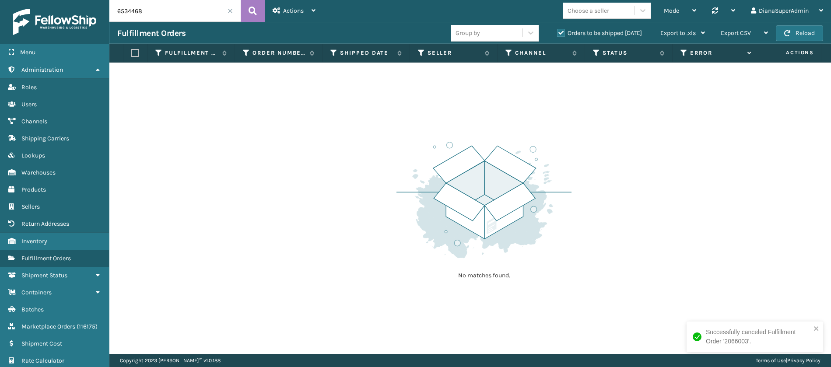
click at [183, 14] on input "6534468" at bounding box center [174, 11] width 131 height 22
paste input "3885"
type input "6533885"
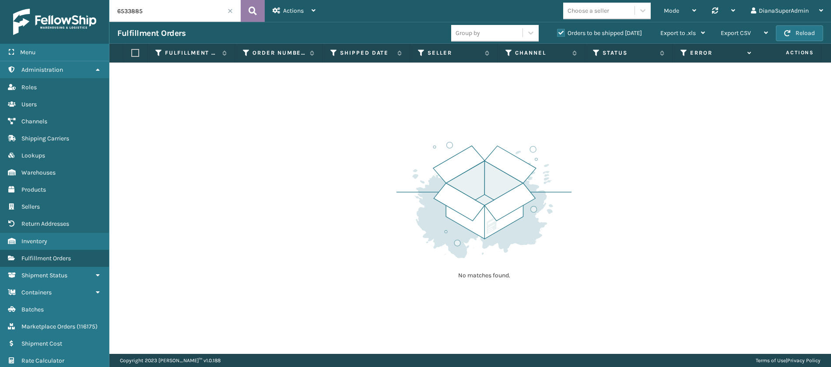
click at [253, 14] on icon at bounding box center [252, 10] width 8 height 13
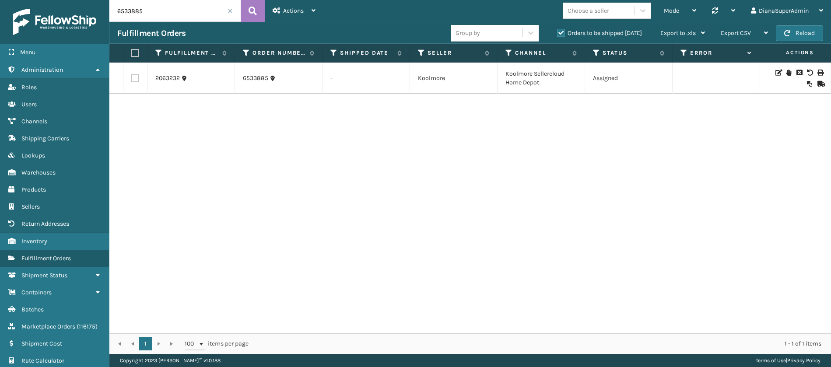
click at [796, 73] on icon at bounding box center [798, 73] width 5 height 6
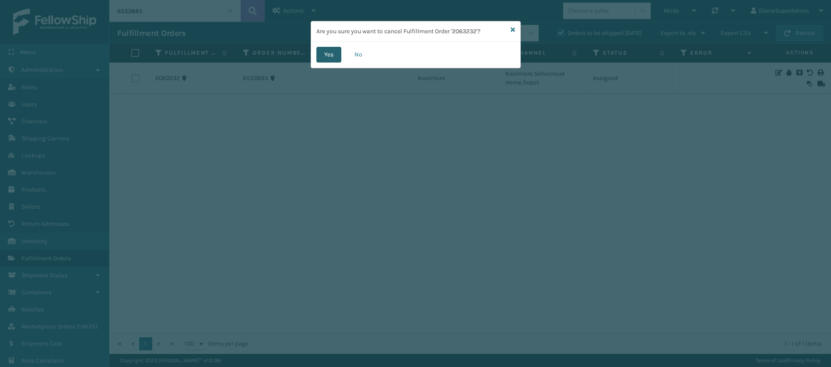
click at [334, 52] on button "Yes" at bounding box center [328, 55] width 25 height 16
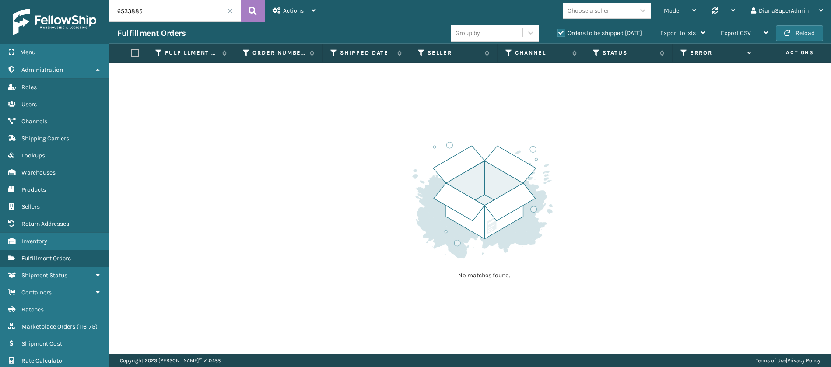
click at [232, 11] on span at bounding box center [229, 10] width 5 height 5
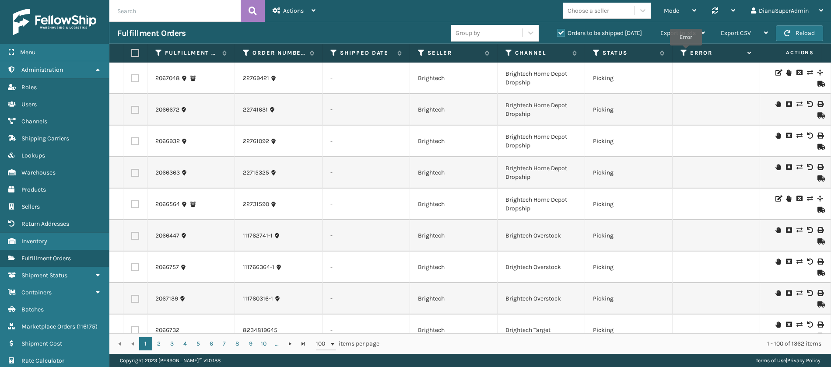
click at [685, 52] on icon at bounding box center [683, 53] width 7 height 8
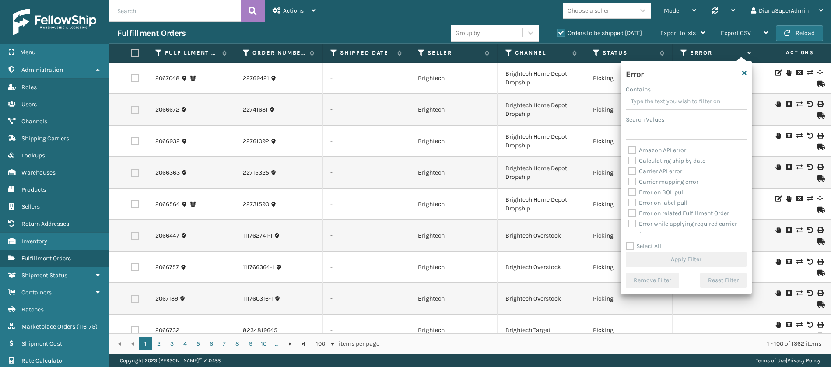
click at [628, 246] on label "Select All" at bounding box center [642, 245] width 35 height 7
click at [628, 242] on input "Select All" at bounding box center [690, 241] width 131 height 1
checkbox input "true"
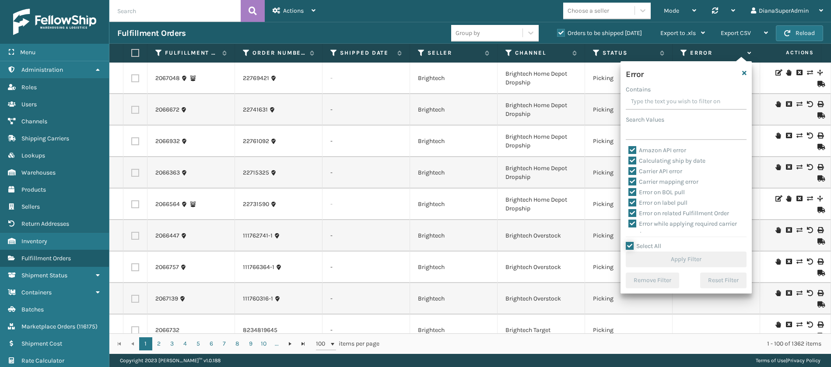
checkbox input "true"
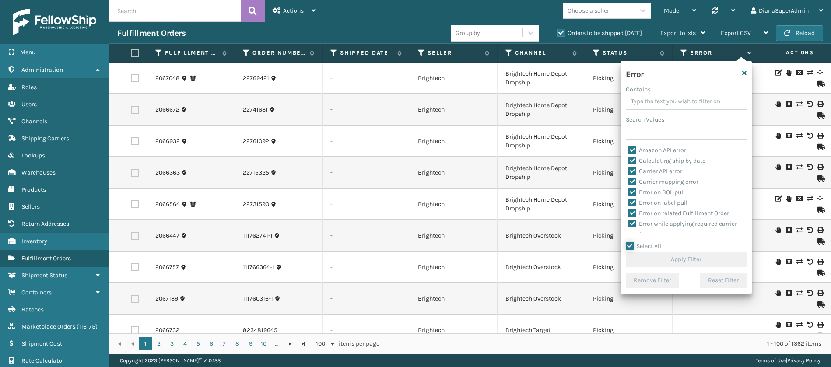
checkbox input "true"
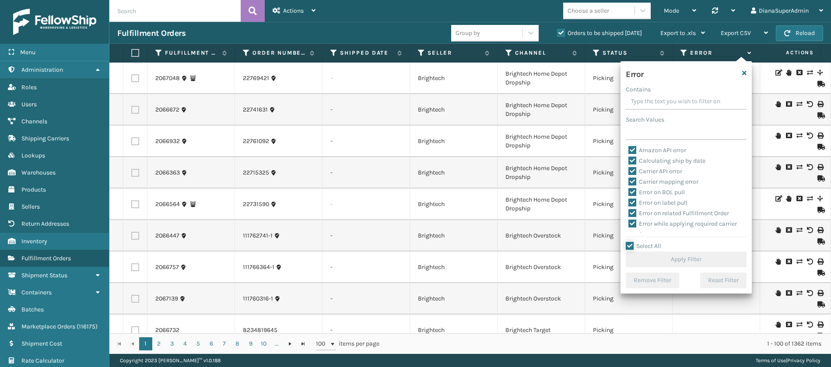
checkbox input "true"
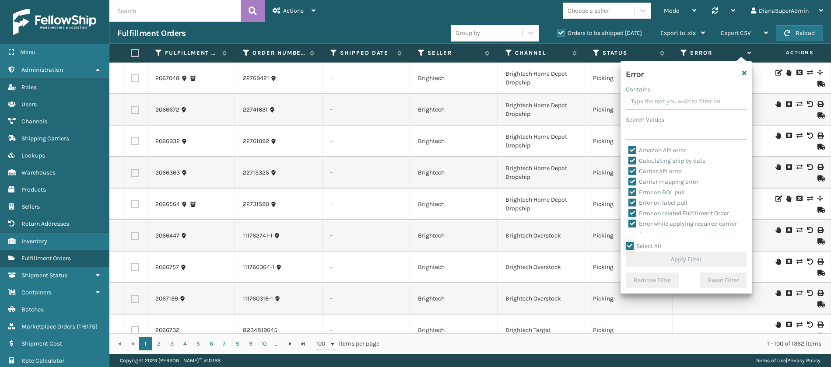
checkbox input "true"
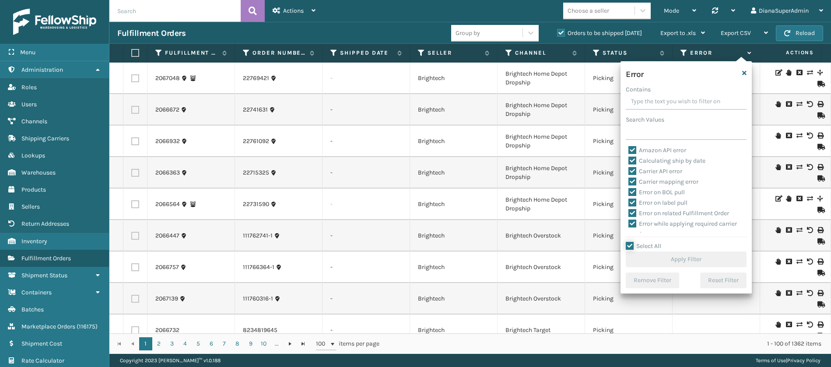
checkbox input "true"
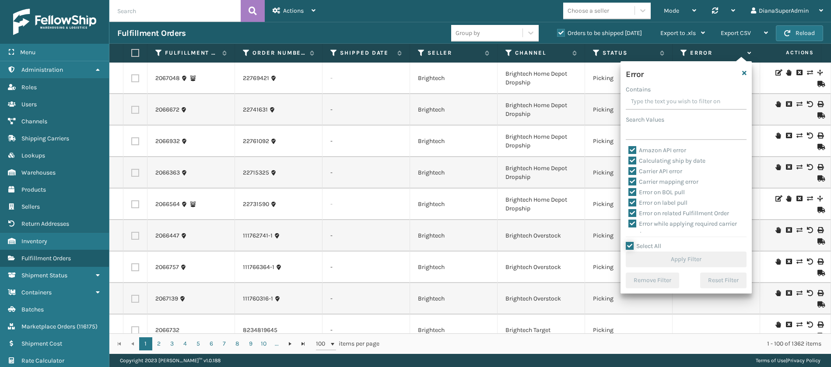
checkbox input "true"
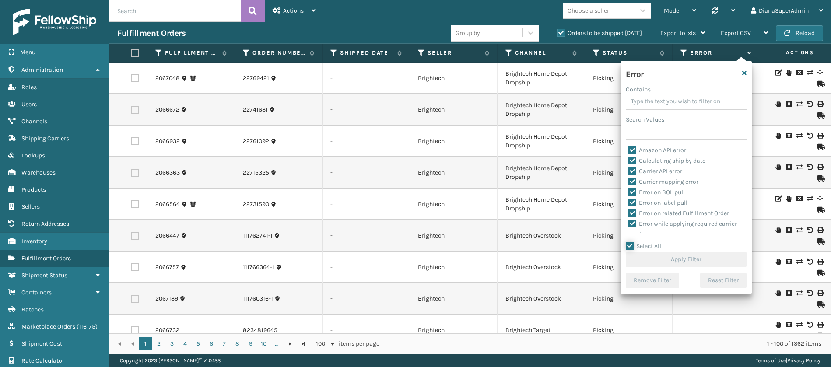
checkbox input "true"
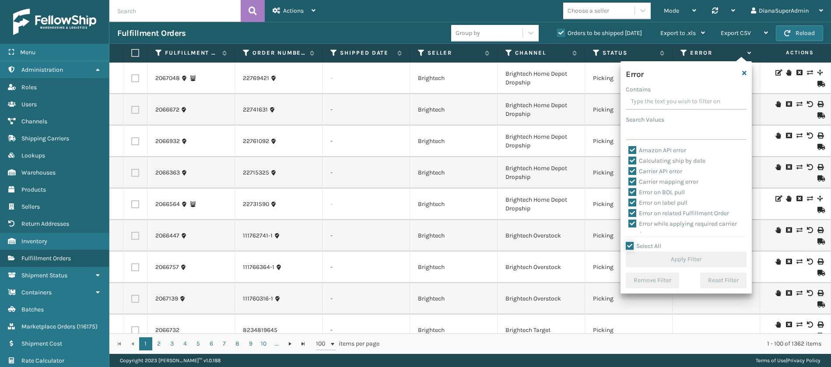
checkbox input "true"
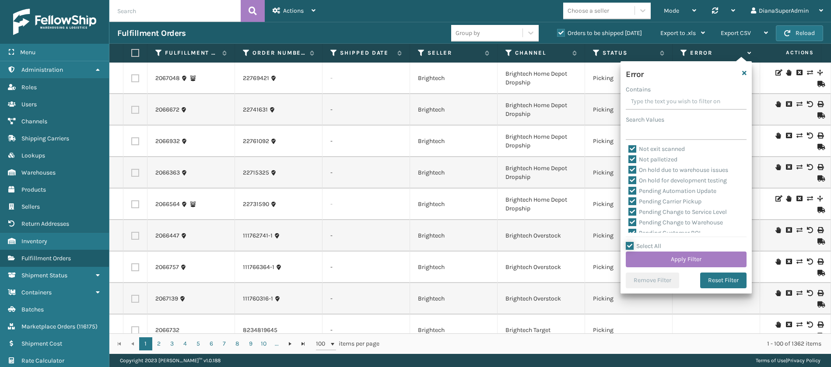
scroll to position [211, 0]
click at [633, 168] on label "Pending Automation Update" at bounding box center [672, 169] width 88 height 7
click at [628, 168] on input "Pending Automation Update" at bounding box center [628, 168] width 0 height 6
checkbox input "false"
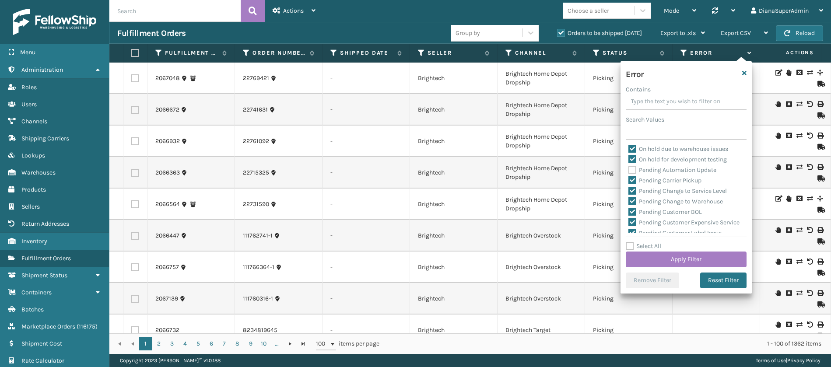
click at [632, 181] on label "Pending Carrier Pickup" at bounding box center [664, 180] width 73 height 7
click at [628, 181] on input "Pending Carrier Pickup" at bounding box center [628, 178] width 0 height 6
checkbox input "false"
click at [632, 190] on label "Pending Change to Service Level" at bounding box center [677, 190] width 98 height 7
click at [628, 190] on input "Pending Change to Service Level" at bounding box center [628, 189] width 0 height 6
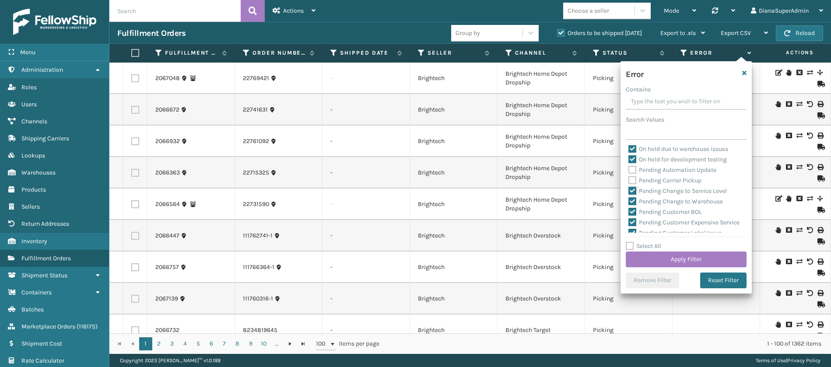
checkbox input "false"
click at [632, 203] on label "Pending Change to Warehouse" at bounding box center [675, 201] width 94 height 7
click at [628, 202] on input "Pending Change to Warehouse" at bounding box center [628, 199] width 0 height 6
checkbox input "false"
click at [632, 211] on label "Pending Customer BOL" at bounding box center [664, 211] width 73 height 7
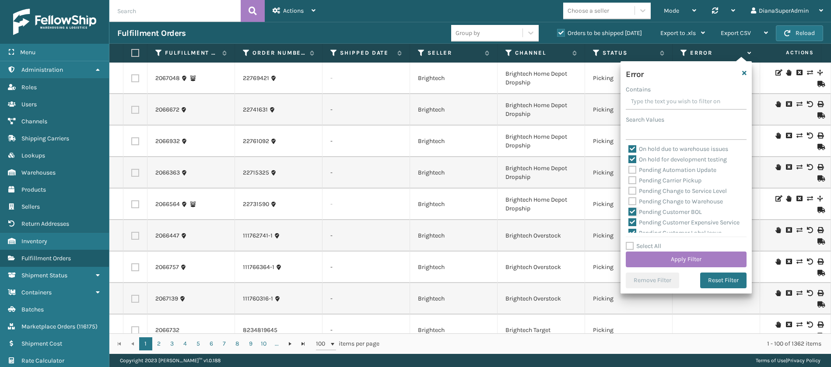
click at [628, 211] on input "Pending Customer BOL" at bounding box center [628, 210] width 0 height 6
checkbox input "false"
click at [632, 220] on label "Pending Customer Expensive Service" at bounding box center [683, 222] width 111 height 7
click at [628, 220] on input "Pending Customer Expensive Service" at bounding box center [628, 220] width 0 height 6
checkbox input "false"
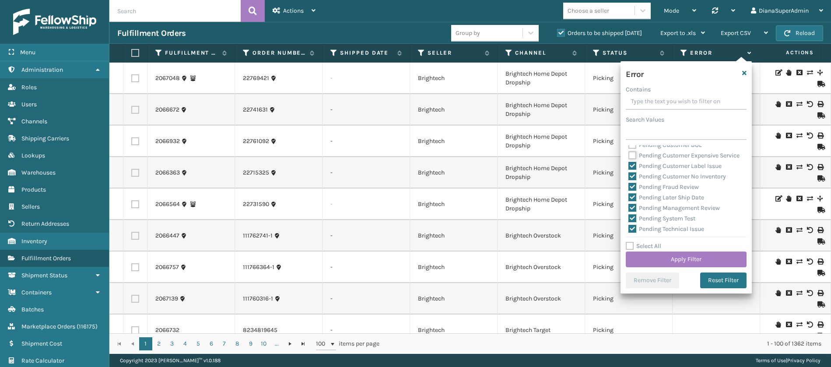
scroll to position [279, 0]
click at [632, 168] on label "Pending Customer Label Issue" at bounding box center [674, 164] width 93 height 7
click at [628, 165] on input "Pending Customer Label Issue" at bounding box center [628, 163] width 0 height 6
checkbox input "false"
click at [632, 181] on div "Pending Customer No Inventory" at bounding box center [685, 175] width 115 height 10
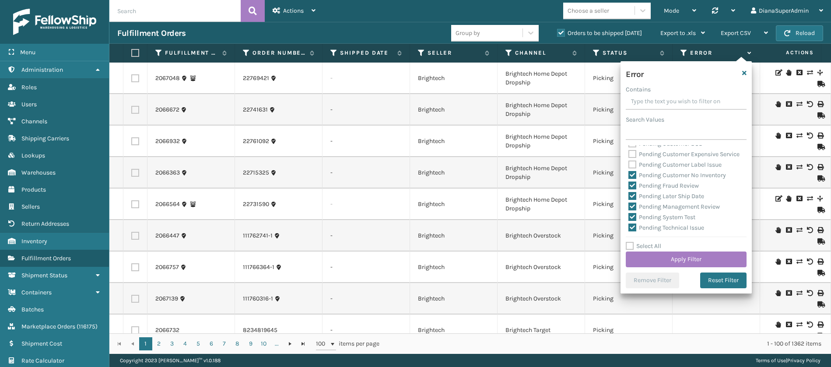
click at [632, 179] on label "Pending Customer No Inventory" at bounding box center [677, 174] width 98 height 7
click at [628, 176] on input "Pending Customer No Inventory" at bounding box center [628, 173] width 0 height 6
checkbox input "false"
click at [632, 189] on label "Pending Fraud Review" at bounding box center [663, 185] width 70 height 7
click at [628, 186] on input "Pending Fraud Review" at bounding box center [628, 184] width 0 height 6
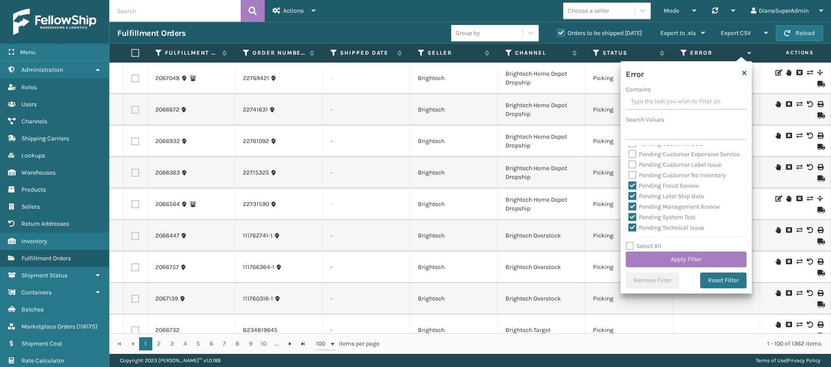
checkbox input "false"
click at [632, 200] on label "Pending Later Ship Date" at bounding box center [666, 195] width 76 height 7
click at [628, 197] on input "Pending Later Ship Date" at bounding box center [628, 194] width 0 height 6
checkbox input "false"
click at [632, 210] on label "Pending Management Review" at bounding box center [673, 206] width 91 height 7
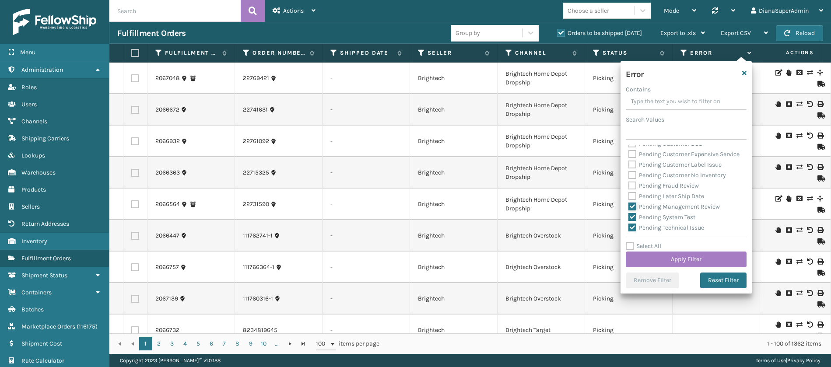
click at [628, 207] on input "Pending Management Review" at bounding box center [628, 205] width 0 height 6
checkbox input "false"
click at [631, 171] on label "Pending System Test" at bounding box center [661, 167] width 67 height 7
click at [628, 168] on input "Pending System Test" at bounding box center [628, 165] width 0 height 6
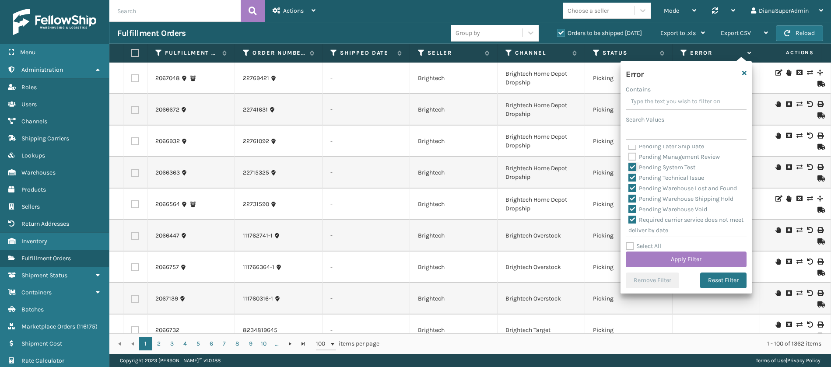
checkbox input "false"
click at [631, 182] on label "Pending Technical Issue" at bounding box center [666, 177] width 76 height 7
click at [628, 178] on input "Pending Technical Issue" at bounding box center [628, 176] width 0 height 6
checkbox input "false"
click at [631, 192] on label "Pending Warehouse Lost and Found" at bounding box center [682, 188] width 108 height 7
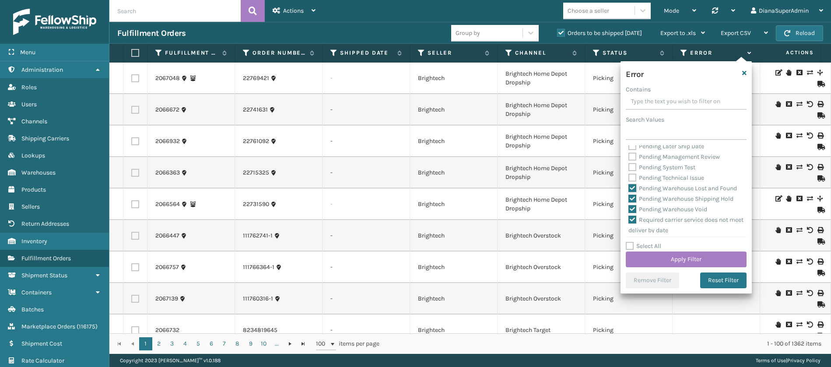
click at [628, 189] on input "Pending Warehouse Lost and Found" at bounding box center [628, 186] width 0 height 6
checkbox input "false"
click at [631, 162] on label "Pending Warehouse Shipping Hold" at bounding box center [680, 158] width 105 height 7
click at [628, 159] on input "Pending Warehouse Shipping Hold" at bounding box center [628, 157] width 0 height 6
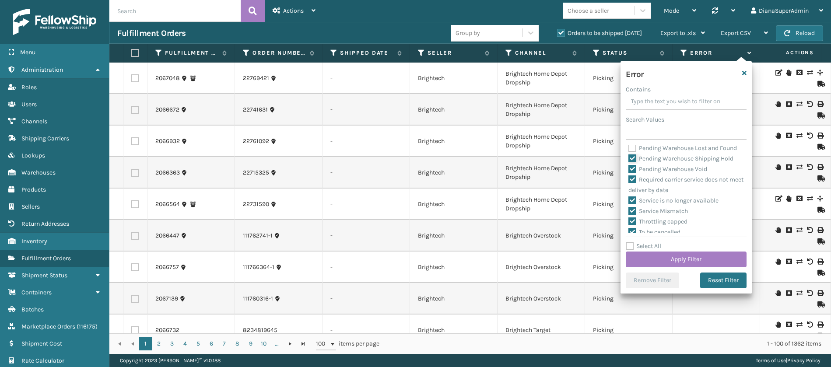
checkbox input "false"
click at [631, 173] on label "Pending Warehouse Void" at bounding box center [667, 168] width 79 height 7
click at [628, 170] on input "Pending Warehouse Void" at bounding box center [628, 167] width 0 height 6
checkbox input "false"
click at [672, 256] on button "Apply Filter" at bounding box center [685, 259] width 121 height 16
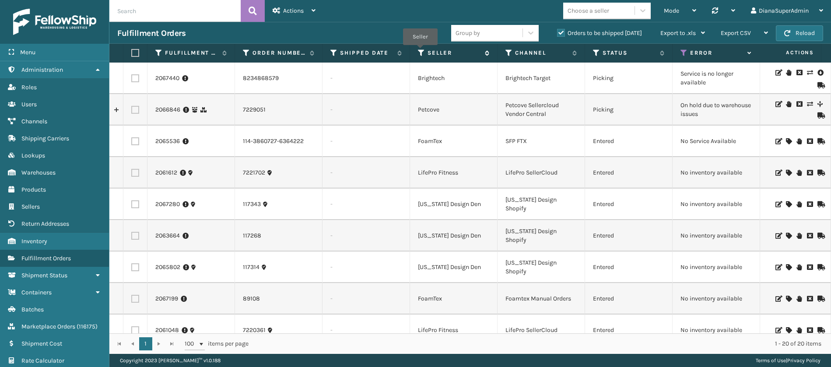
click at [420, 51] on icon at bounding box center [421, 53] width 7 height 8
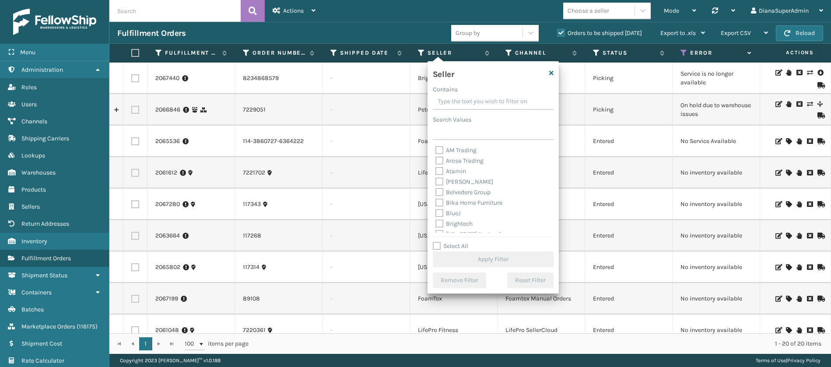
scroll to position [269, 0]
click at [436, 243] on label "Select All" at bounding box center [450, 245] width 35 height 7
click at [436, 242] on input "Select All" at bounding box center [498, 241] width 131 height 1
checkbox input "true"
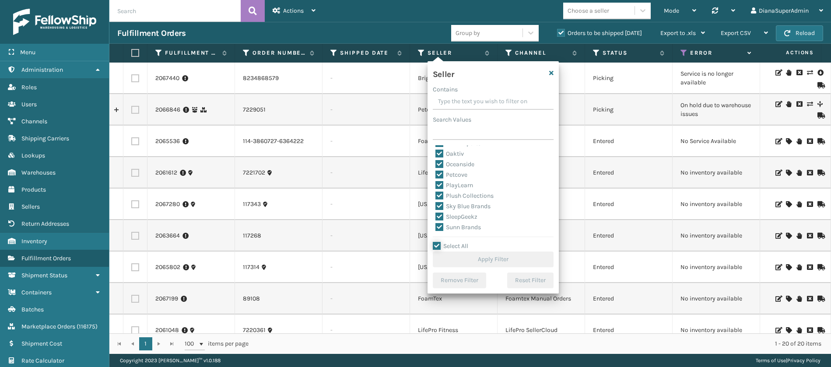
checkbox input "true"
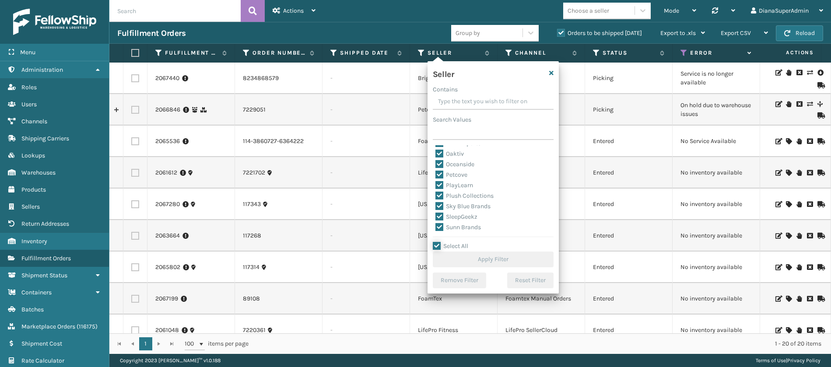
checkbox input "true"
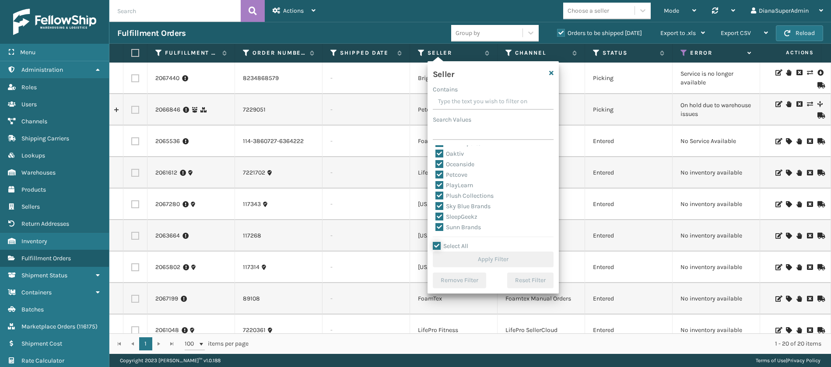
checkbox input "true"
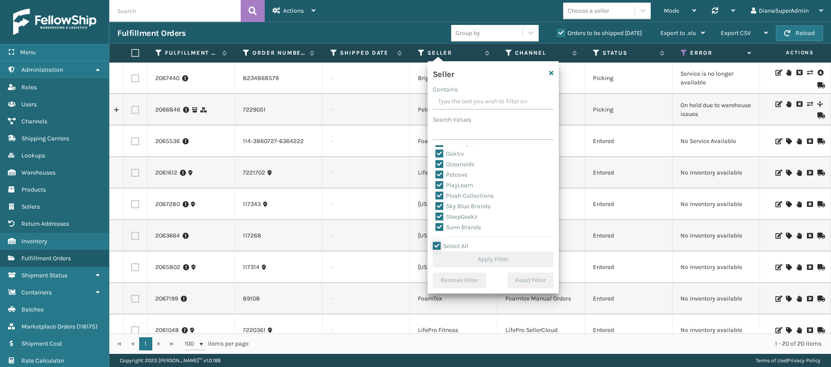
checkbox input "true"
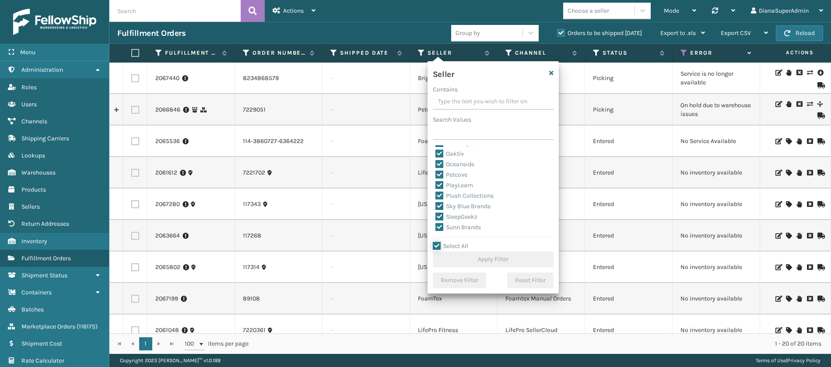
checkbox input "true"
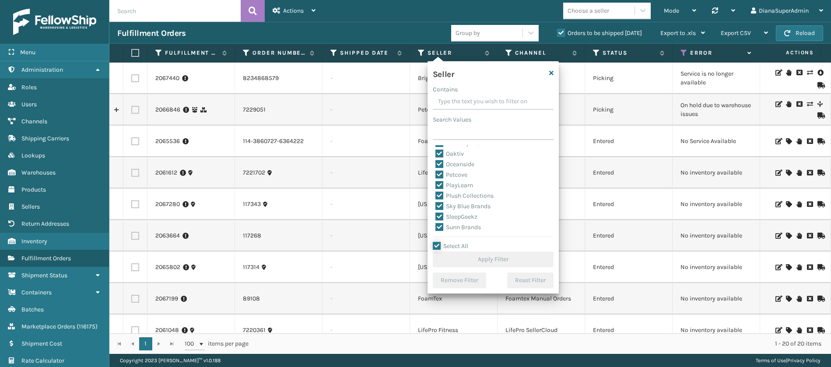
checkbox input "true"
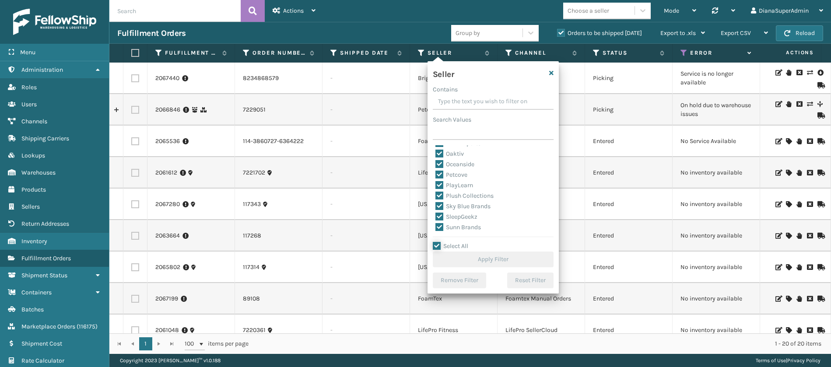
checkbox input "true"
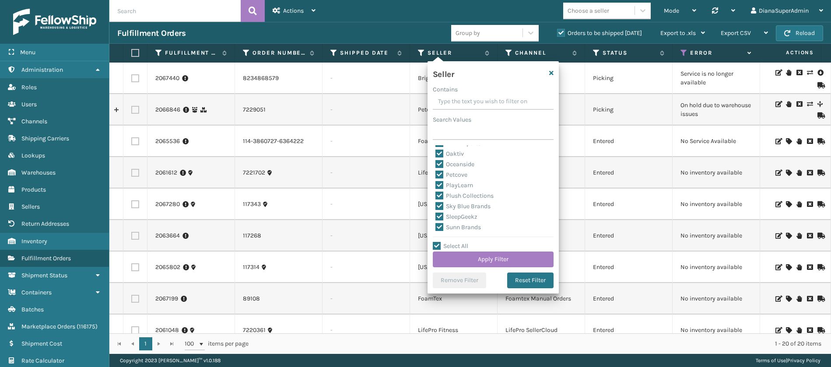
click at [439, 214] on label "SleepGeekz" at bounding box center [456, 216] width 42 height 7
click at [436, 214] on input "SleepGeekz" at bounding box center [435, 215] width 0 height 6
checkbox input "false"
click at [470, 255] on button "Apply Filter" at bounding box center [493, 259] width 121 height 16
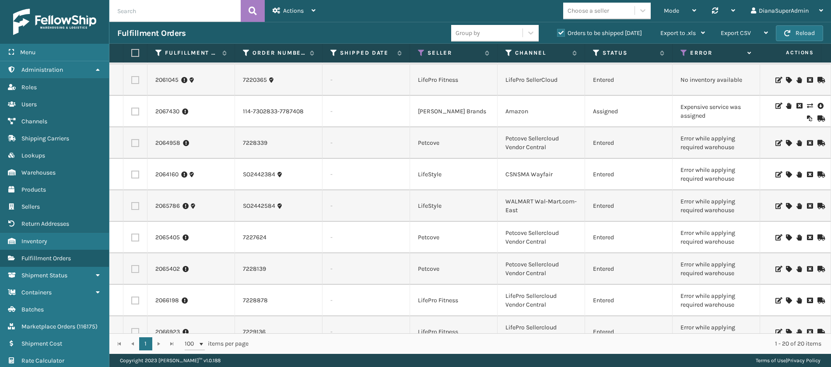
scroll to position [282, 0]
click at [785, 143] on icon at bounding box center [787, 143] width 5 height 6
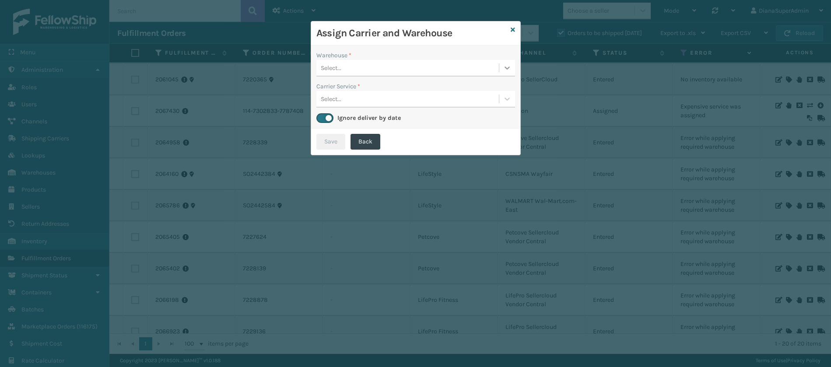
click at [506, 70] on icon at bounding box center [507, 67] width 9 height 9
click at [514, 27] on icon at bounding box center [512, 30] width 4 height 6
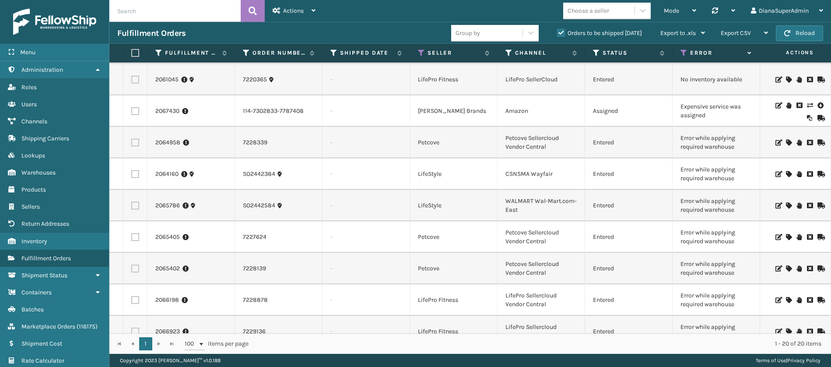
scroll to position [369, 0]
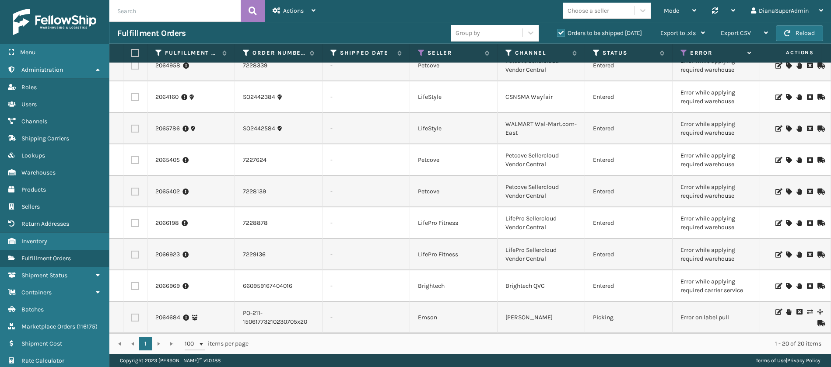
click at [785, 251] on icon at bounding box center [787, 254] width 5 height 6
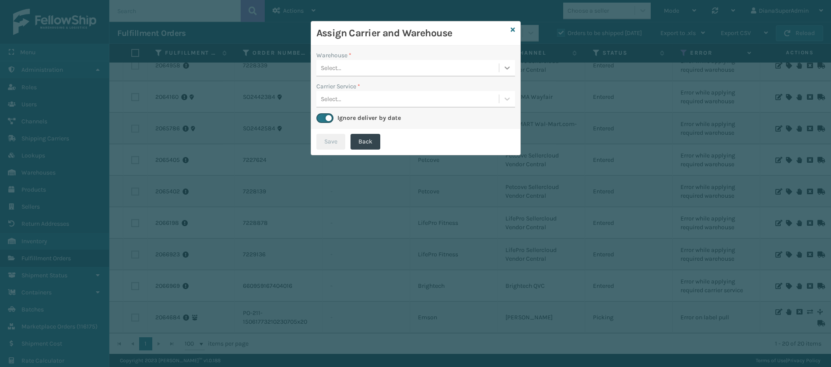
click at [507, 66] on icon at bounding box center [507, 67] width 9 height 9
click at [512, 27] on icon at bounding box center [512, 30] width 4 height 6
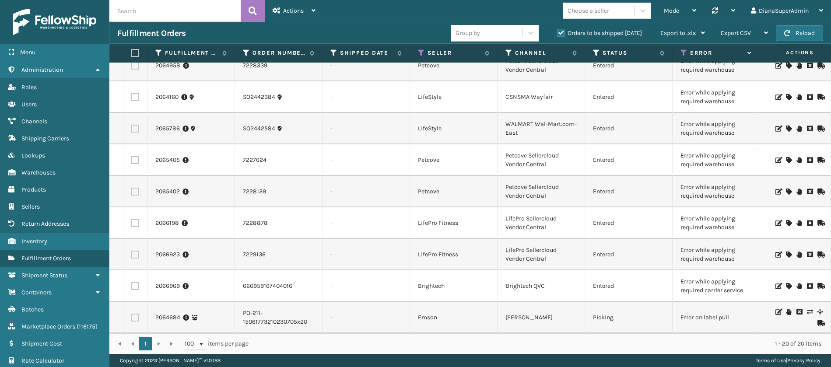
click at [165, 249] on td "2066923" at bounding box center [190, 254] width 87 height 31
click at [171, 250] on link "2066923" at bounding box center [167, 254] width 24 height 9
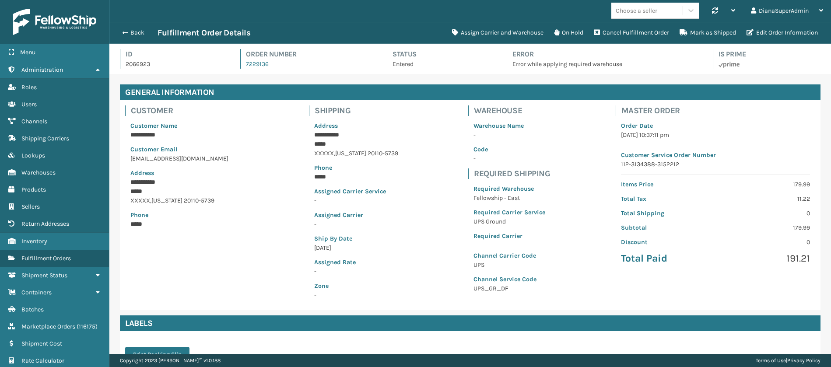
scroll to position [21, 721]
click at [476, 37] on button "Assign Carrier and Warehouse" at bounding box center [498, 32] width 102 height 17
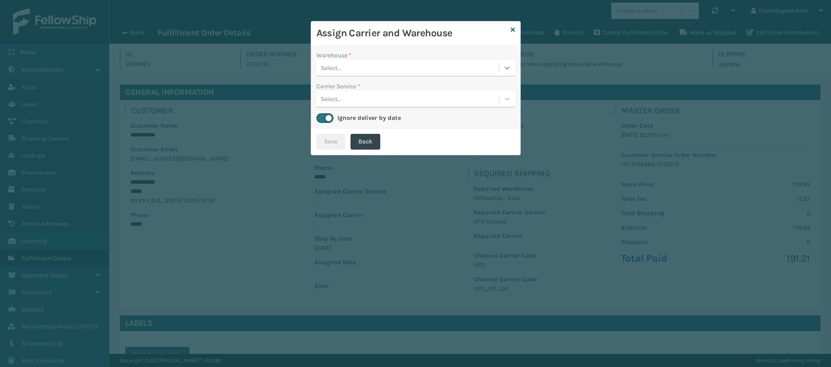
click at [509, 64] on icon at bounding box center [507, 67] width 9 height 9
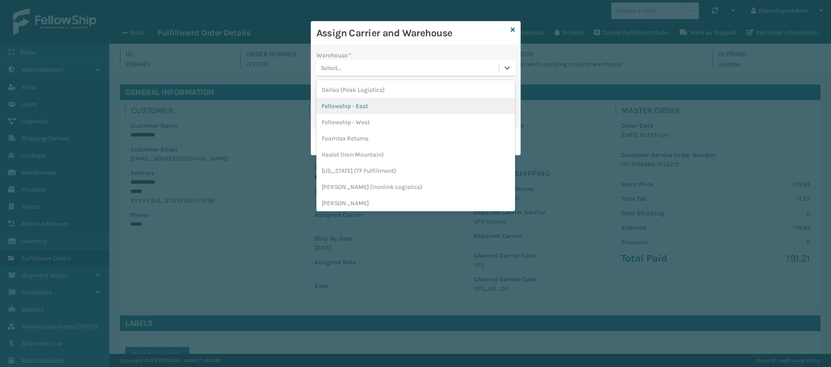
click at [411, 105] on div "Fellowship - East" at bounding box center [415, 106] width 199 height 16
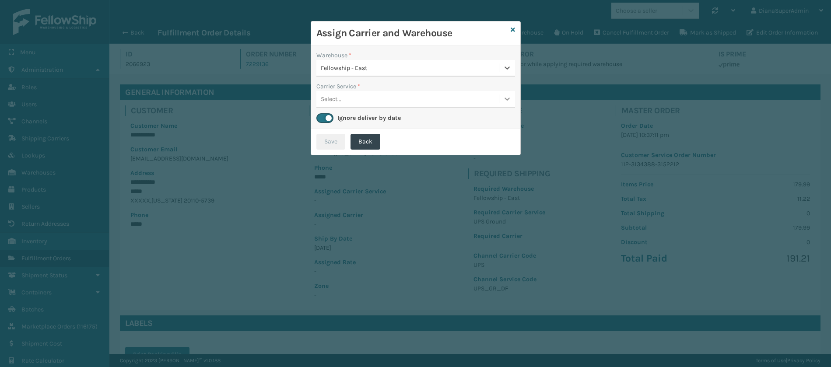
click at [504, 97] on icon at bounding box center [507, 98] width 9 height 9
click at [443, 119] on div "UPS Ground" at bounding box center [415, 121] width 199 height 16
click at [328, 139] on button "Save" at bounding box center [330, 142] width 29 height 16
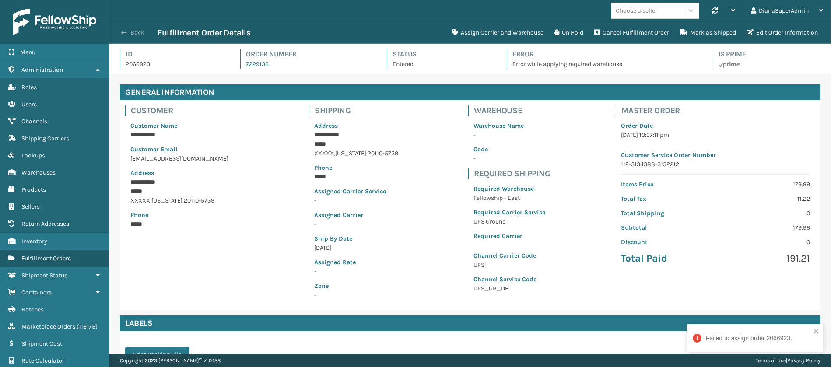
click at [131, 34] on button "Back" at bounding box center [137, 33] width 40 height 8
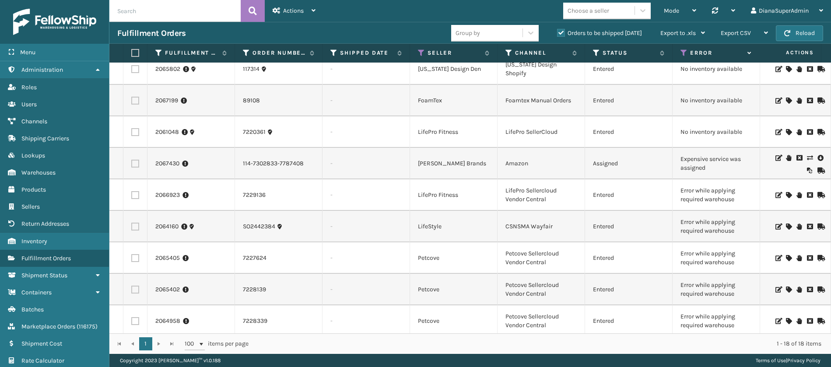
scroll to position [306, 0]
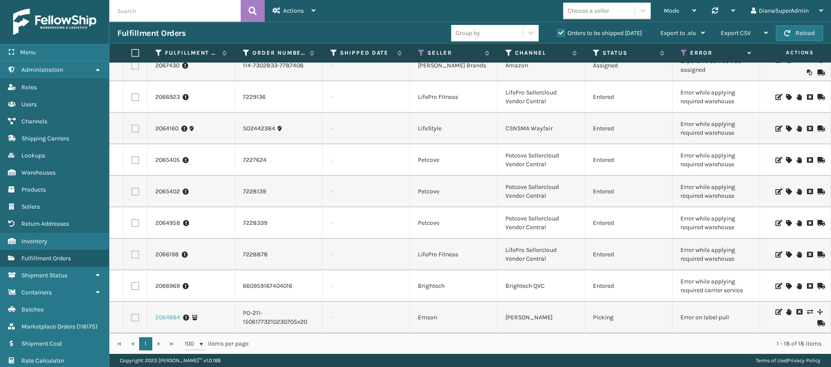
click at [168, 313] on link "2064684" at bounding box center [167, 317] width 25 height 9
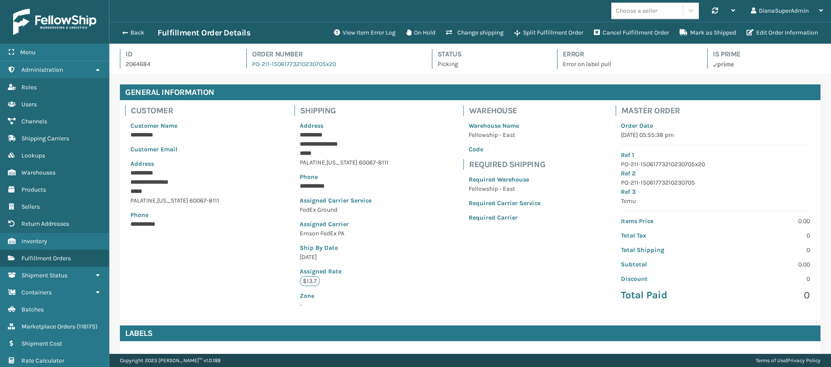
scroll to position [21, 721]
click at [363, 31] on button "View Item Error Log" at bounding box center [364, 32] width 72 height 17
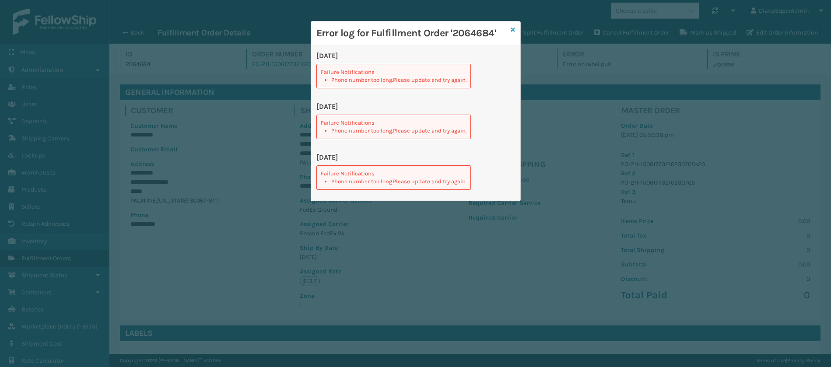
click at [512, 31] on icon at bounding box center [512, 30] width 4 height 6
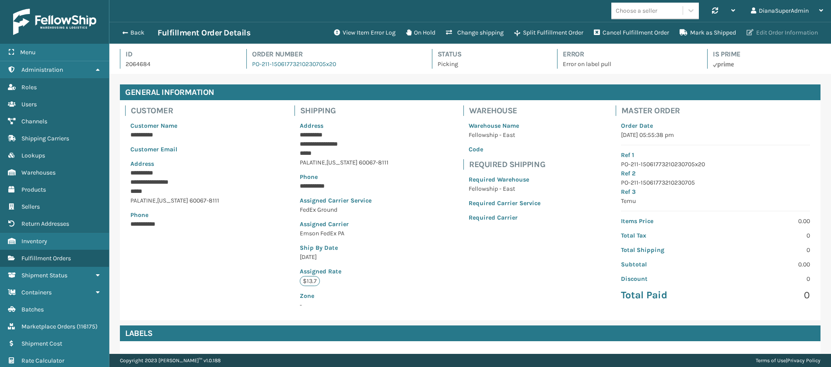
click at [795, 41] on button "Edit Order Information" at bounding box center [782, 32] width 82 height 17
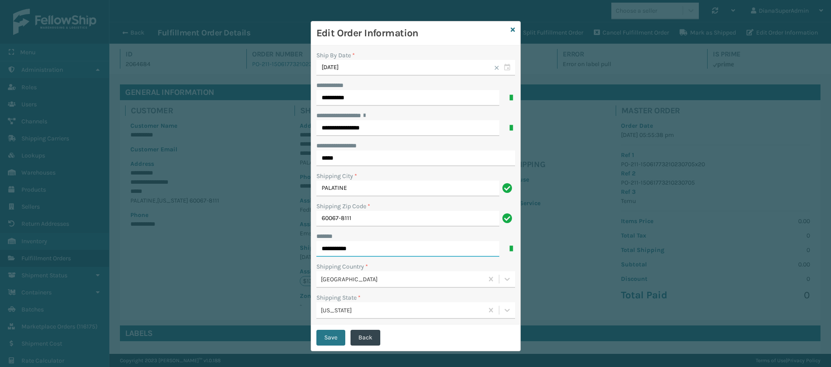
click at [370, 248] on input "**********" at bounding box center [407, 249] width 183 height 16
click at [324, 336] on button "Save" at bounding box center [330, 338] width 29 height 16
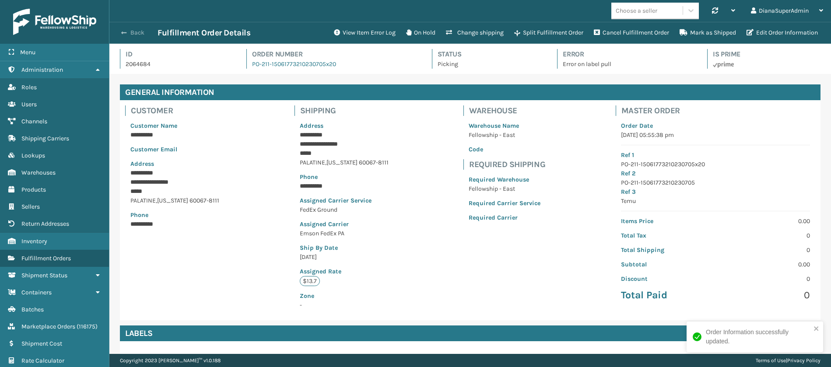
click at [130, 35] on button "Back" at bounding box center [137, 33] width 40 height 8
